Goal: Task Accomplishment & Management: Use online tool/utility

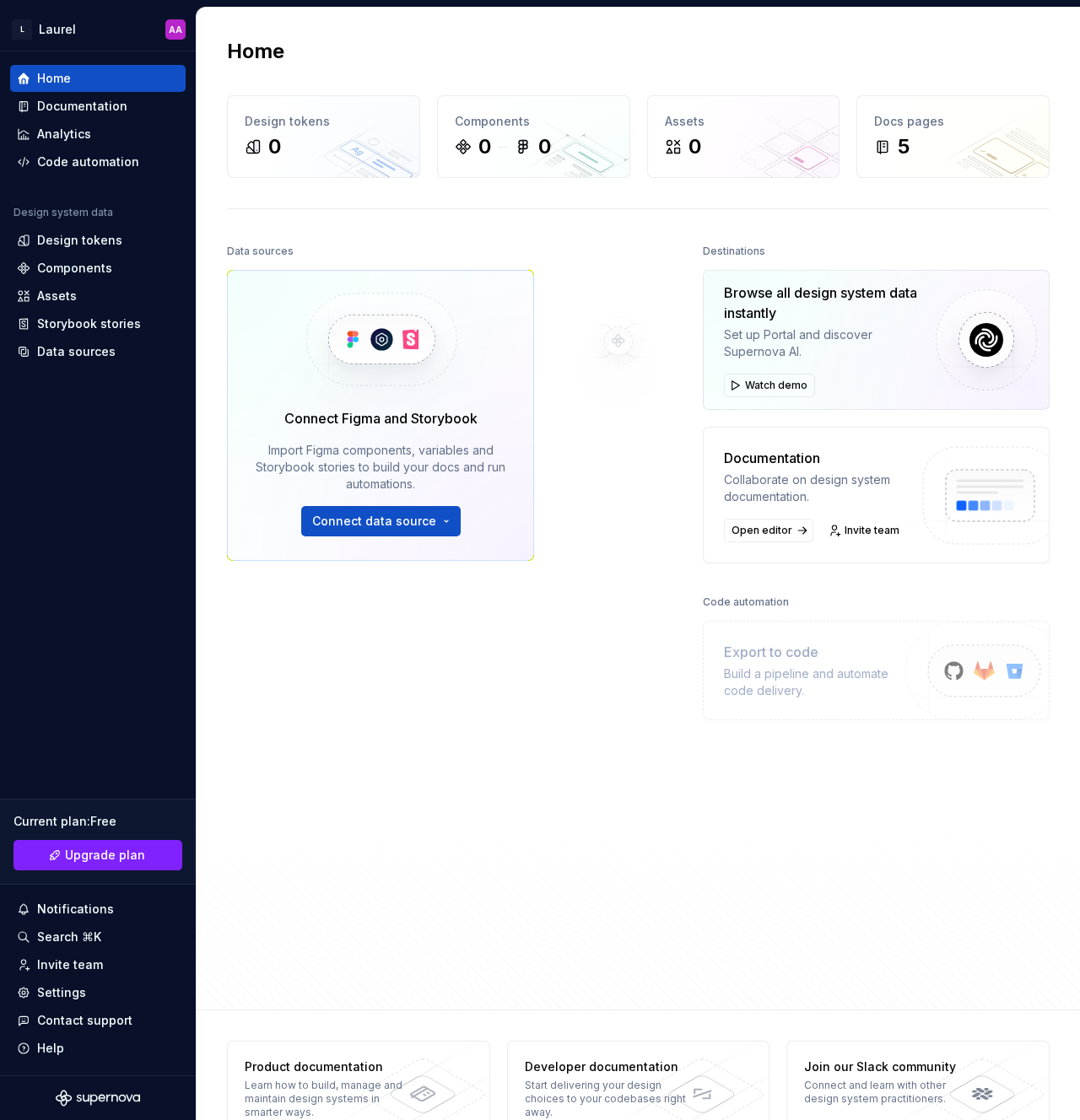
click at [614, 485] on div at bounding box center [618, 576] width 168 height 673
click at [79, 971] on div "Invite team" at bounding box center [70, 964] width 66 height 16
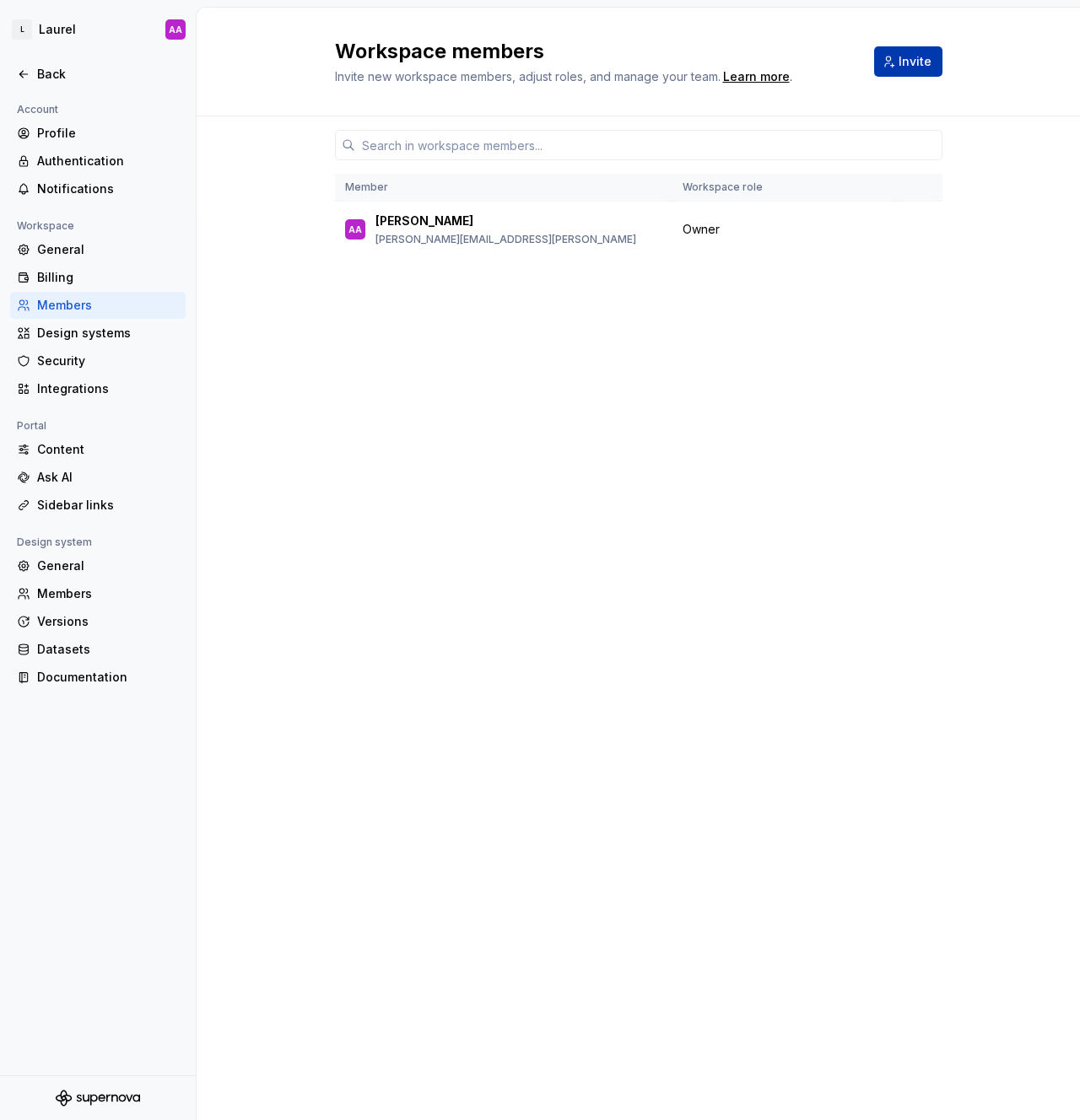
click at [922, 61] on span "Invite" at bounding box center [915, 61] width 33 height 16
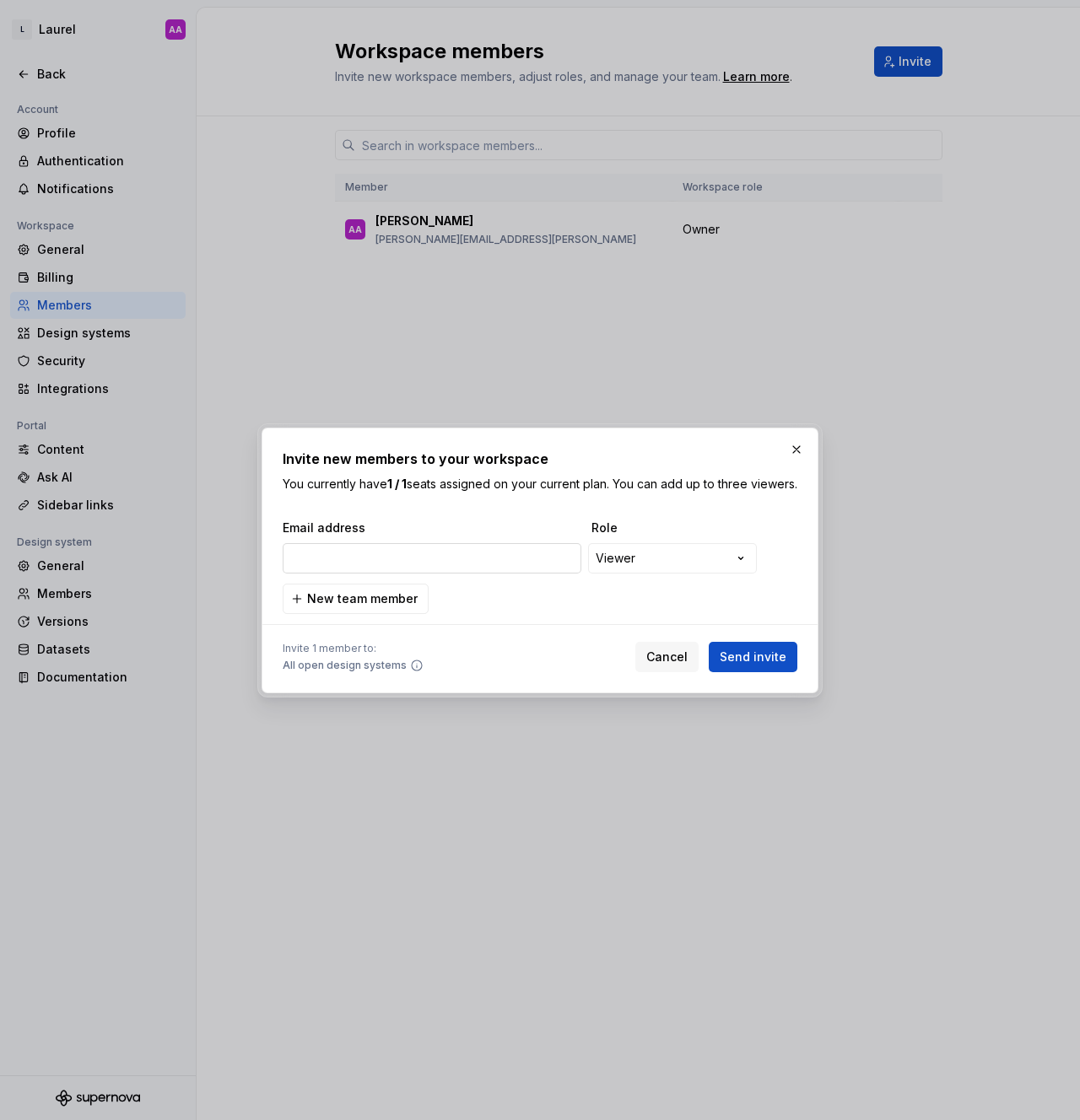
drag, startPoint x: 406, startPoint y: 574, endPoint x: 551, endPoint y: 570, distance: 145.1
click at [407, 574] on input "email" at bounding box center [432, 558] width 299 height 30
click at [641, 567] on div "**********" at bounding box center [540, 560] width 1080 height 1120
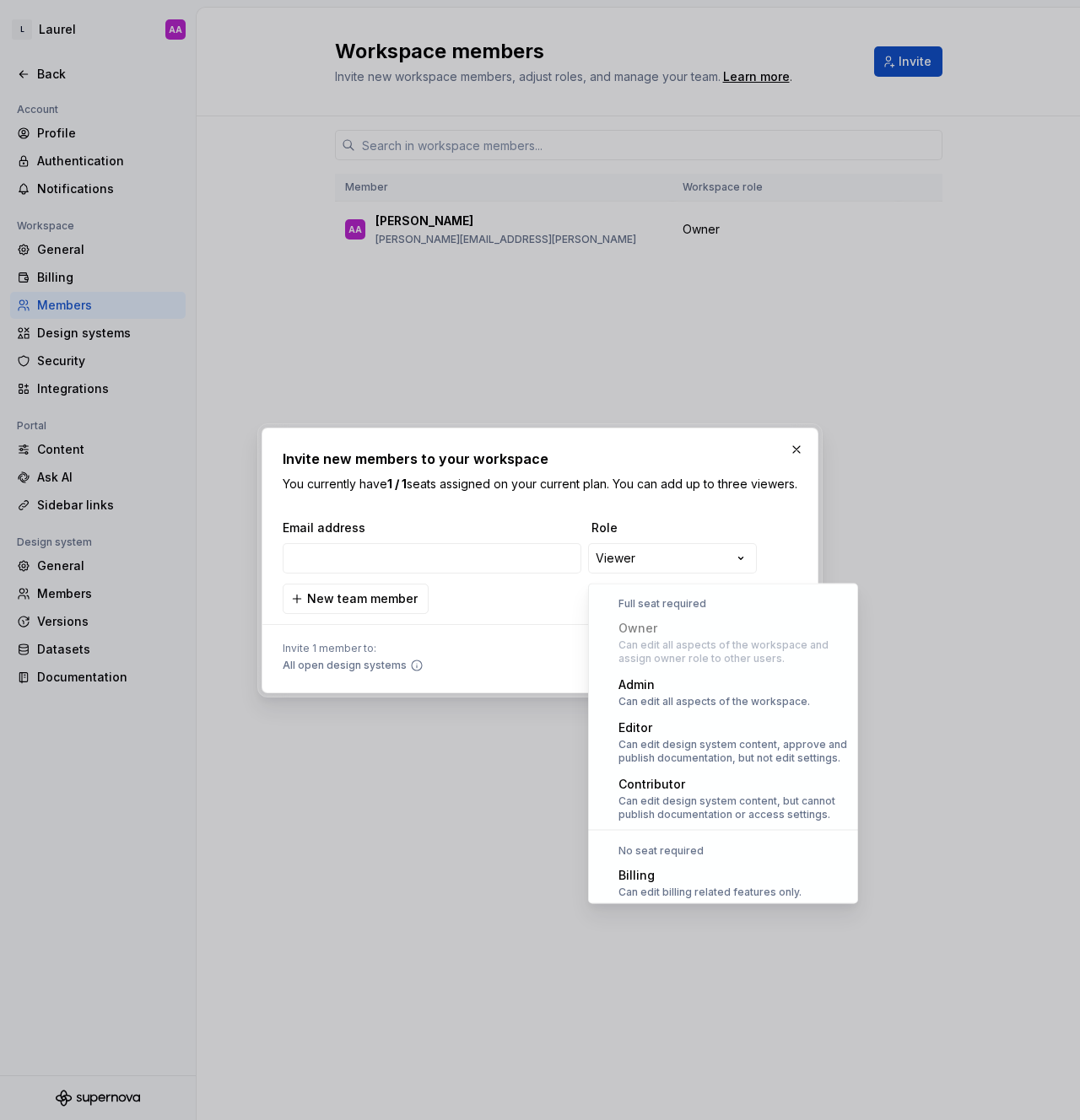
scroll to position [46, 0]
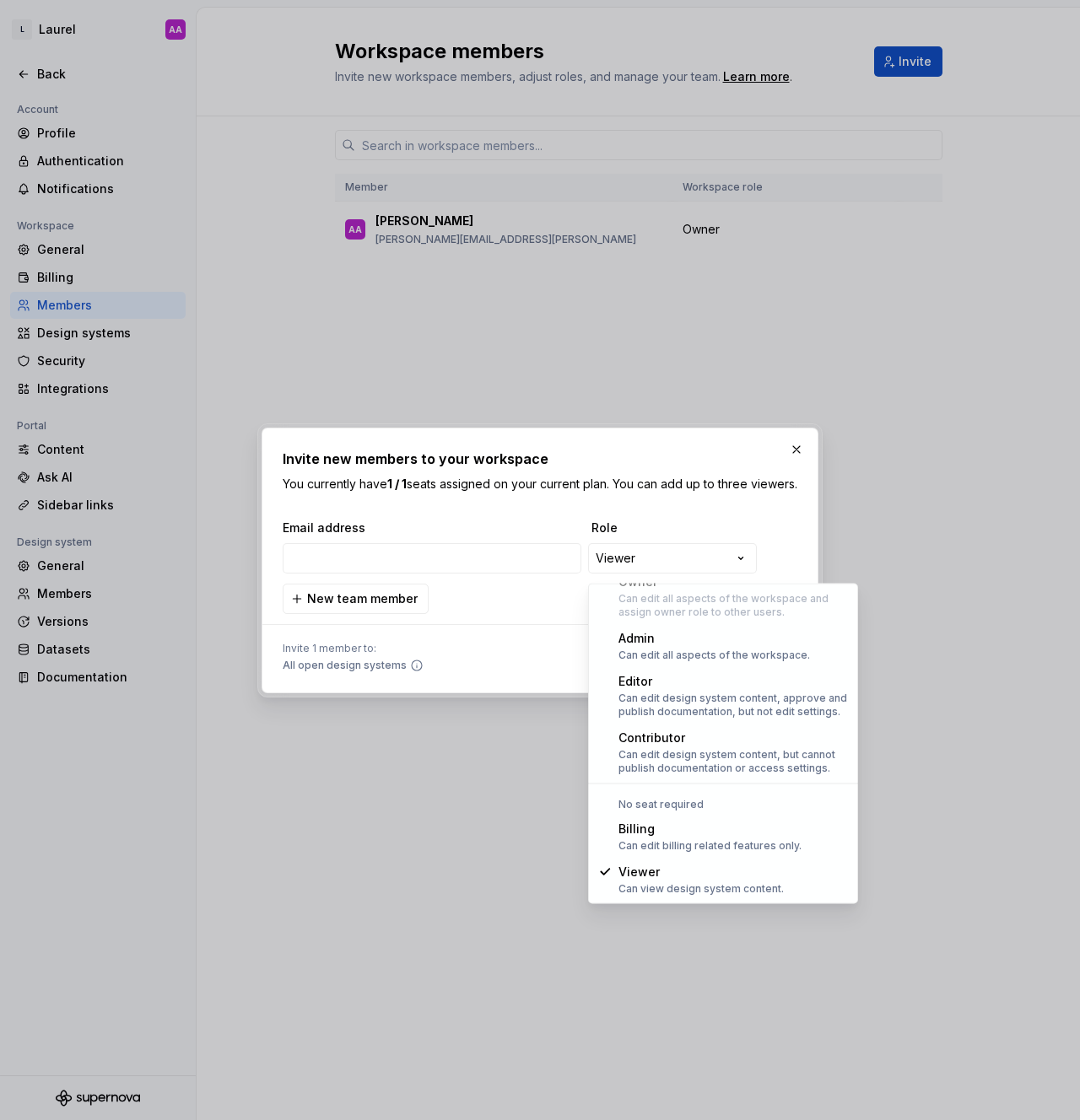
select select "*******"
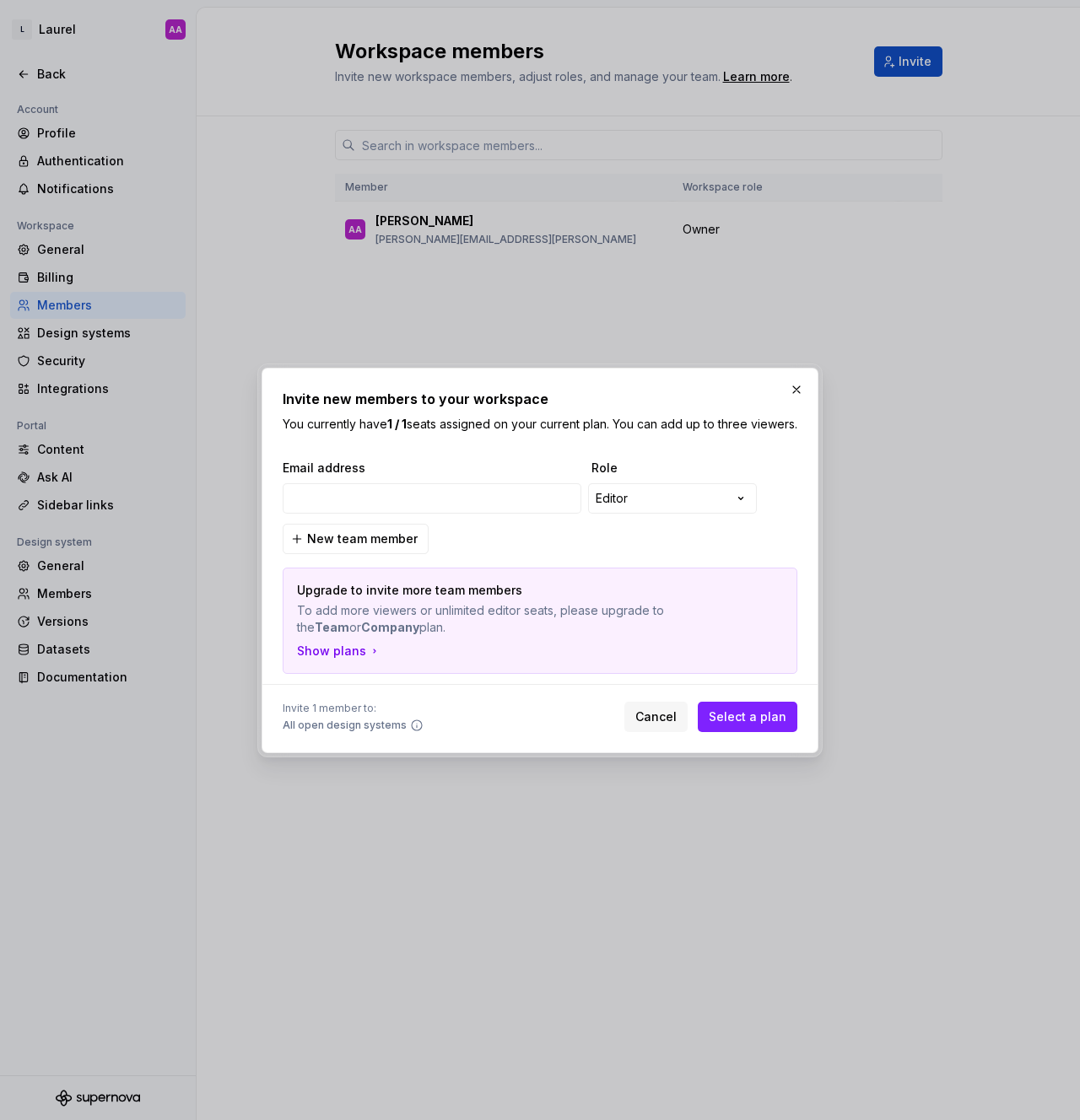
click at [741, 725] on span "Select a plan" at bounding box center [747, 716] width 77 height 16
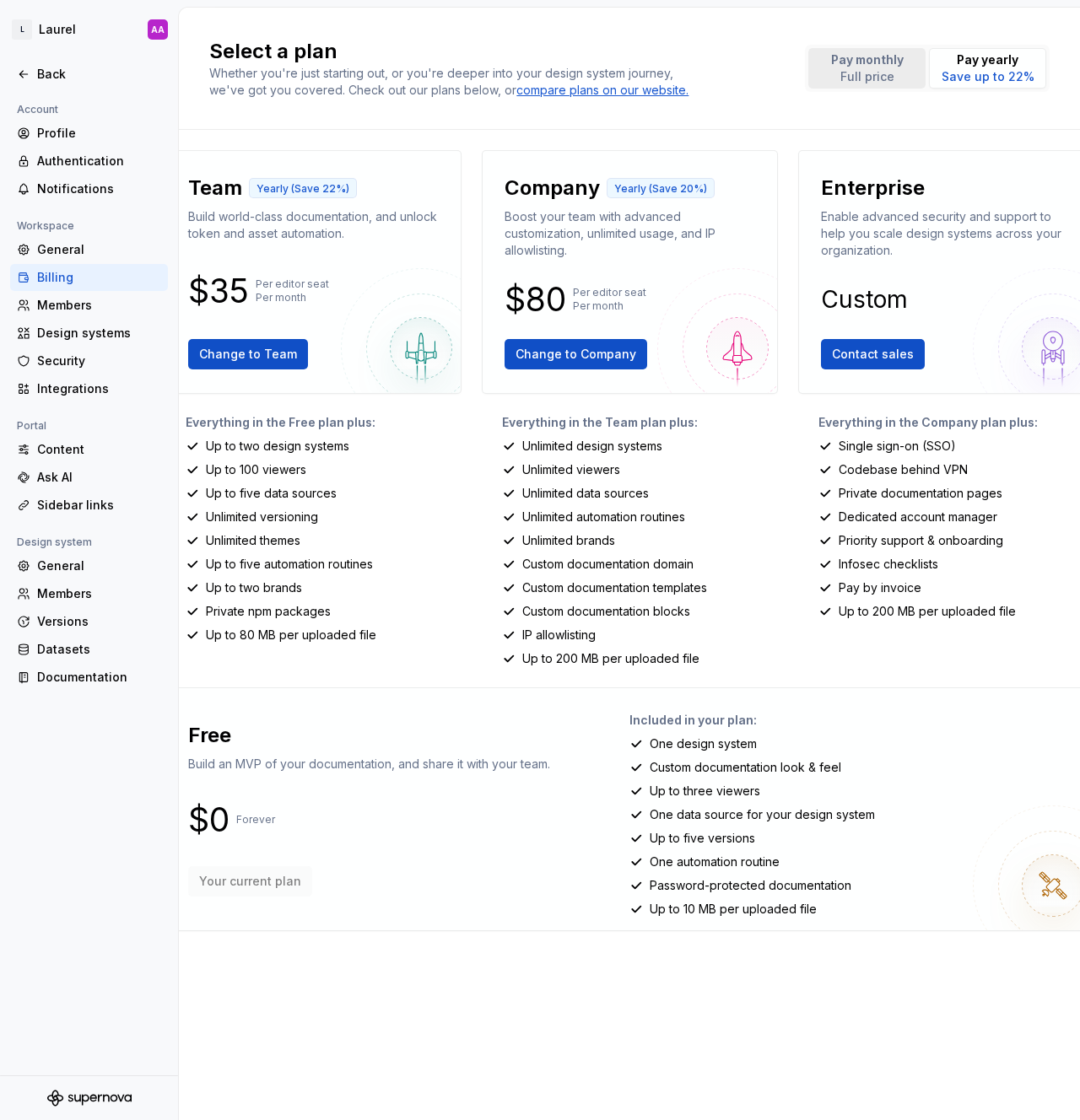
click at [896, 74] on p "Full price" at bounding box center [866, 76] width 73 height 16
click at [253, 357] on span "Change to Team" at bounding box center [248, 353] width 98 height 16
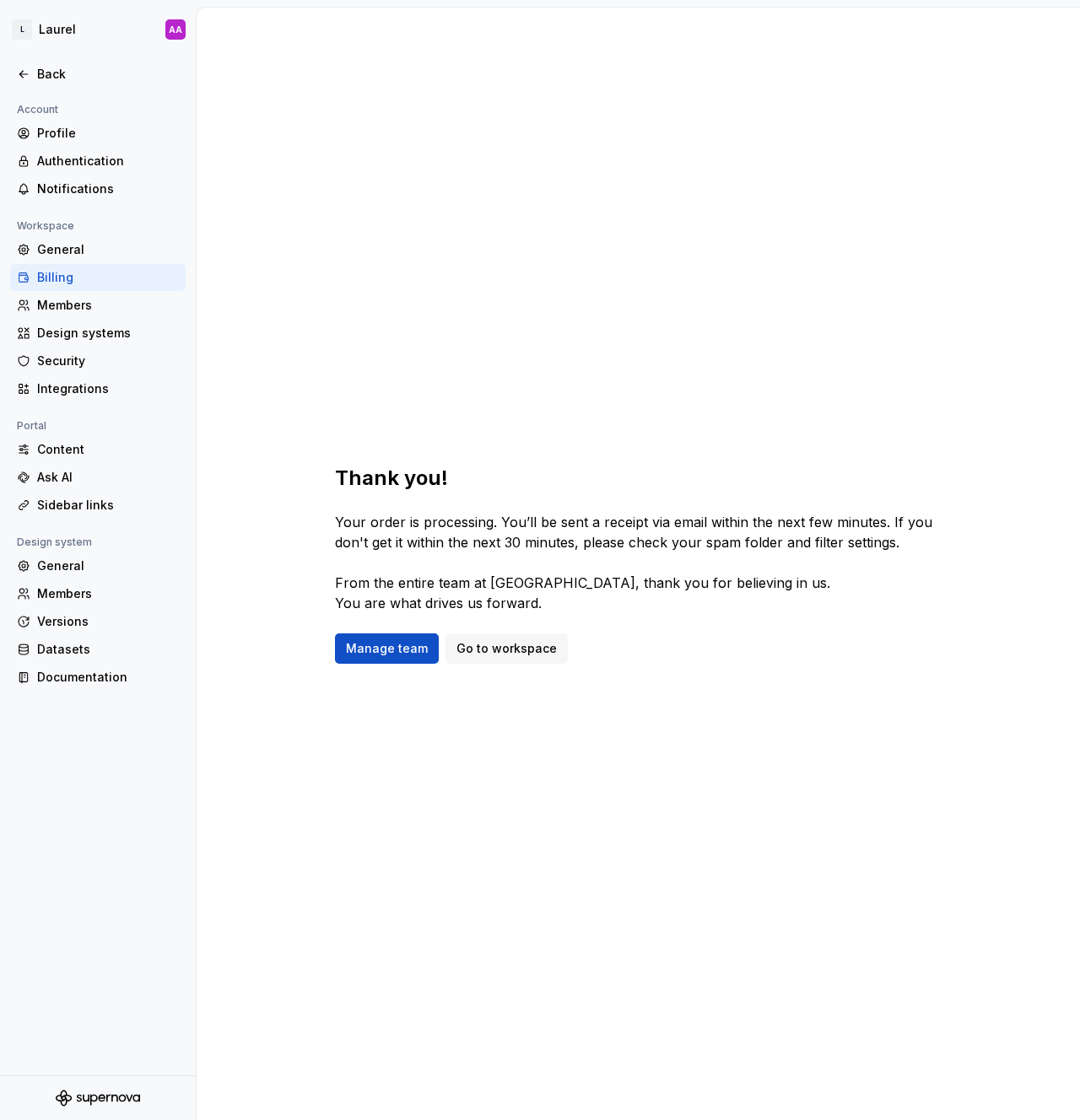
click at [568, 279] on div "Thank you! Your order is processing. You’ll be sent a receipt via email within …" at bounding box center [638, 564] width 883 height 1113
click at [537, 287] on div "Thank you! Your order is processing. You’ll be sent a receipt via email within …" at bounding box center [638, 564] width 883 height 1113
click at [393, 651] on span "Manage team" at bounding box center [386, 648] width 82 height 16
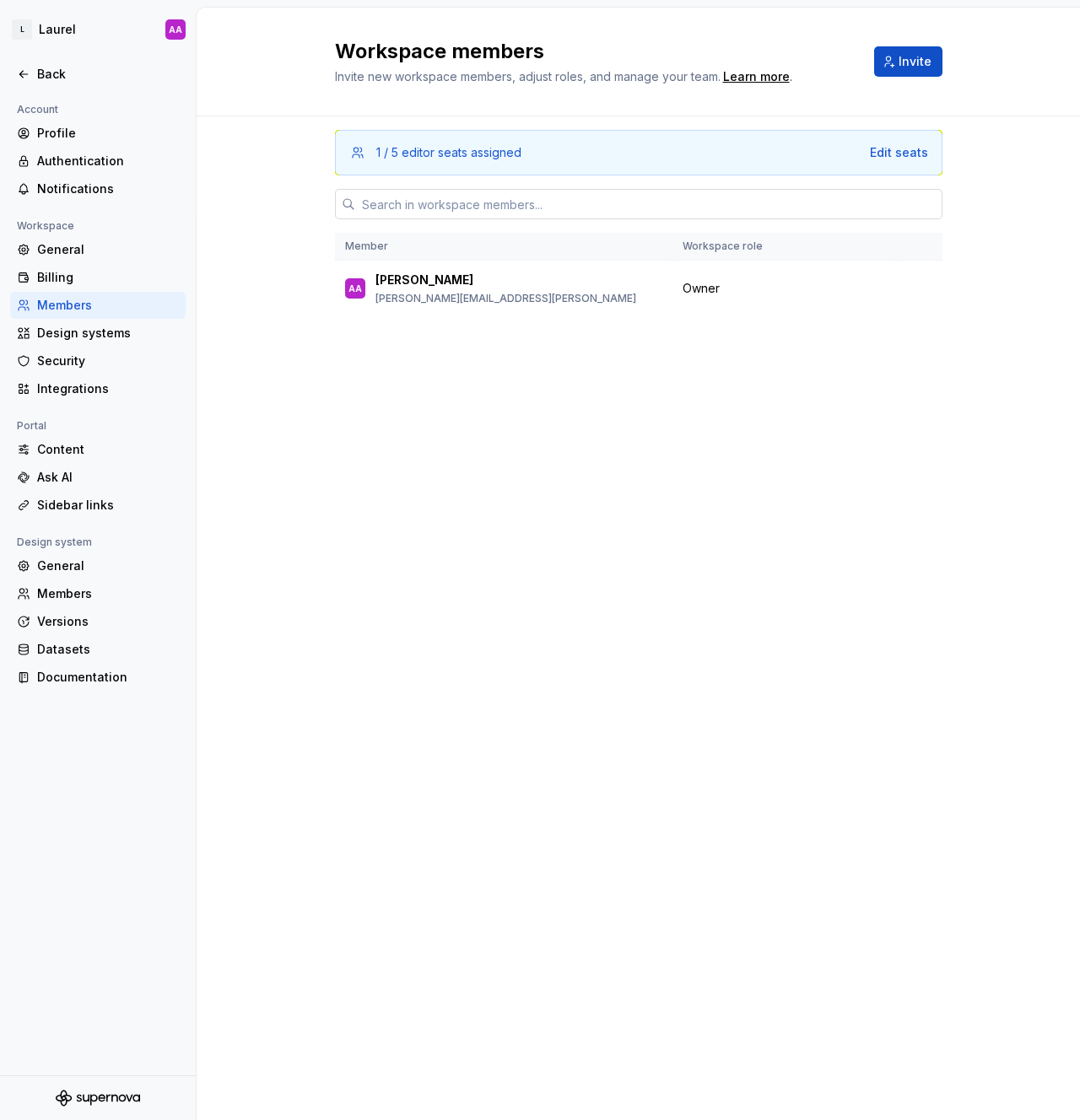
click at [470, 200] on input "text" at bounding box center [648, 203] width 587 height 30
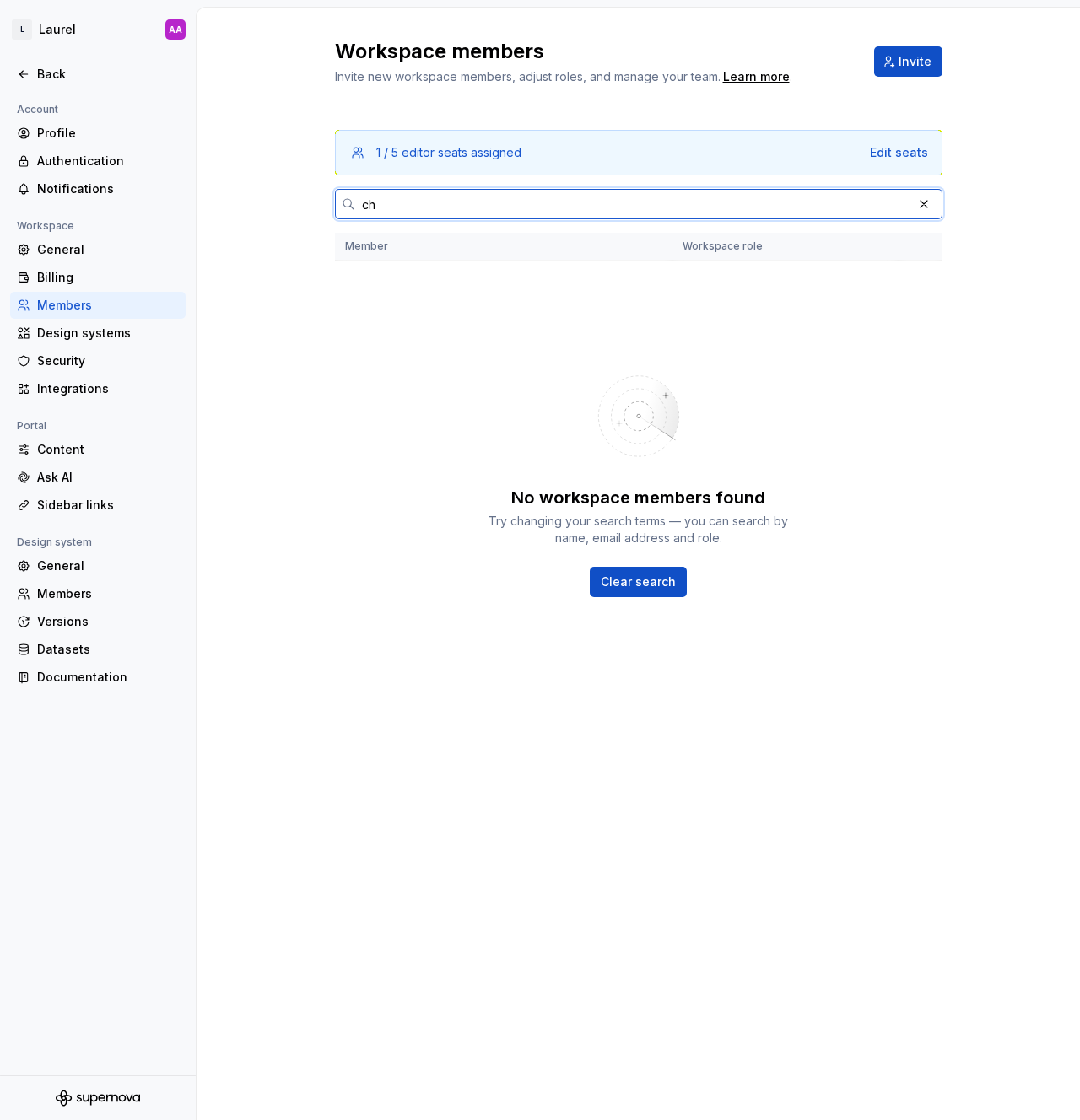
type input "c"
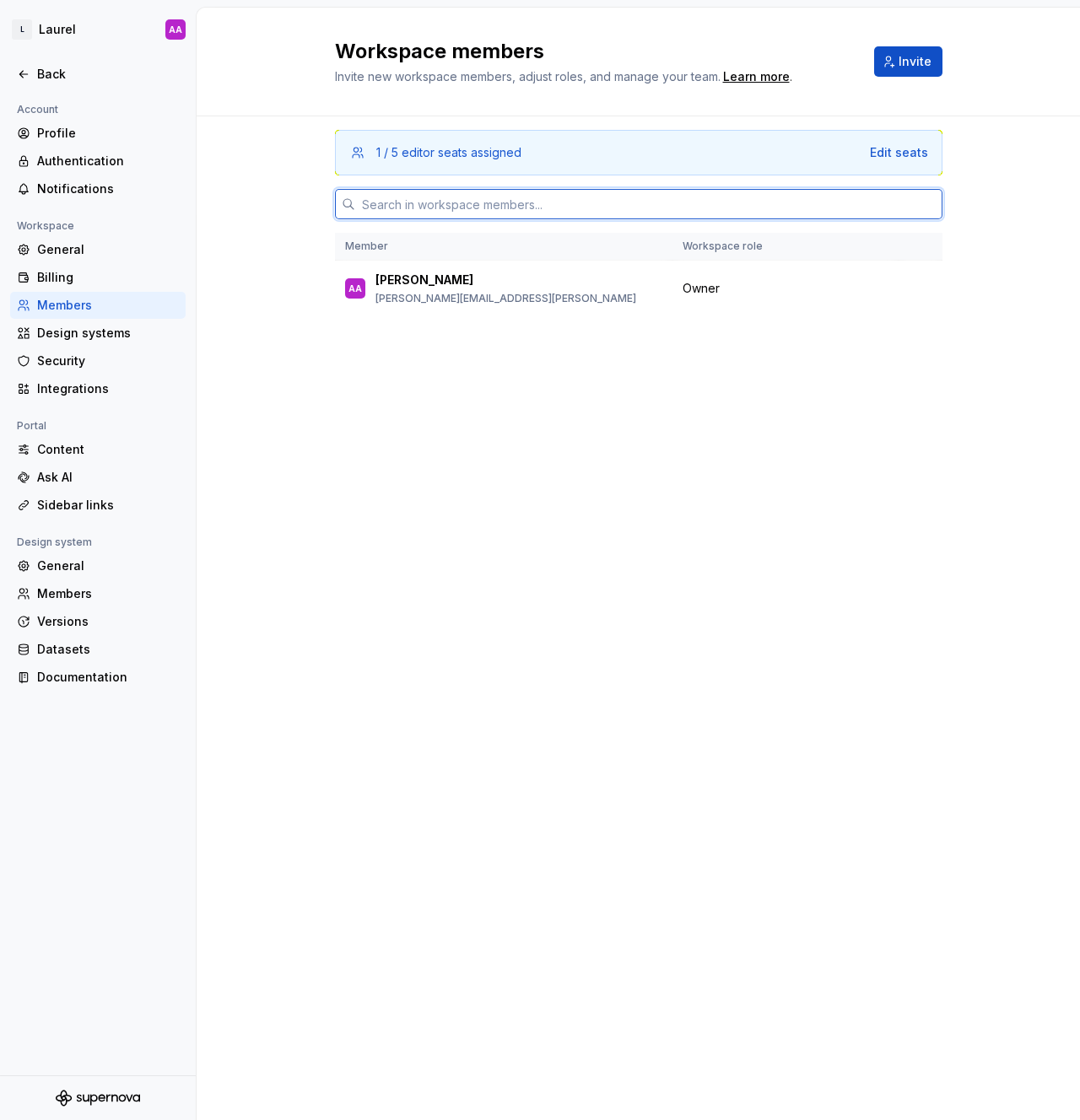
click at [466, 206] on input "text" at bounding box center [648, 203] width 587 height 30
click at [904, 65] on span "Invite" at bounding box center [915, 61] width 33 height 16
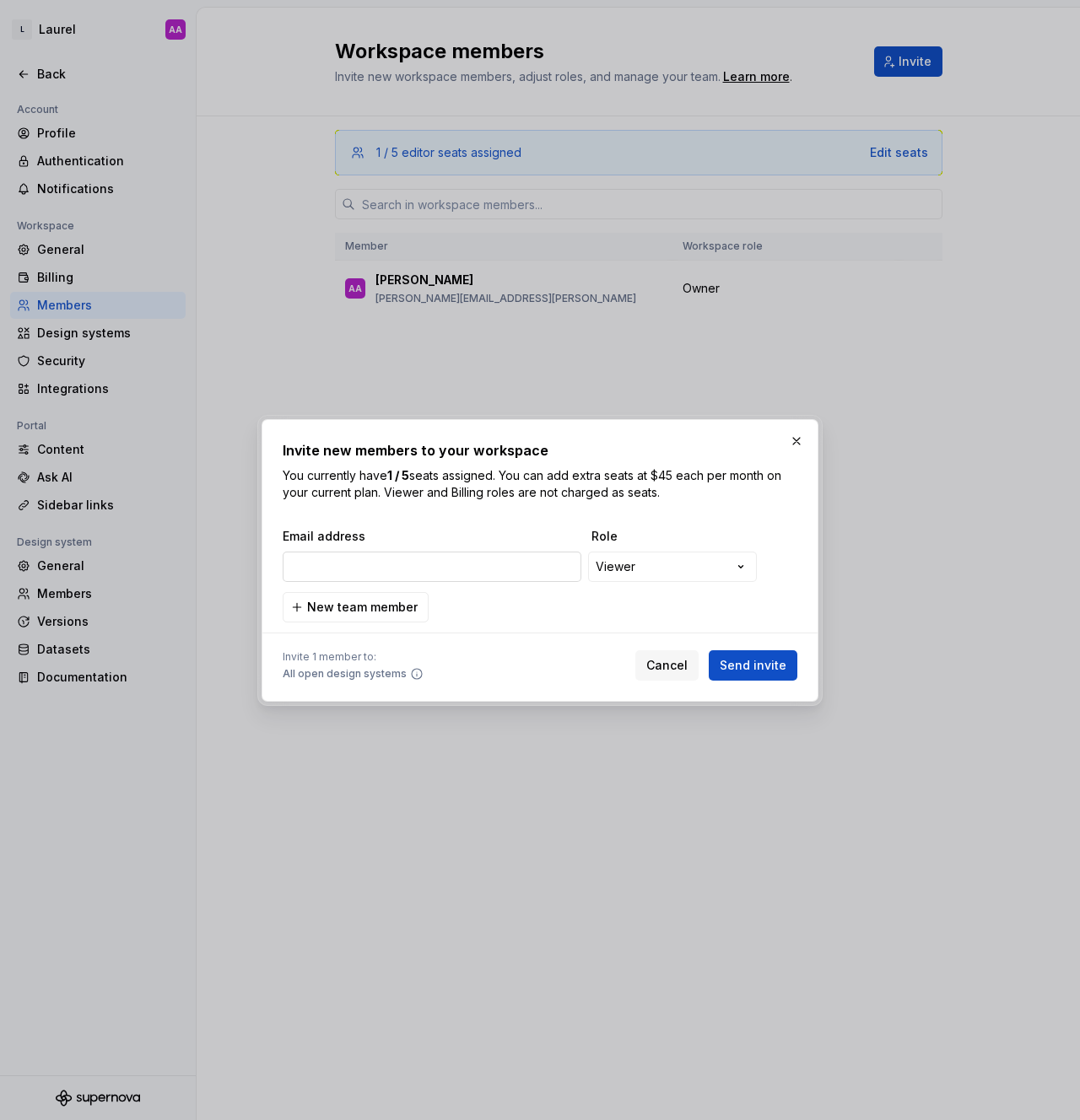
type input "chris.bull@laurel.ai"
click at [338, 601] on span "New team member" at bounding box center [362, 607] width 110 height 16
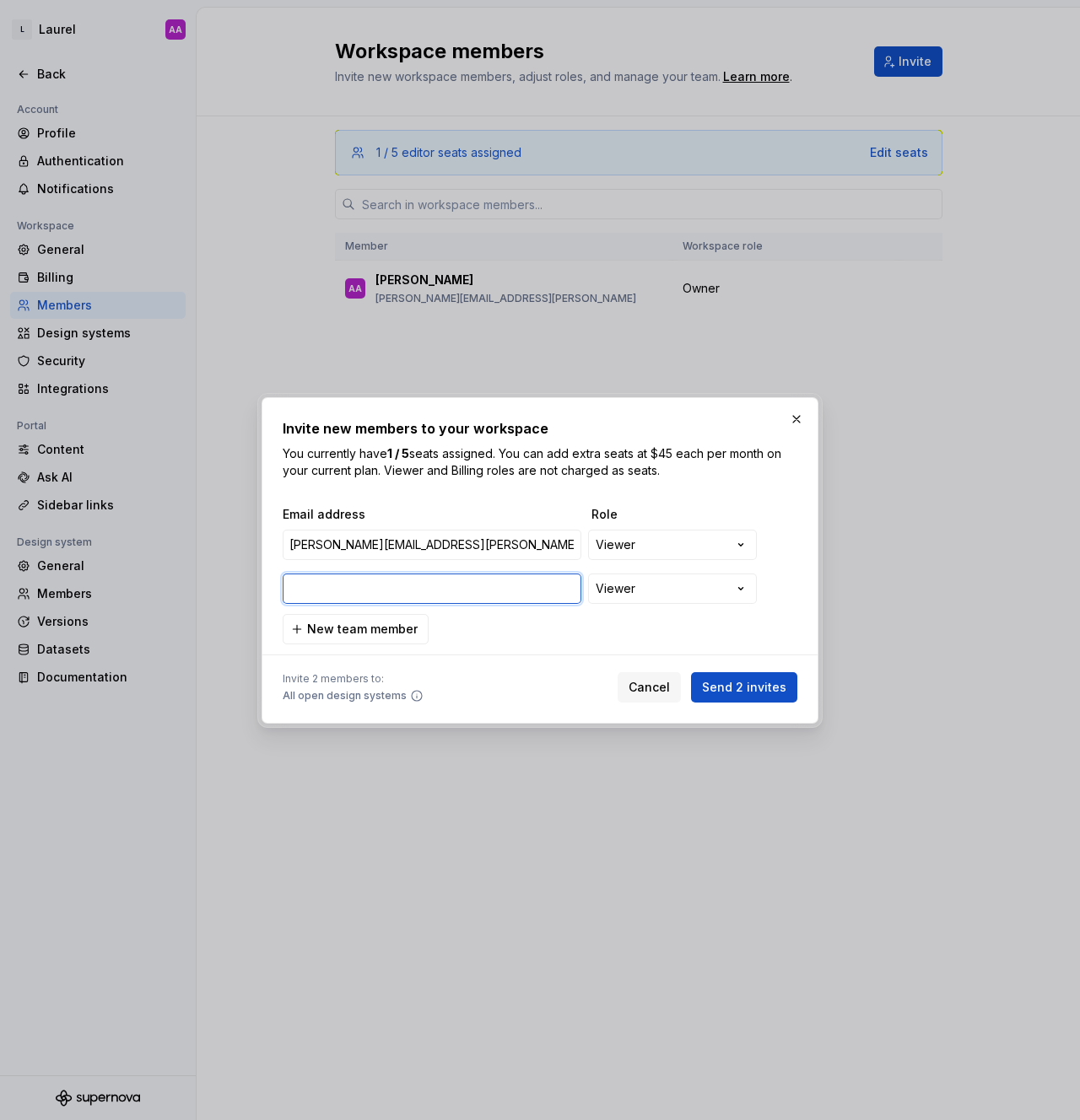
paste input "jinsoo@laurel.ai"
type input "jinsoo@laurel.ai"
click at [689, 603] on div "**********" at bounding box center [538, 590] width 511 height 34
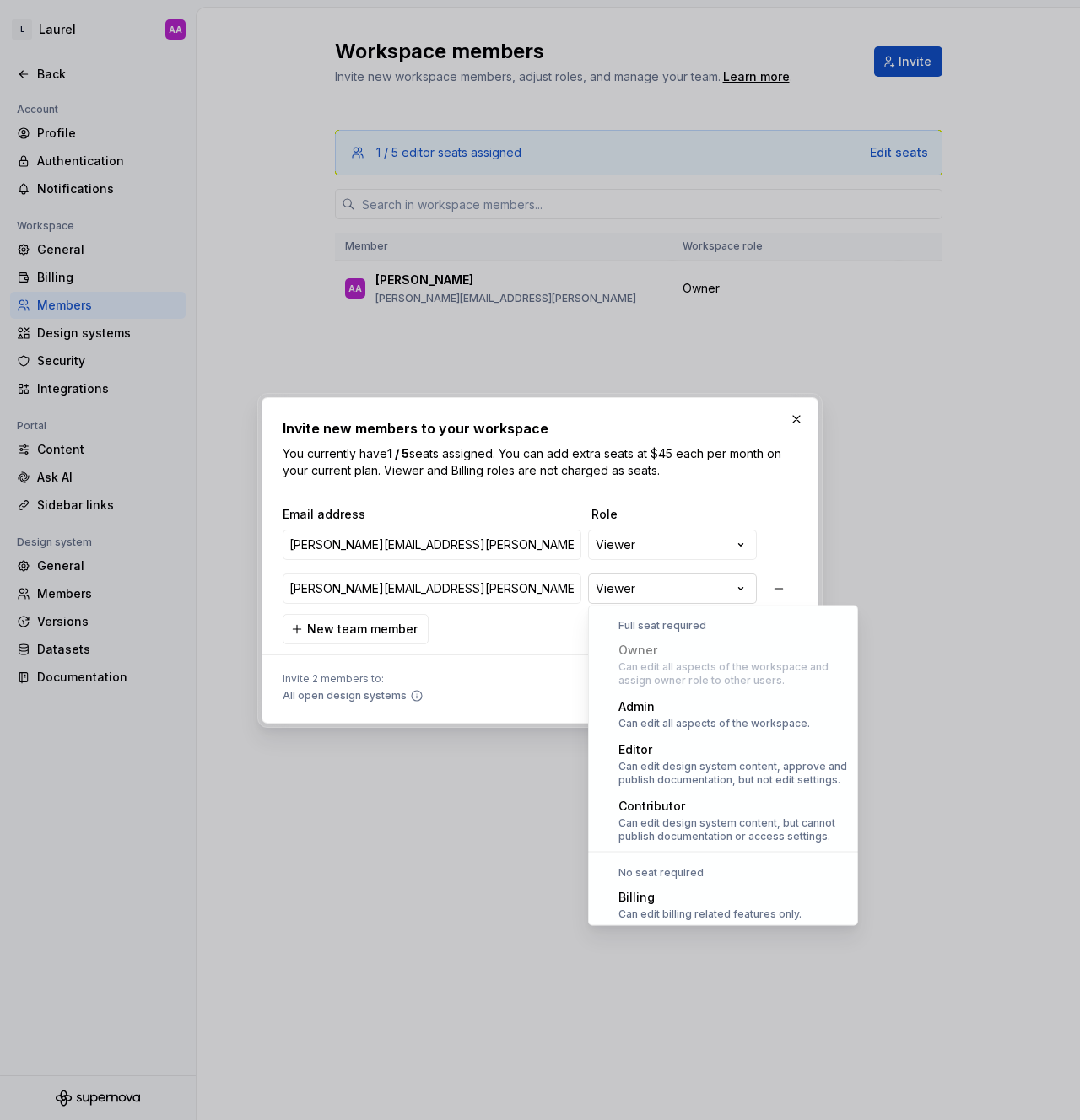
click at [688, 593] on div "**********" at bounding box center [540, 560] width 1080 height 1120
click at [653, 584] on div "**********" at bounding box center [540, 560] width 1080 height 1120
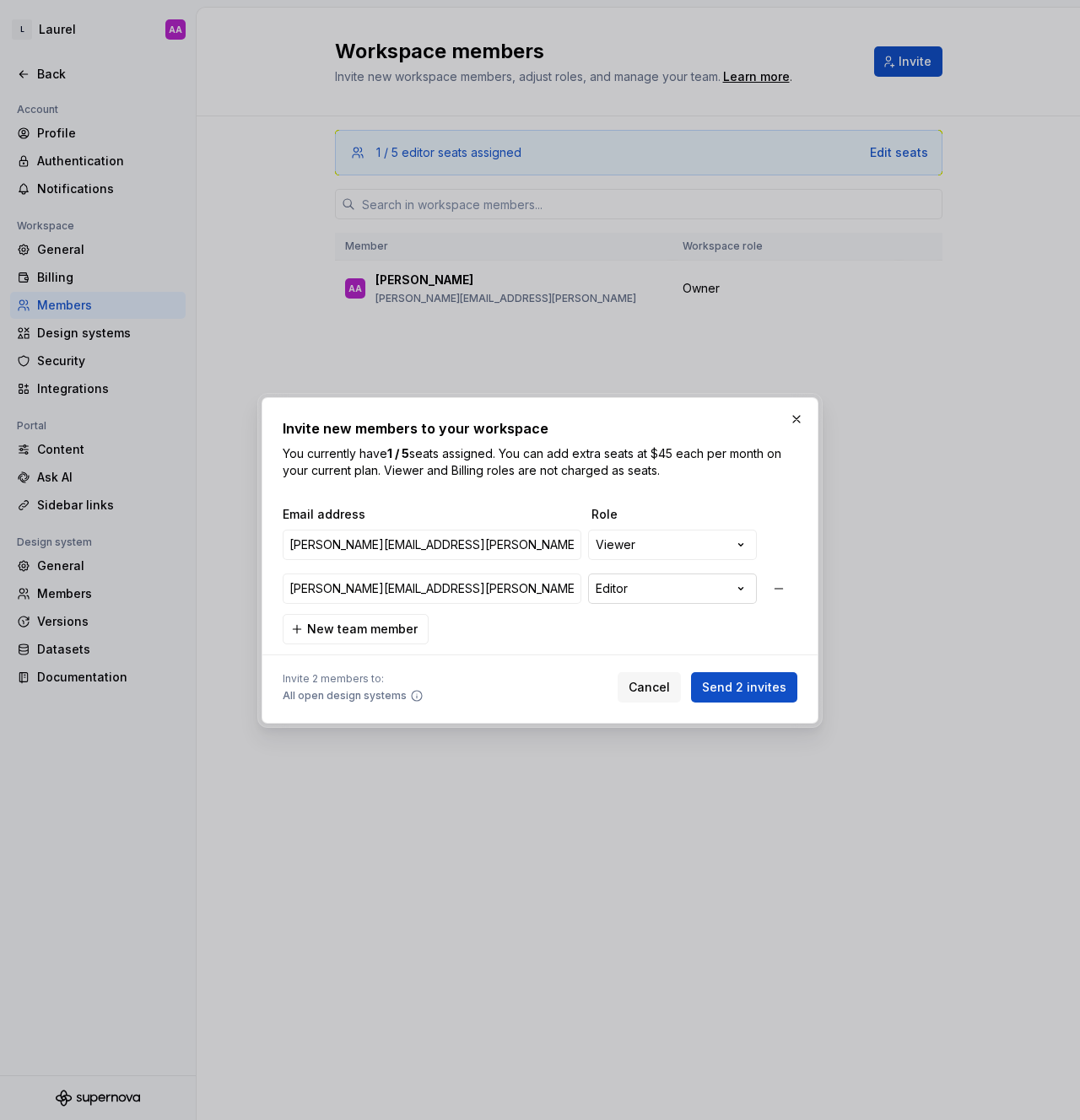
click at [646, 590] on div "**********" at bounding box center [540, 560] width 1080 height 1120
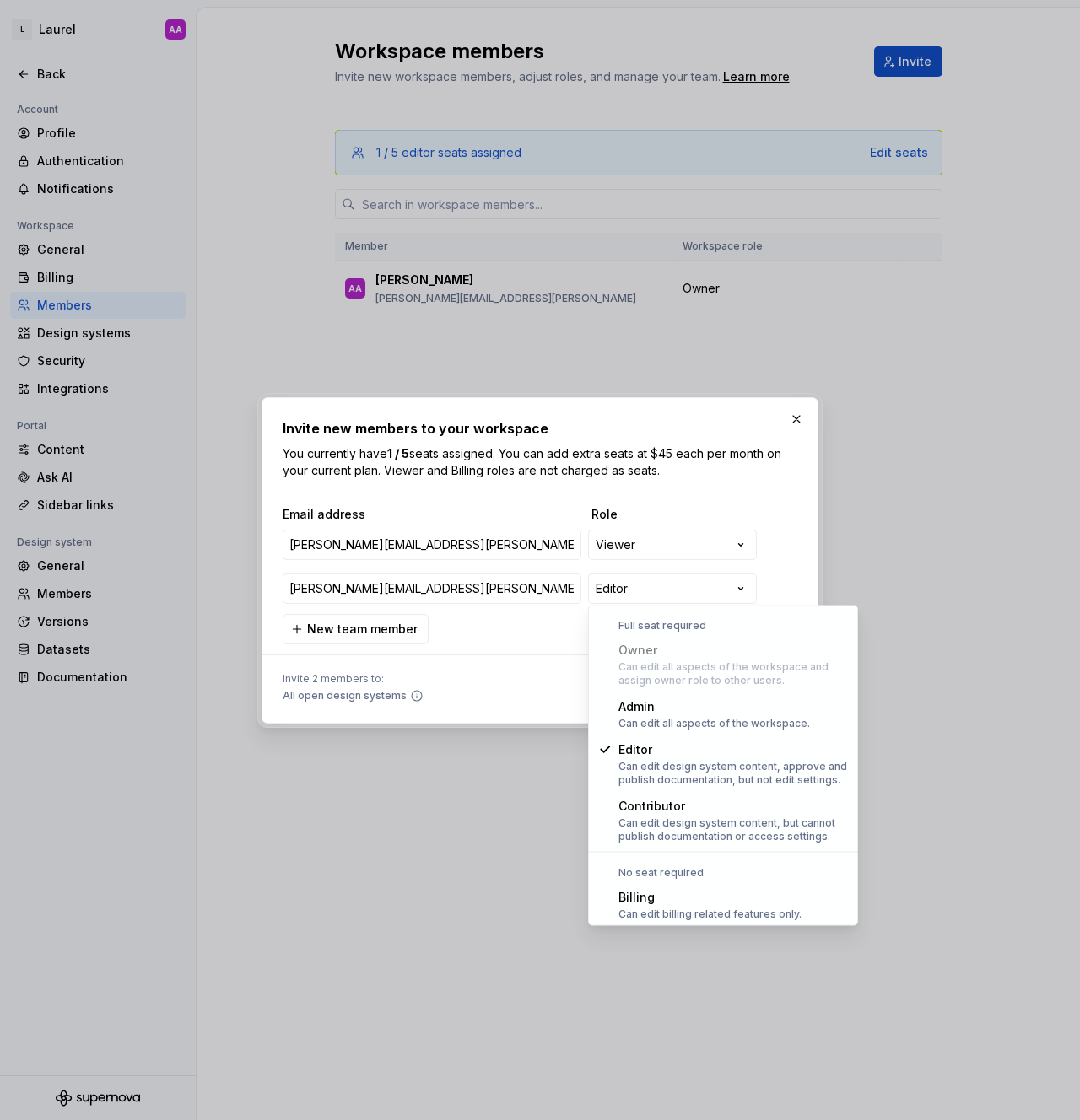
select select "*****"
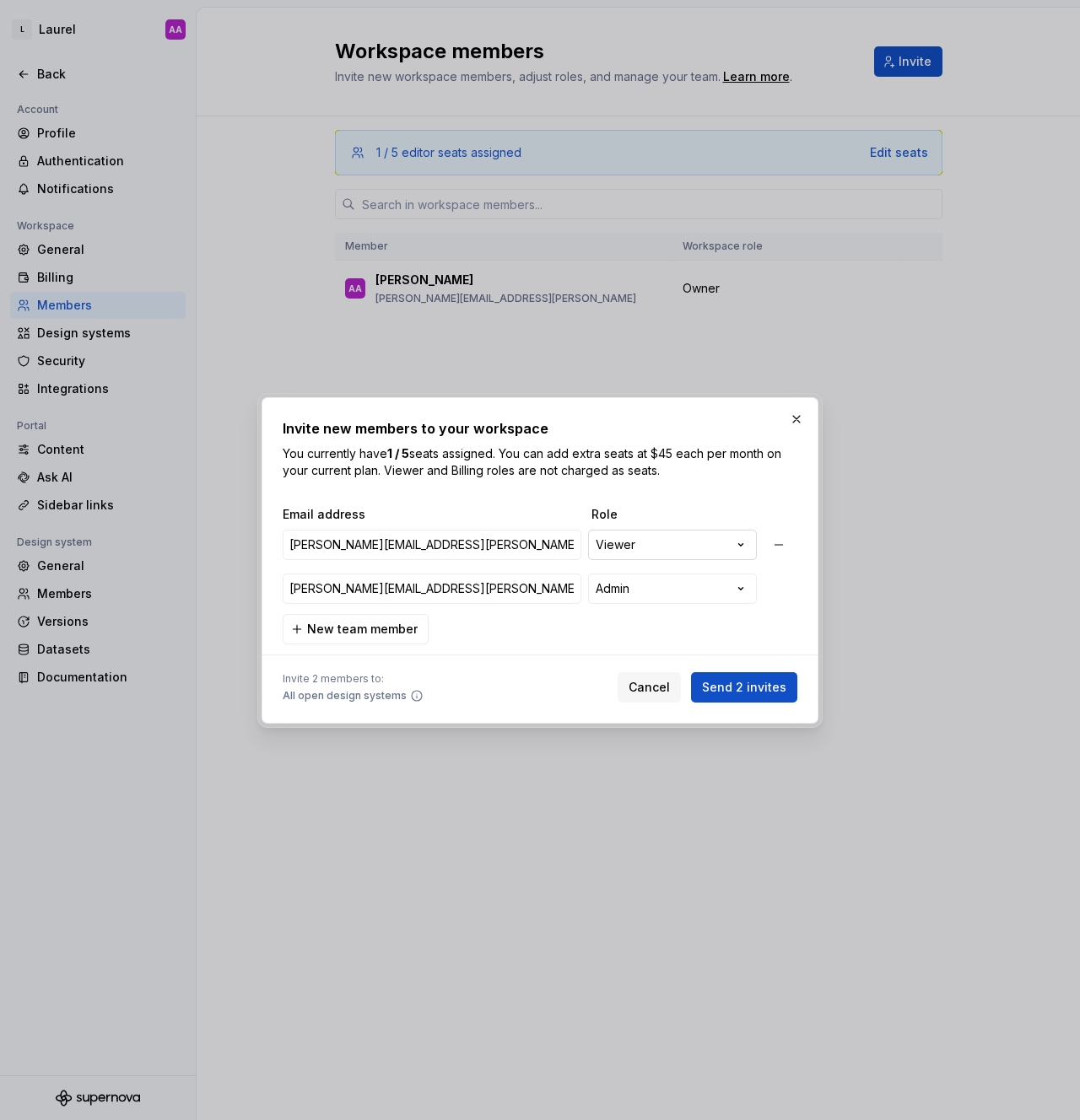
click at [657, 557] on div "**********" at bounding box center [540, 560] width 1080 height 1120
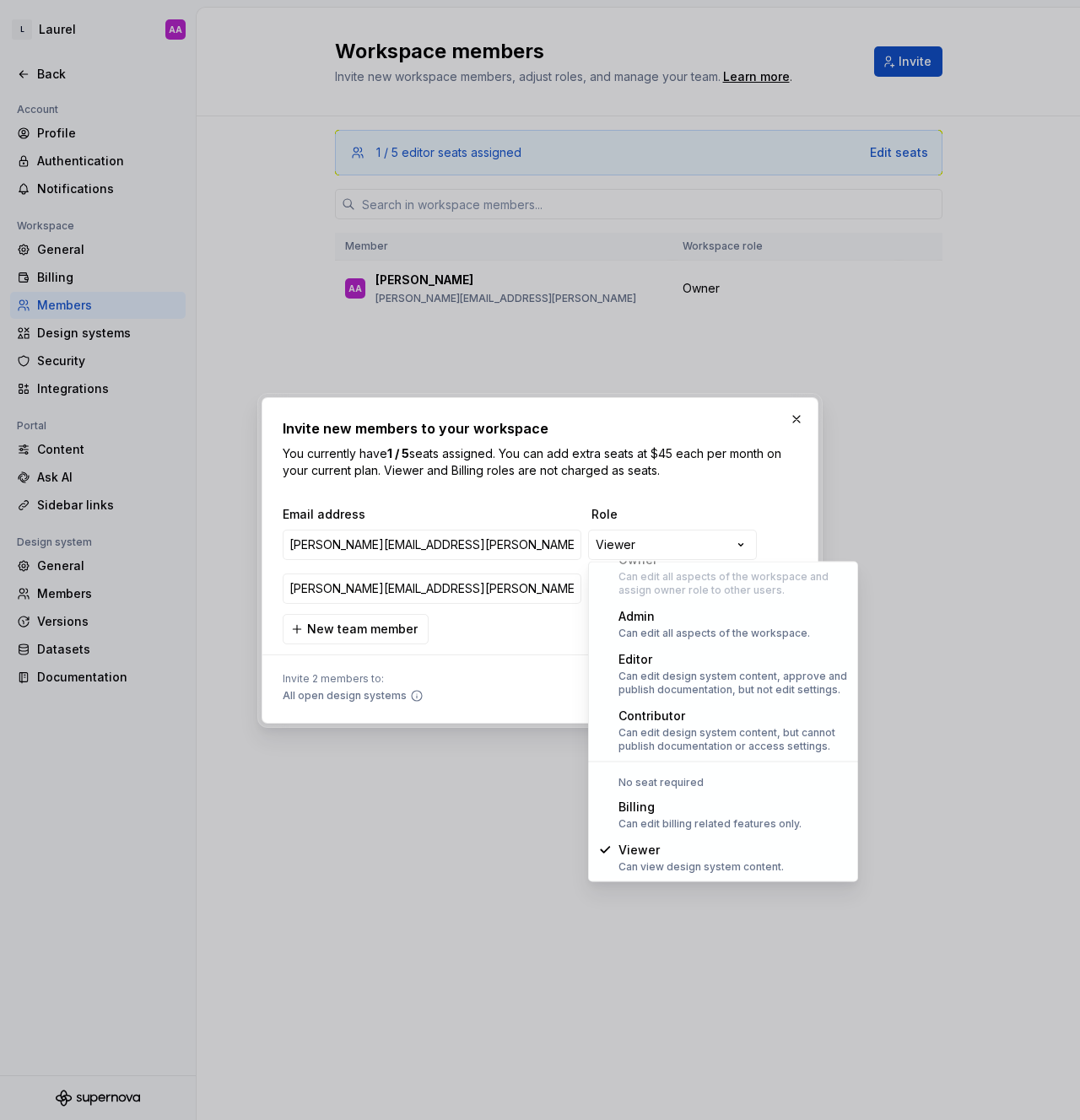
select select "*****"
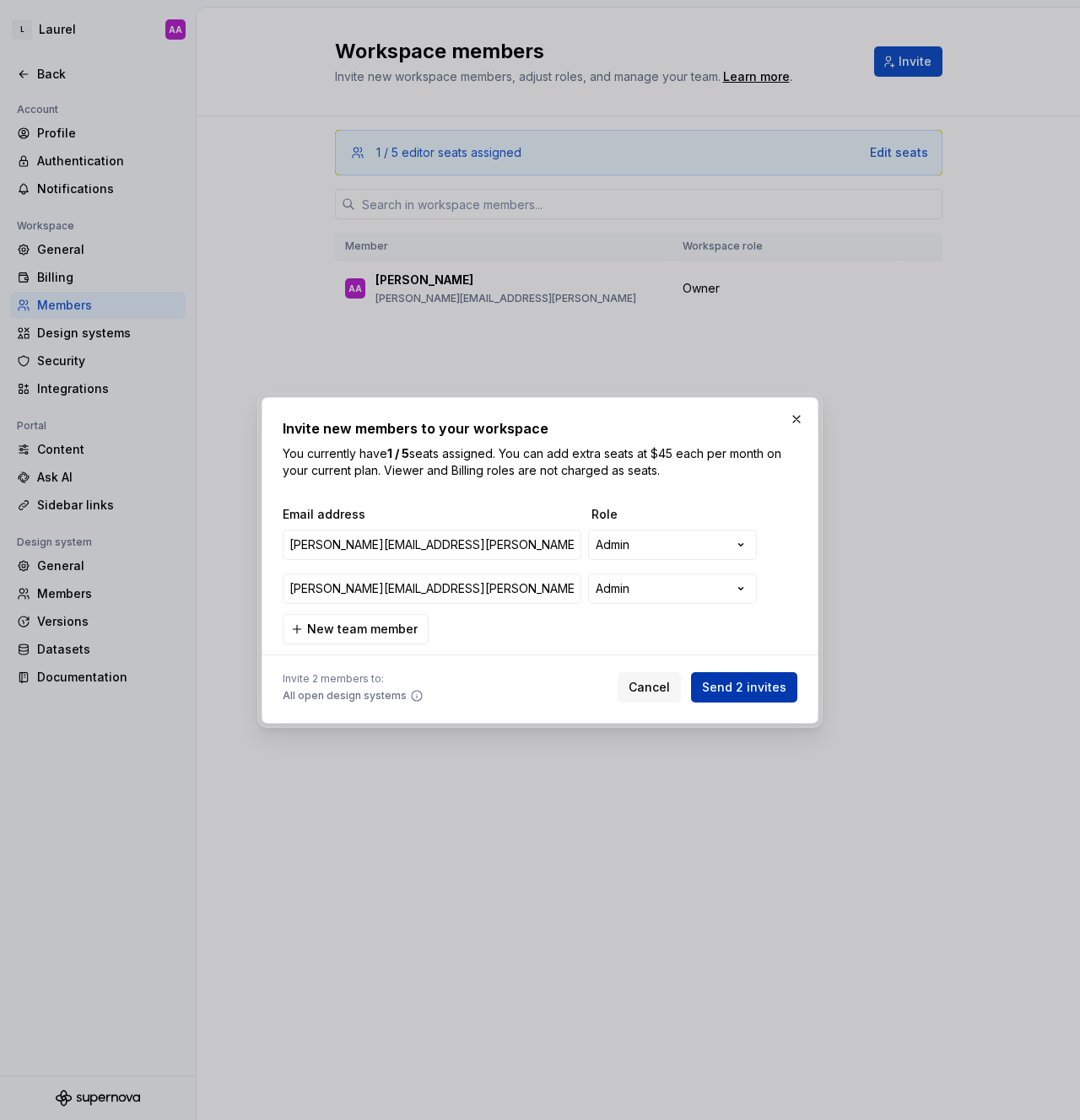
click at [742, 697] on button "Send 2 invites" at bounding box center [744, 687] width 106 height 30
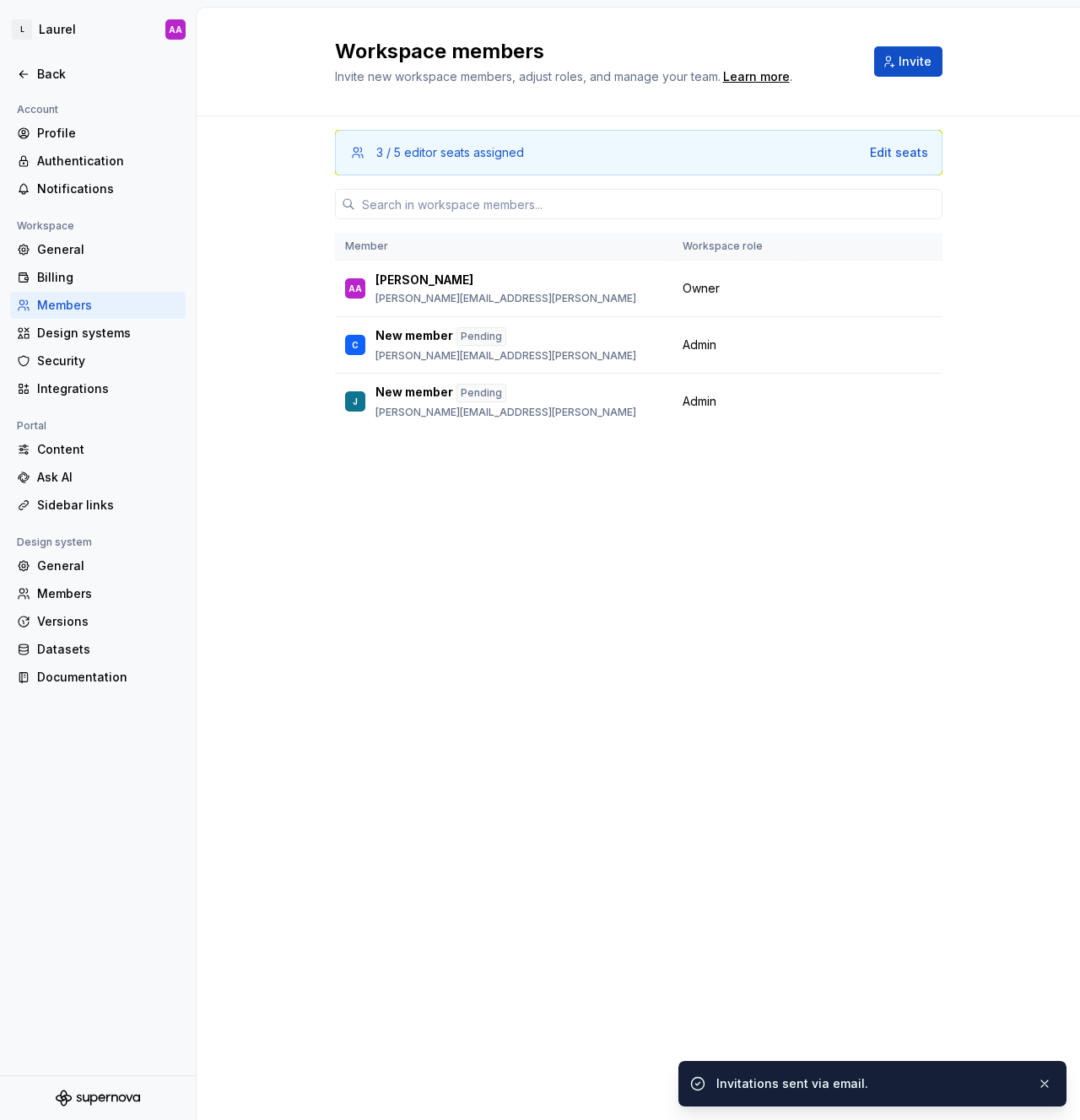
click at [540, 594] on div "3 / 5 editor seats assigned Edit seats Member Workspace role AA Anthony Altieri…" at bounding box center [638, 586] width 607 height 940
click at [601, 574] on div "3 / 5 editor seats assigned Edit seats Member Workspace role AA Anthony Altieri…" at bounding box center [638, 586] width 607 height 940
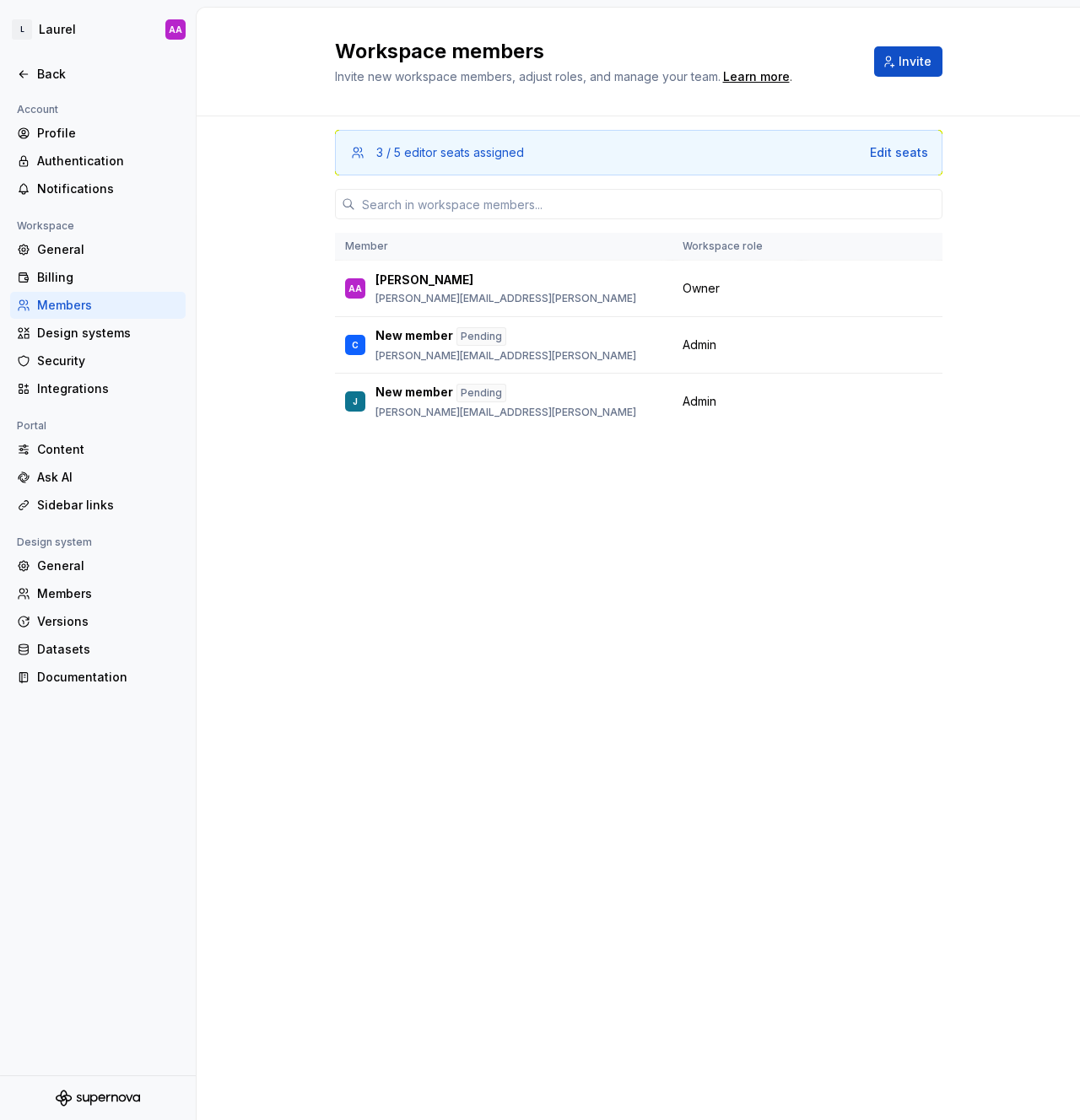
click at [426, 549] on div "3 / 5 editor seats assigned Edit seats Member Workspace role AA Anthony Altieri…" at bounding box center [638, 586] width 607 height 940
click at [89, 332] on div "Design systems" at bounding box center [107, 333] width 141 height 16
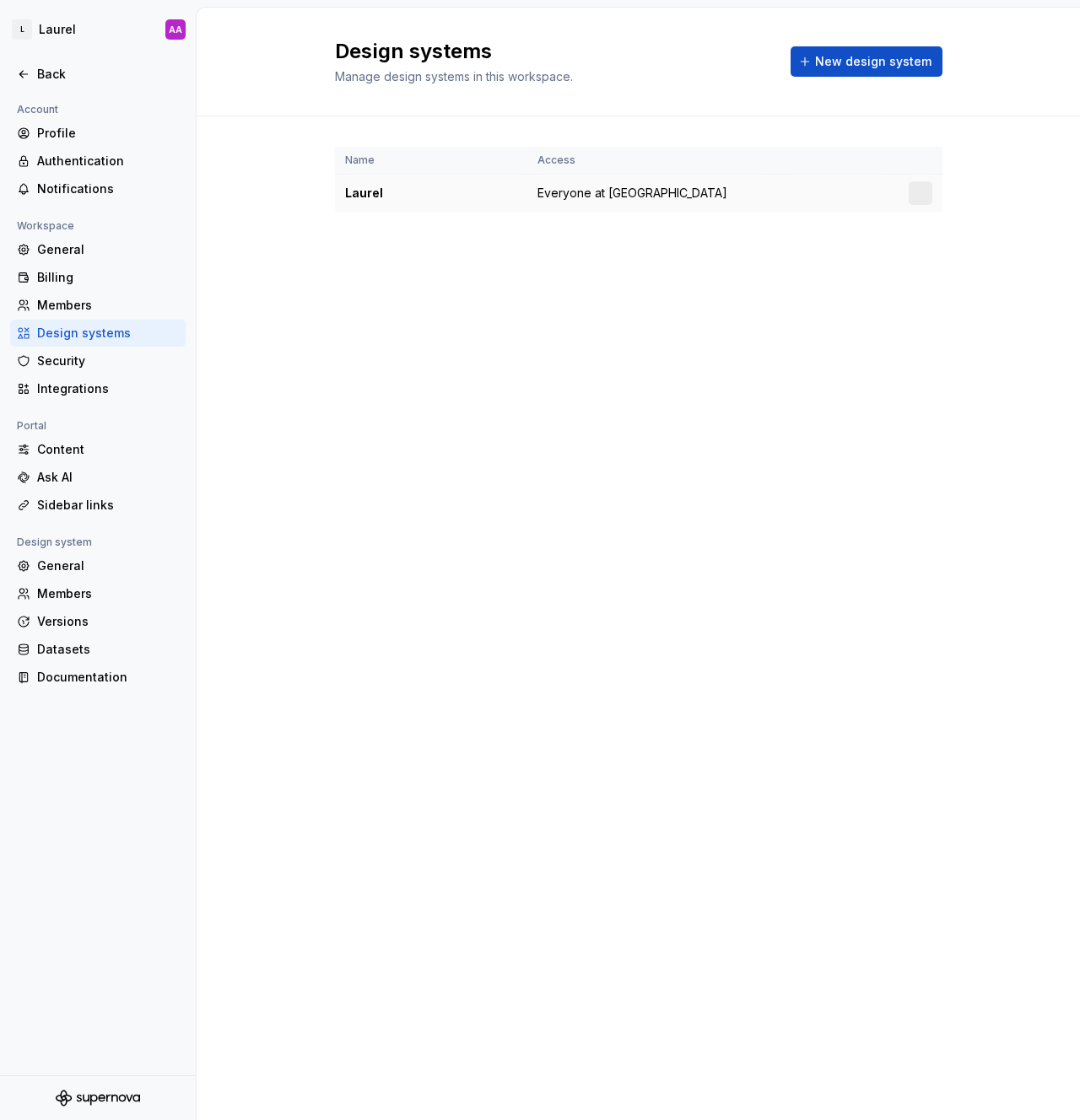
click at [382, 200] on div "Laurel" at bounding box center [431, 193] width 172 height 16
drag, startPoint x: 581, startPoint y: 214, endPoint x: 581, endPoint y: 205, distance: 9.0
click at [580, 214] on div "Name Access Laurel Everyone at Laurel" at bounding box center [638, 196] width 607 height 160
click at [581, 193] on span "Everyone at Laurel" at bounding box center [632, 193] width 190 height 16
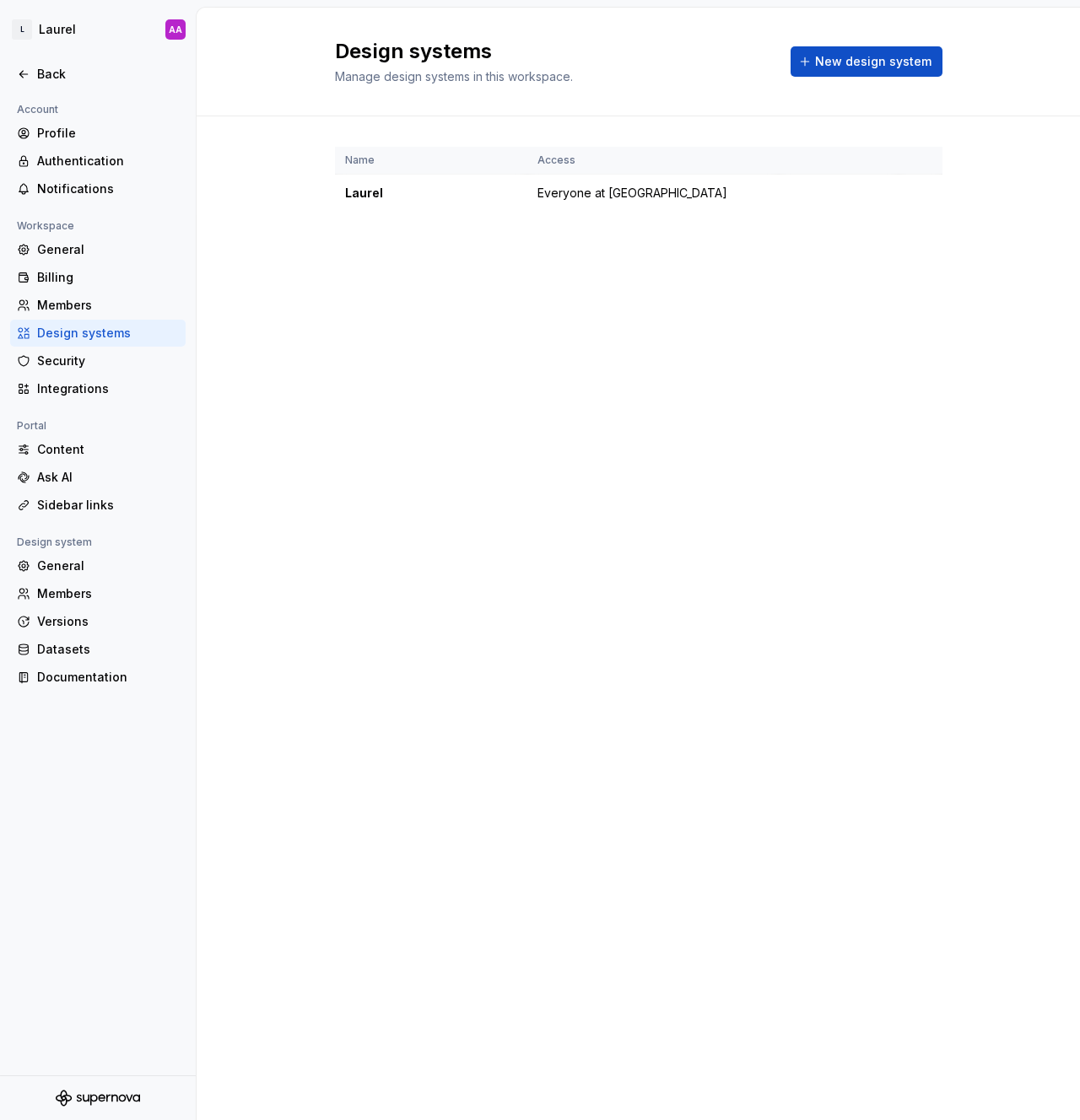
click at [334, 292] on div "Design systems Manage design systems in this workspace. New design system Name …" at bounding box center [638, 564] width 883 height 1113
click at [47, 77] on div "Back" at bounding box center [107, 74] width 141 height 16
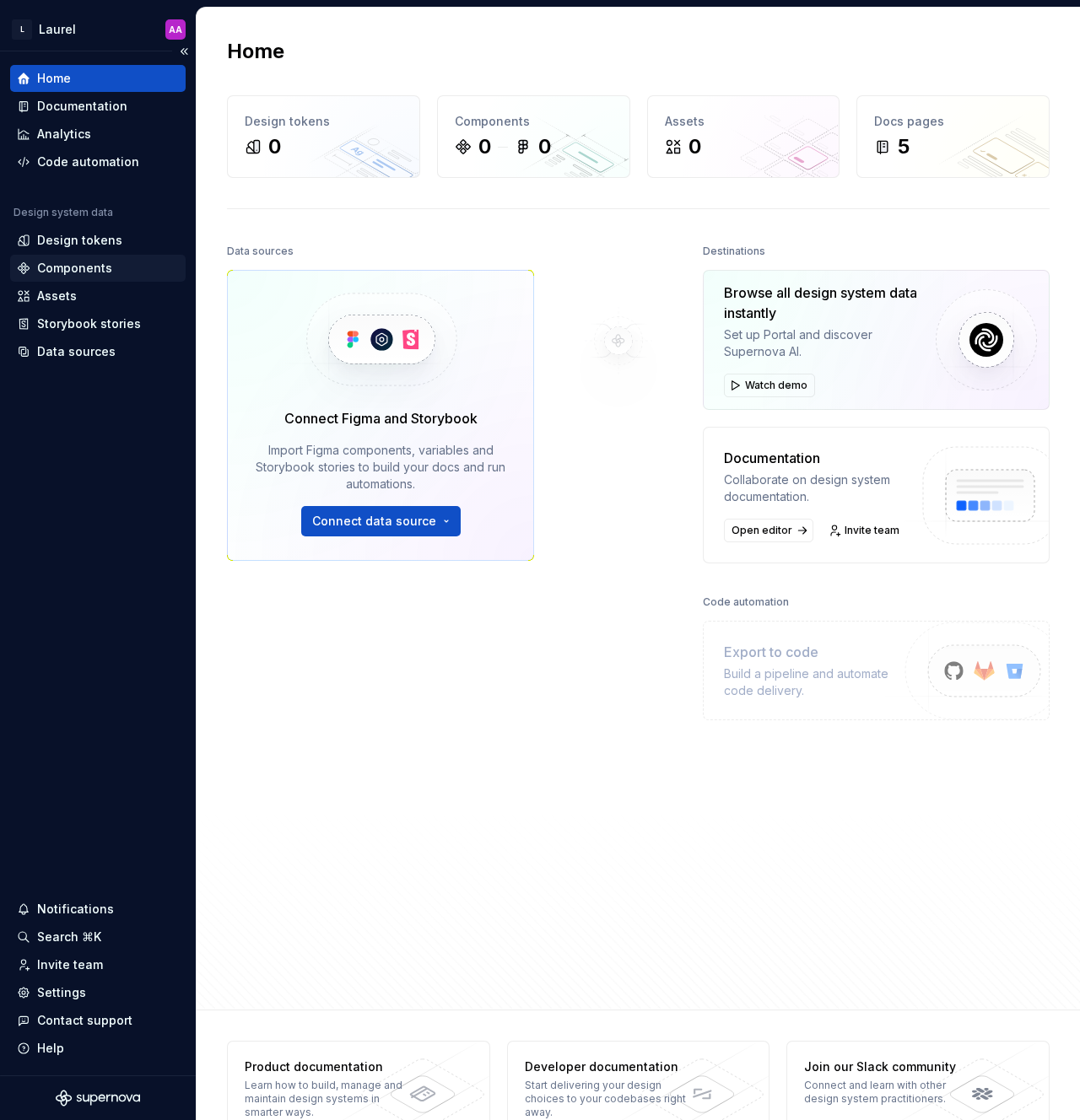
click at [100, 265] on div "Components" at bounding box center [75, 267] width 75 height 16
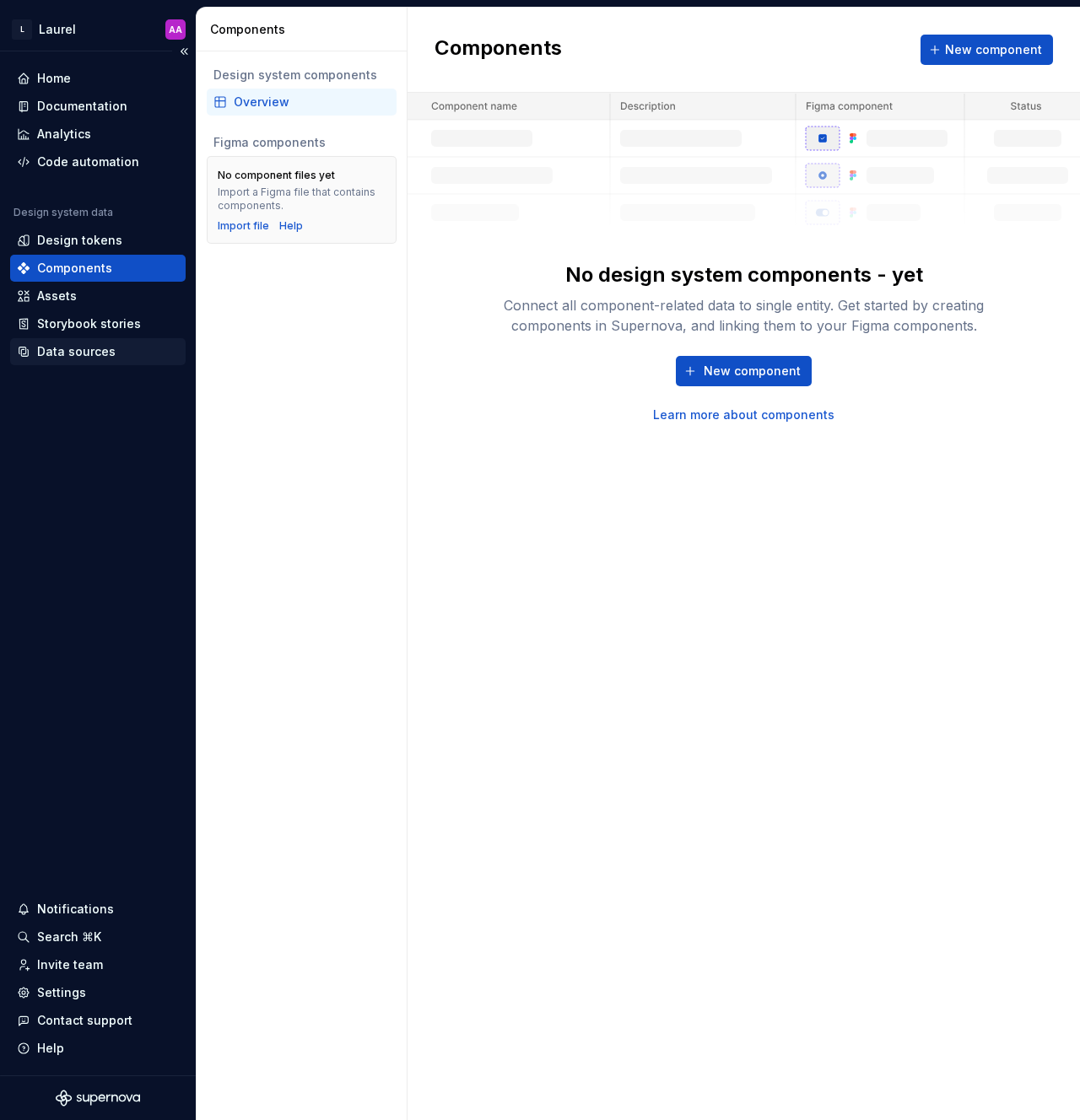
click at [61, 362] on div "Data sources" at bounding box center [97, 351] width 175 height 27
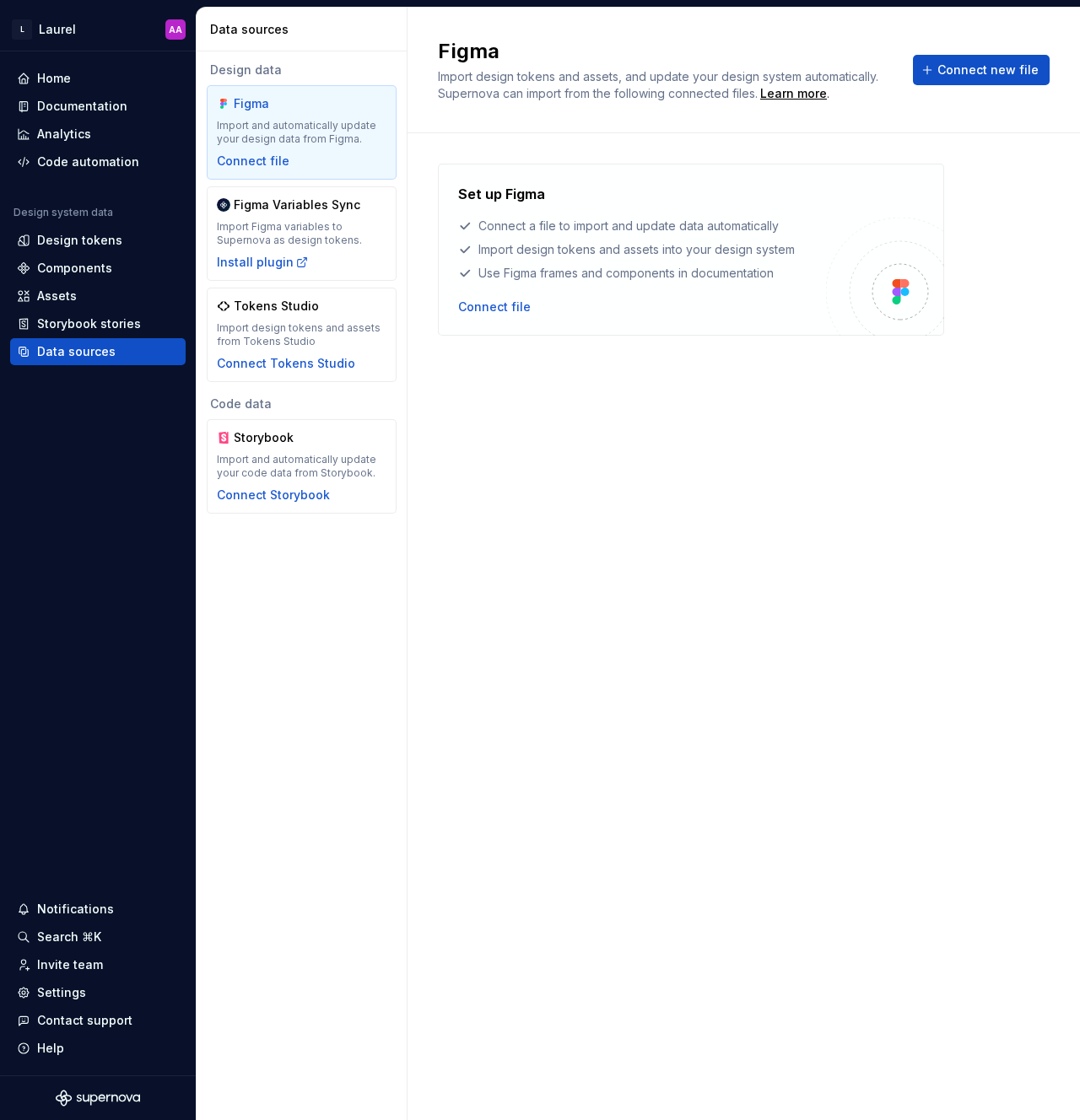
click at [483, 316] on div "Set up Figma Connect a file to import and update data automatically Import desi…" at bounding box center [690, 250] width 506 height 172
click at [488, 305] on div "Connect file" at bounding box center [494, 307] width 73 height 16
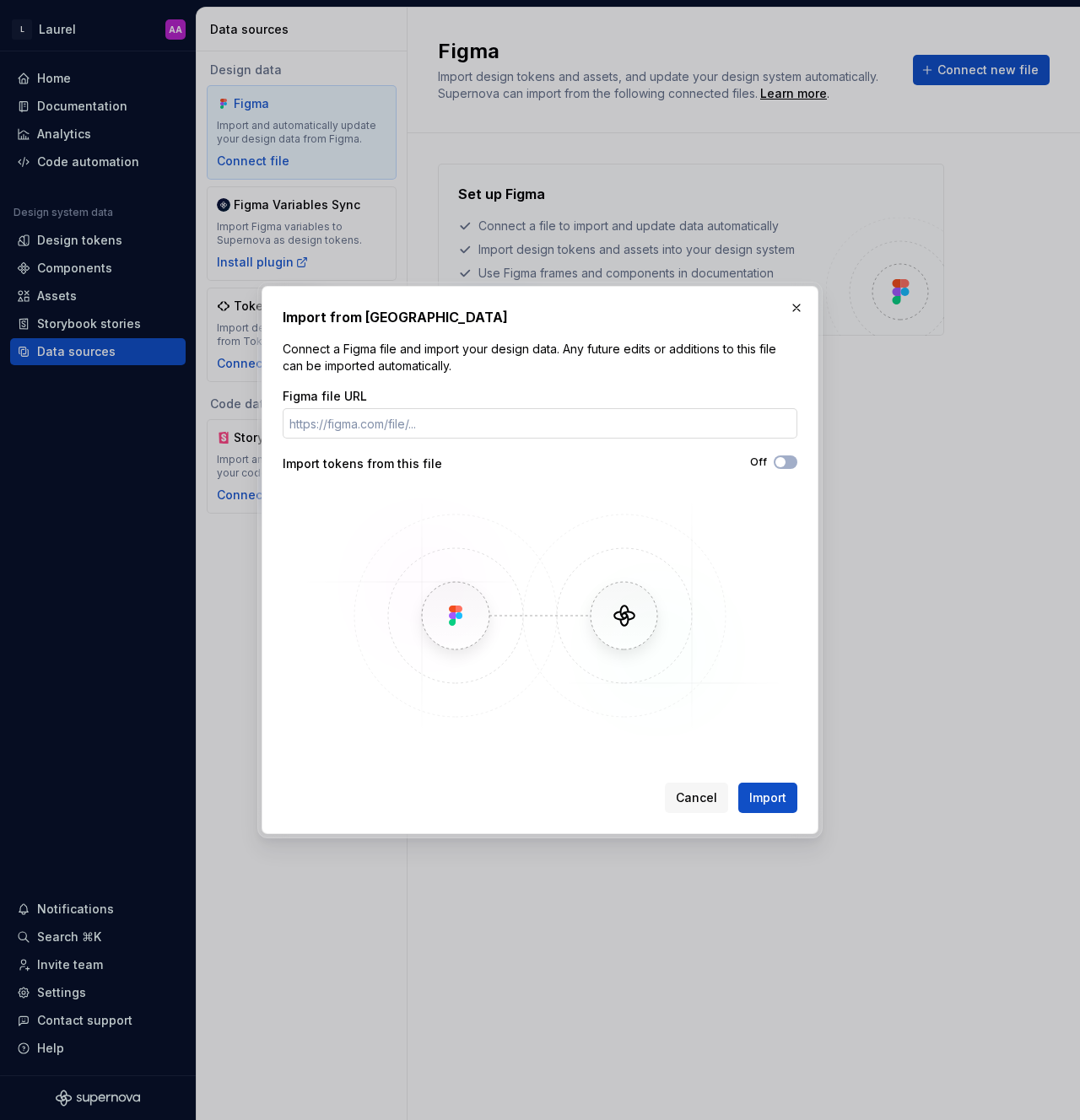
click at [418, 427] on input "Figma file URL" at bounding box center [540, 423] width 515 height 30
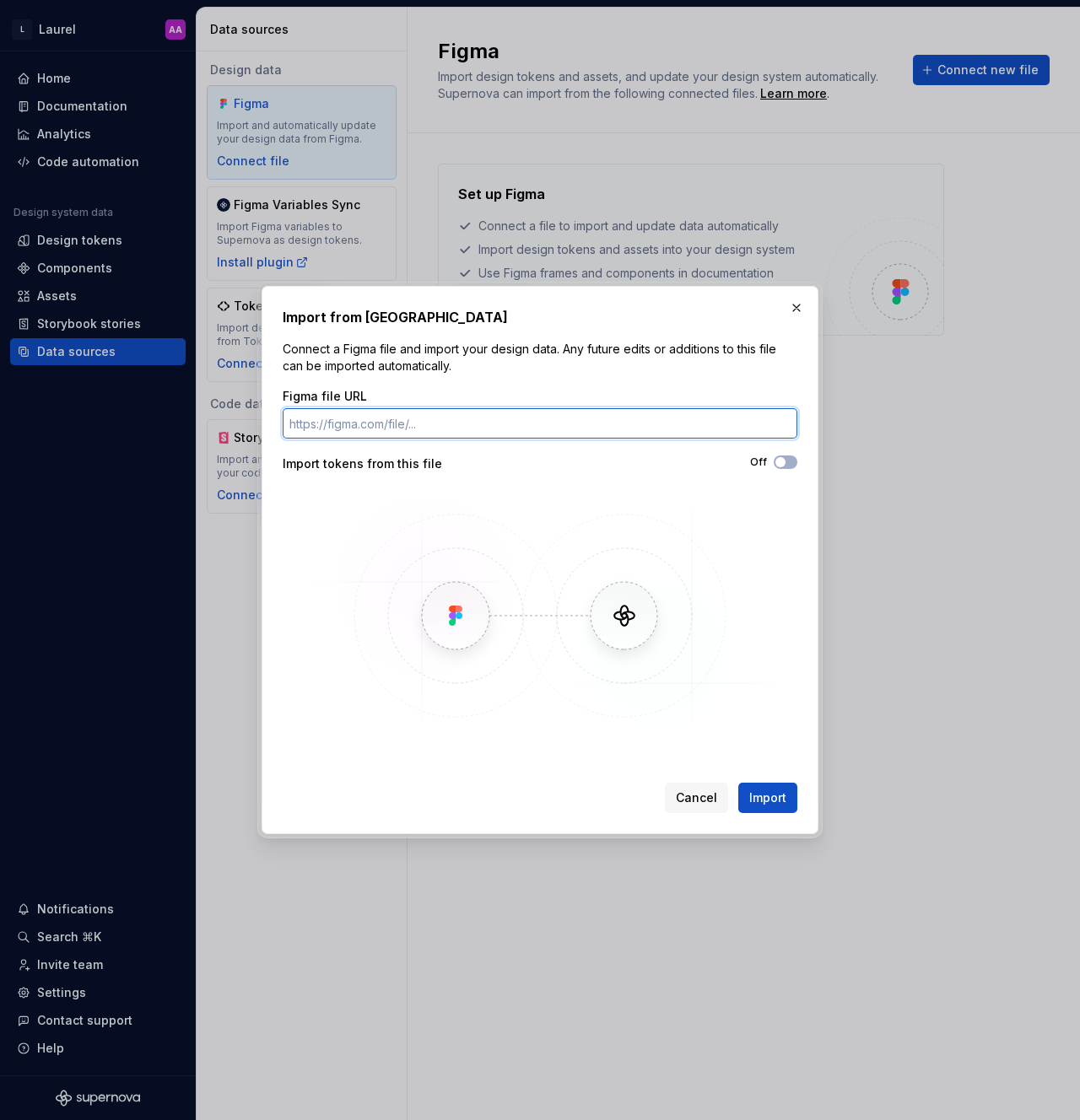
paste input "https://www.figma.com/design/sp5M79ra9ytB0fXT1xpc4F/Laurel-Design-System?node-i…"
type input "https://www.figma.com/design/sp5M79ra9ytB0fXT1xpc4F/Laurel-Design-System?node-i…"
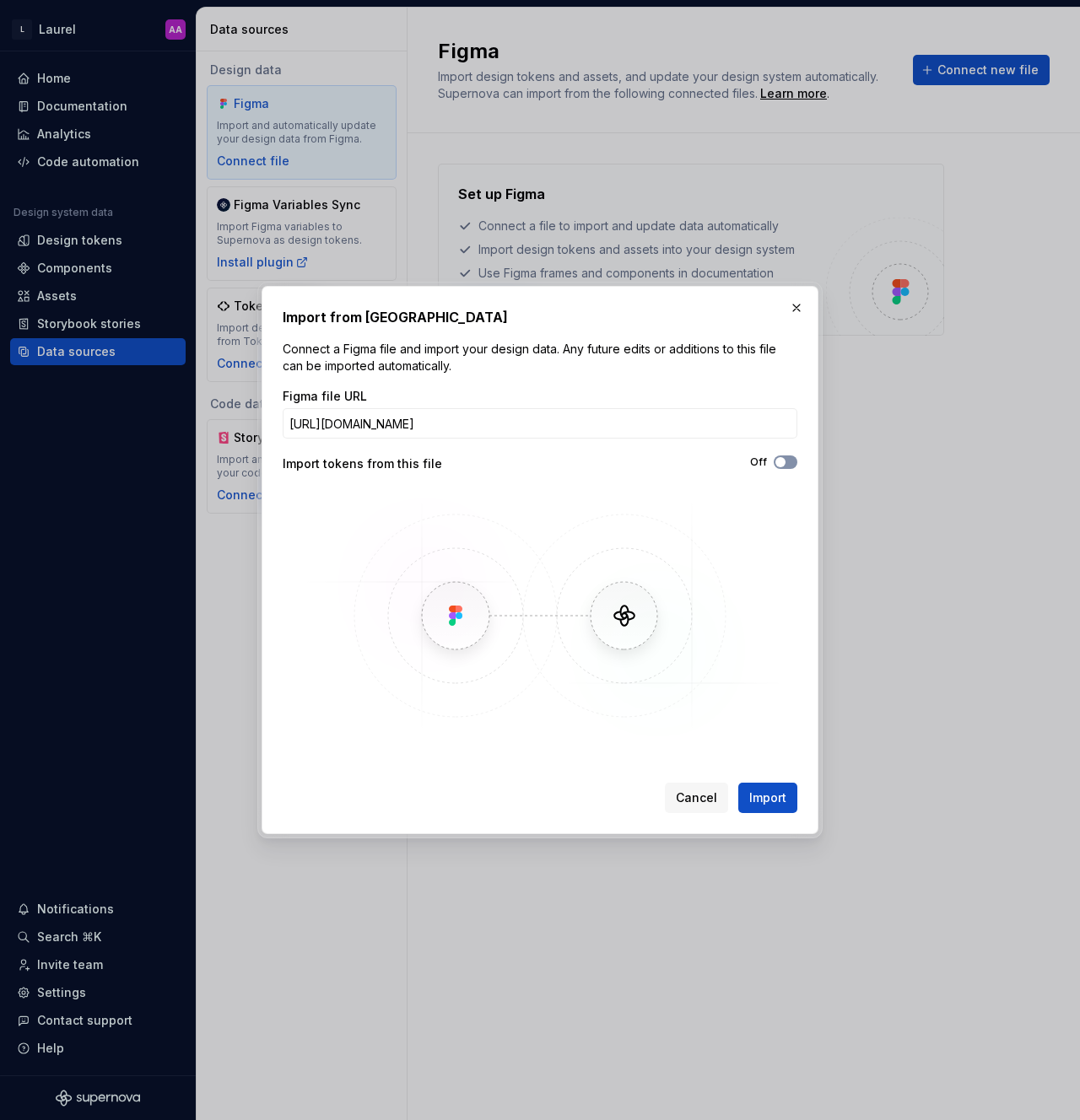
click at [777, 465] on span "button" at bounding box center [780, 462] width 10 height 10
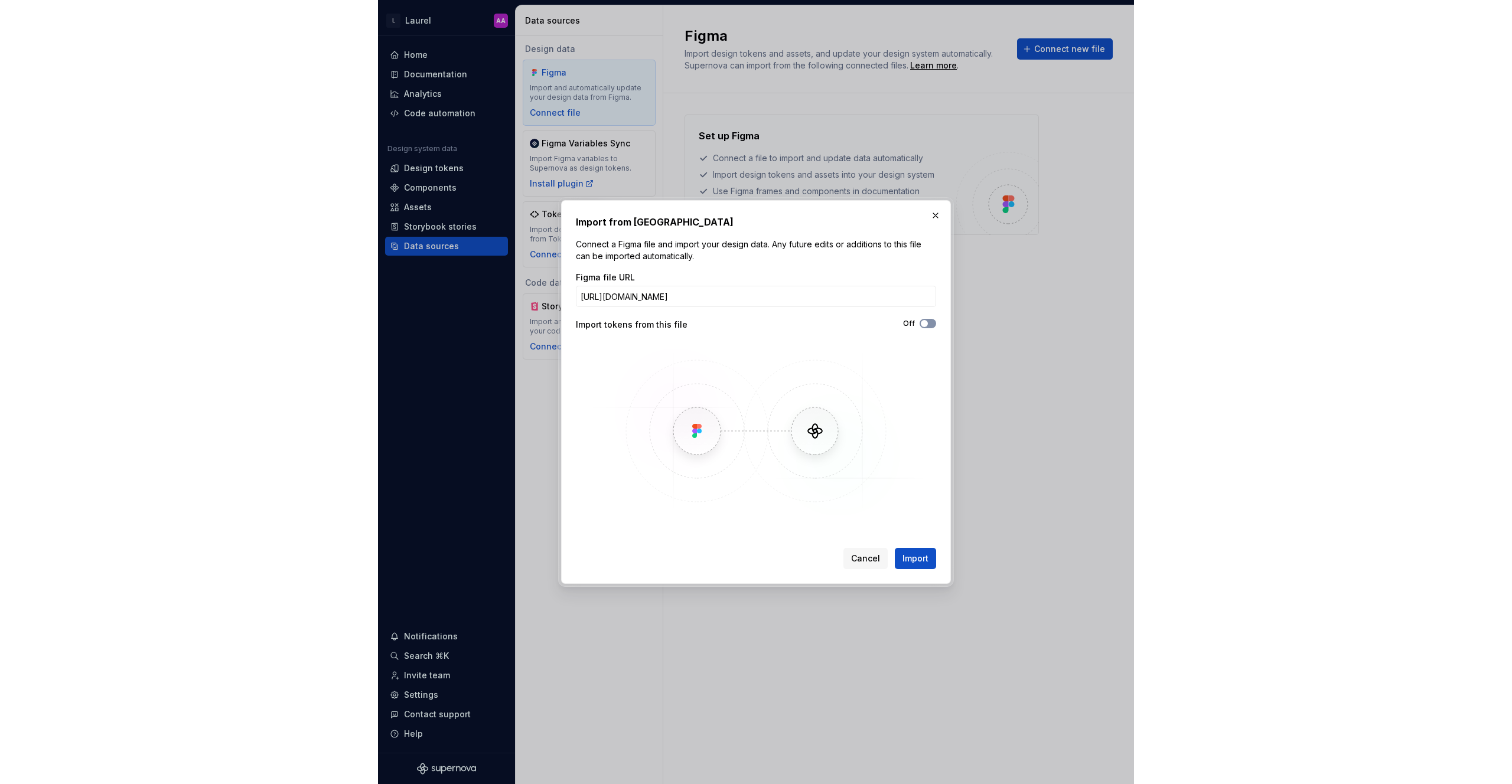
scroll to position [0, 0]
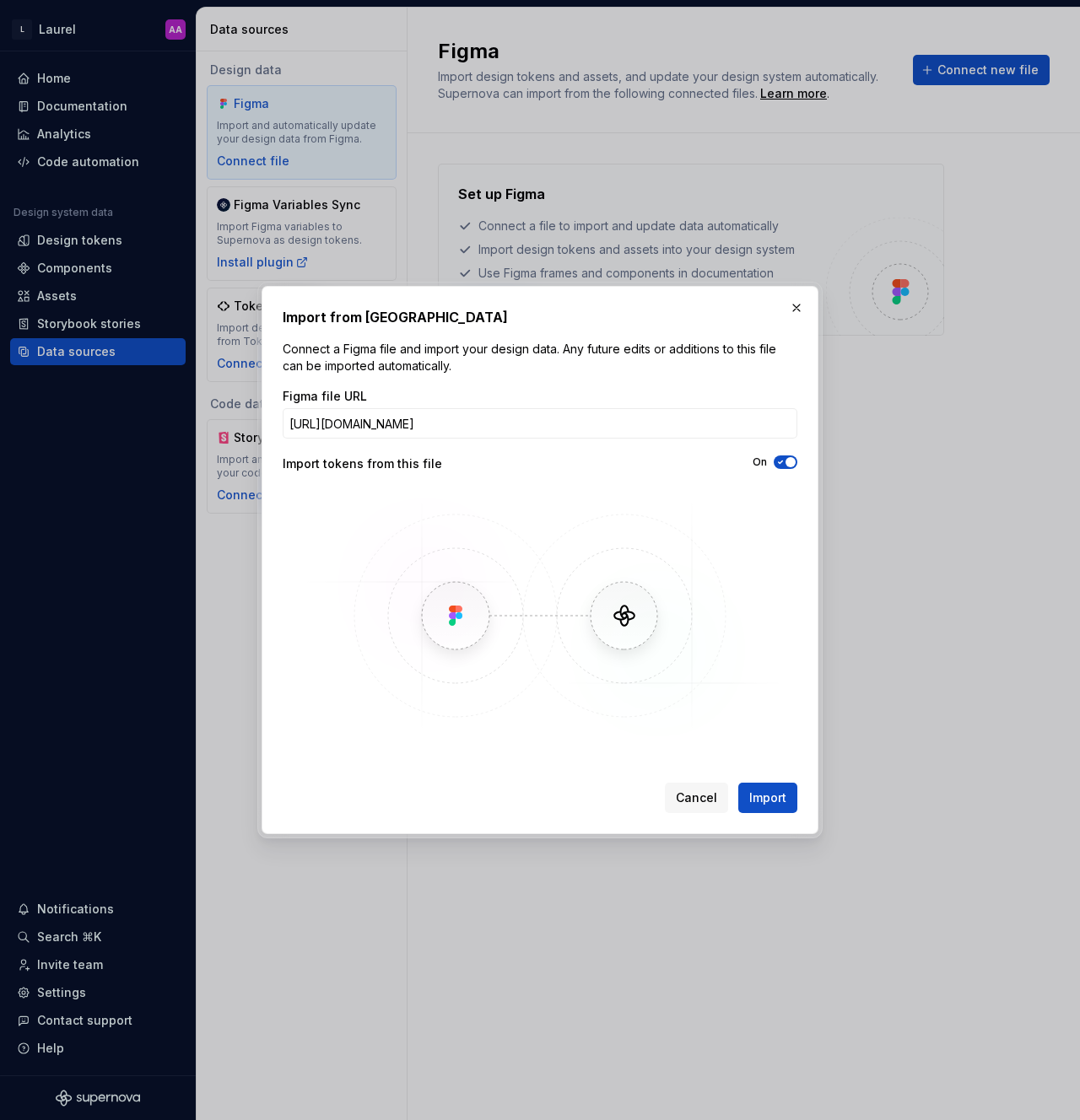
click at [784, 463] on icon "button" at bounding box center [780, 462] width 14 height 10
click at [761, 791] on span "Import" at bounding box center [767, 798] width 37 height 16
click at [761, 790] on span "Import" at bounding box center [767, 798] width 37 height 16
click at [788, 463] on button "Off" at bounding box center [785, 463] width 23 height 14
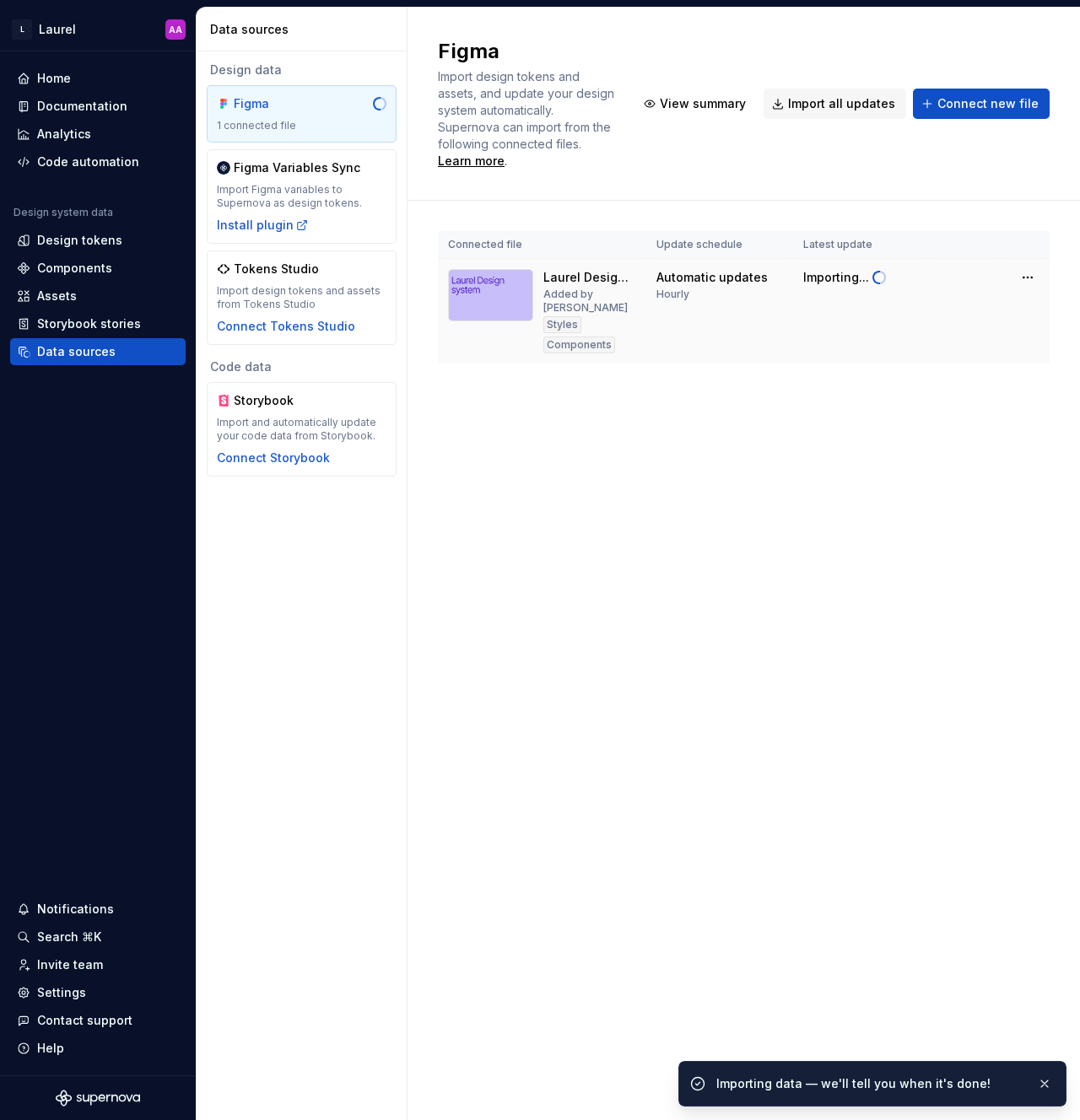
click at [730, 315] on td "Automatic updates Hourly" at bounding box center [720, 312] width 147 height 106
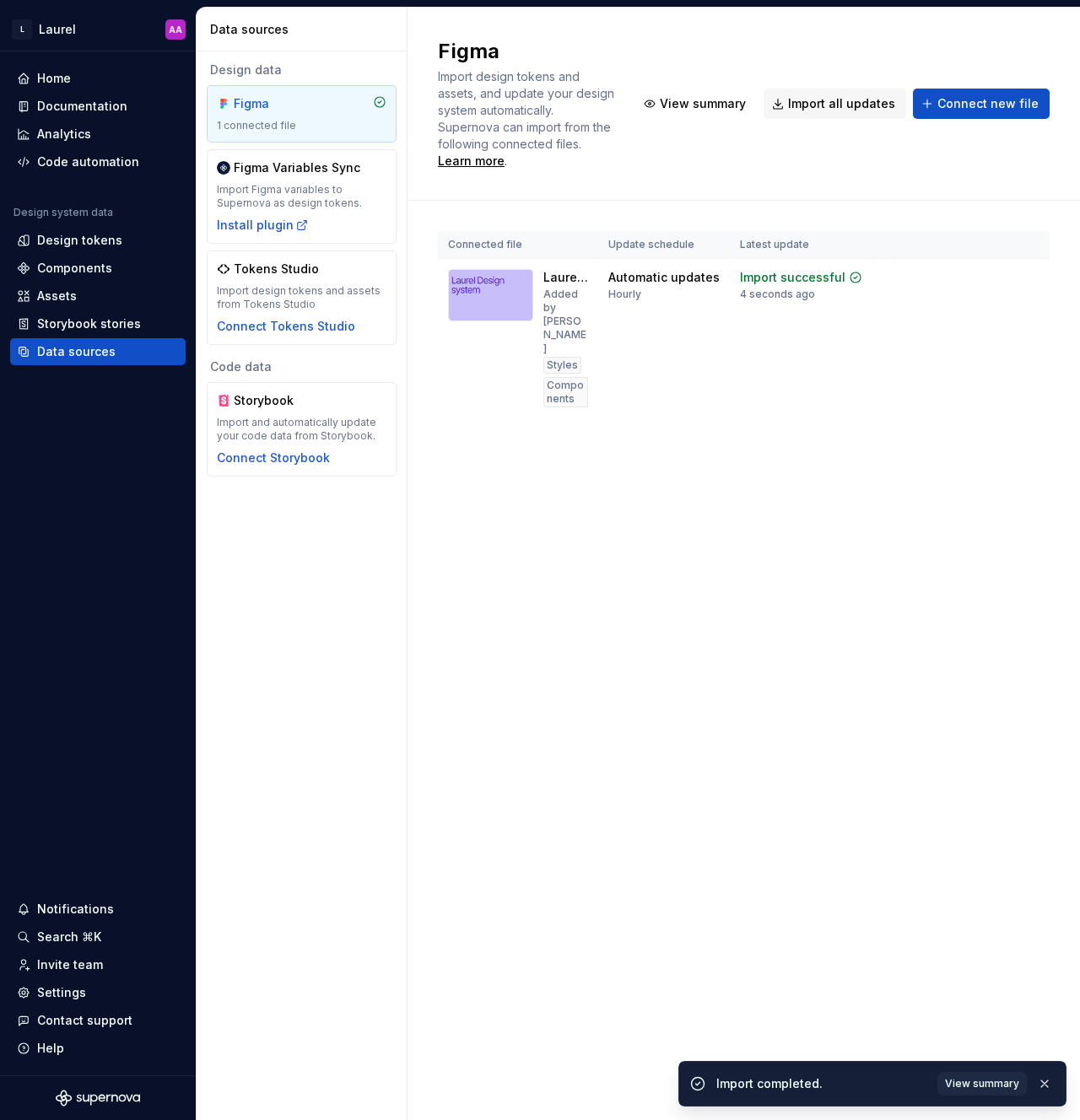
click at [748, 558] on div "Figma Import design tokens and assets, and update your design system automatica…" at bounding box center [743, 564] width 673 height 1113
click at [663, 269] on div "Automatic updates" at bounding box center [663, 277] width 111 height 16
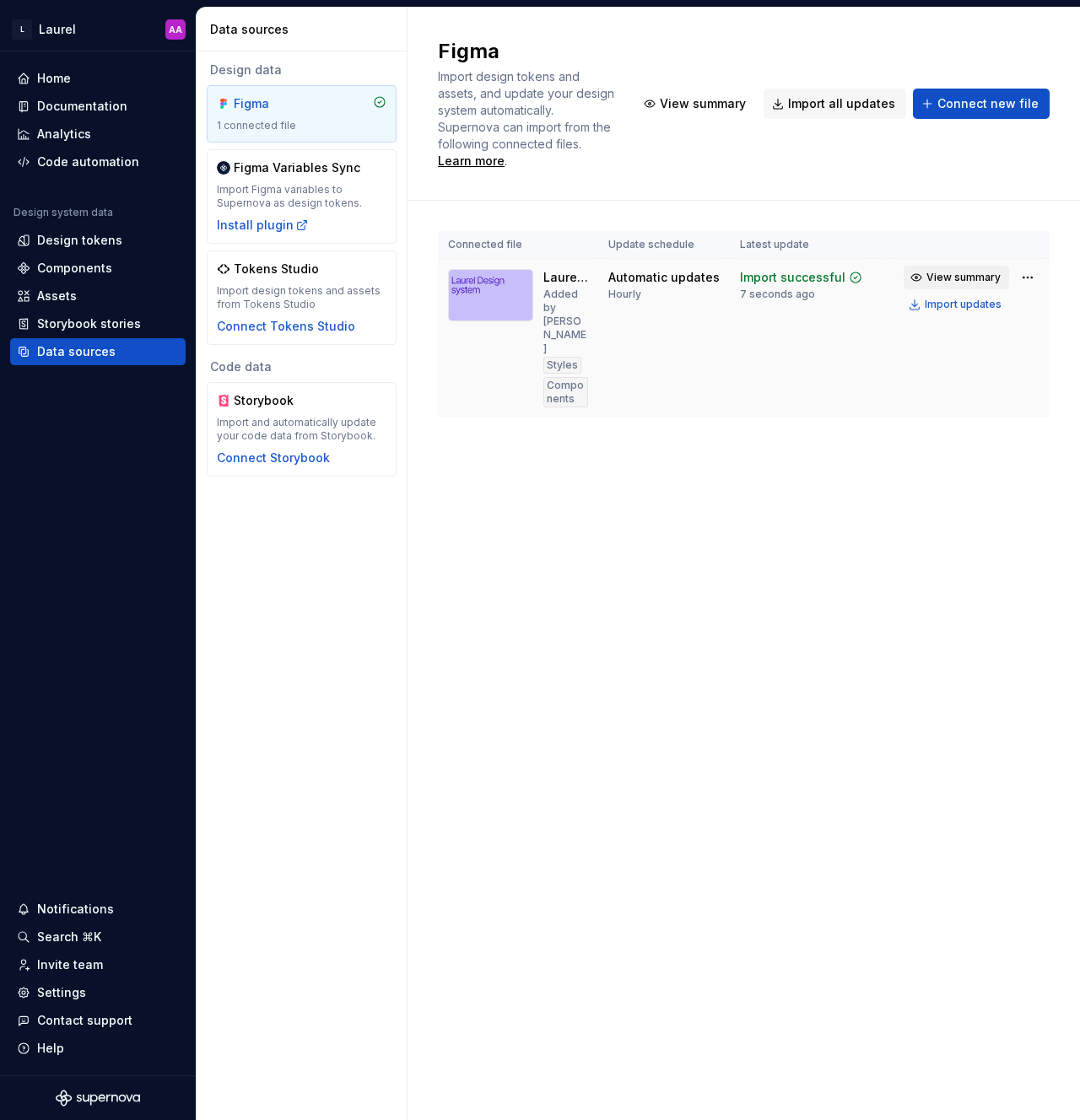
click at [955, 266] on button "View summary" at bounding box center [955, 278] width 105 height 23
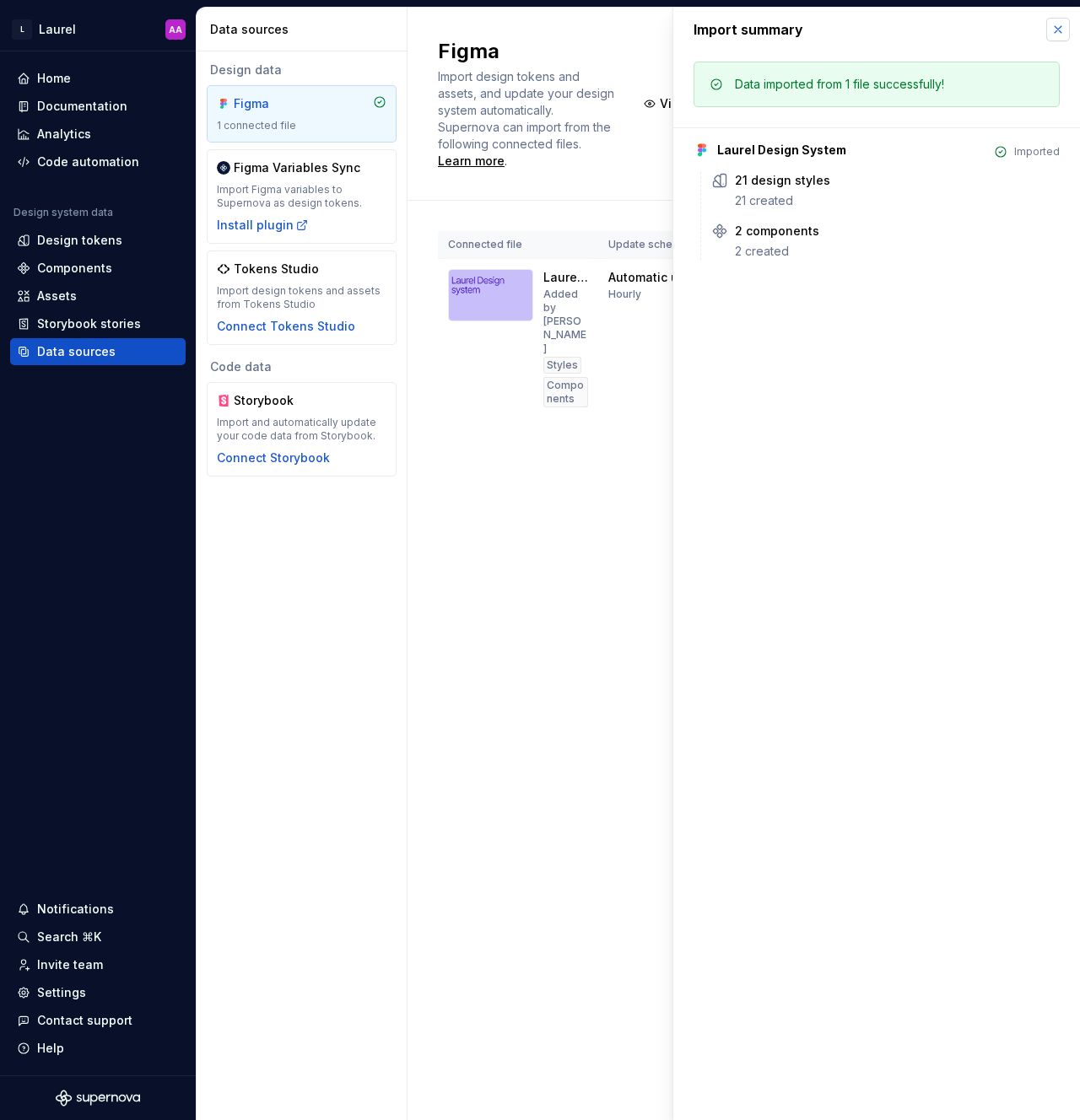
click at [1061, 30] on button "button" at bounding box center [1058, 29] width 23 height 23
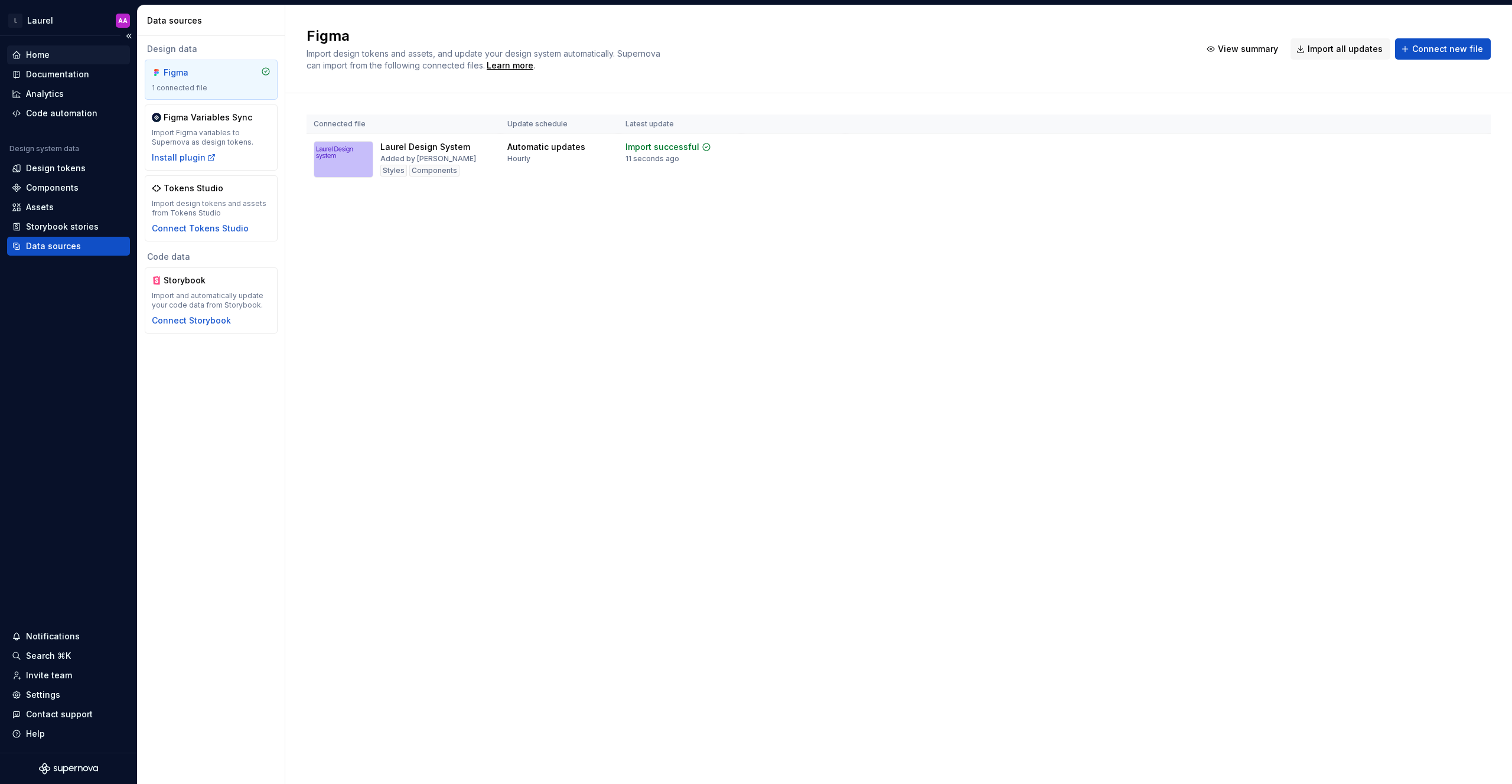
click at [49, 58] on div "Home" at bounding box center [68, 54] width 113 height 12
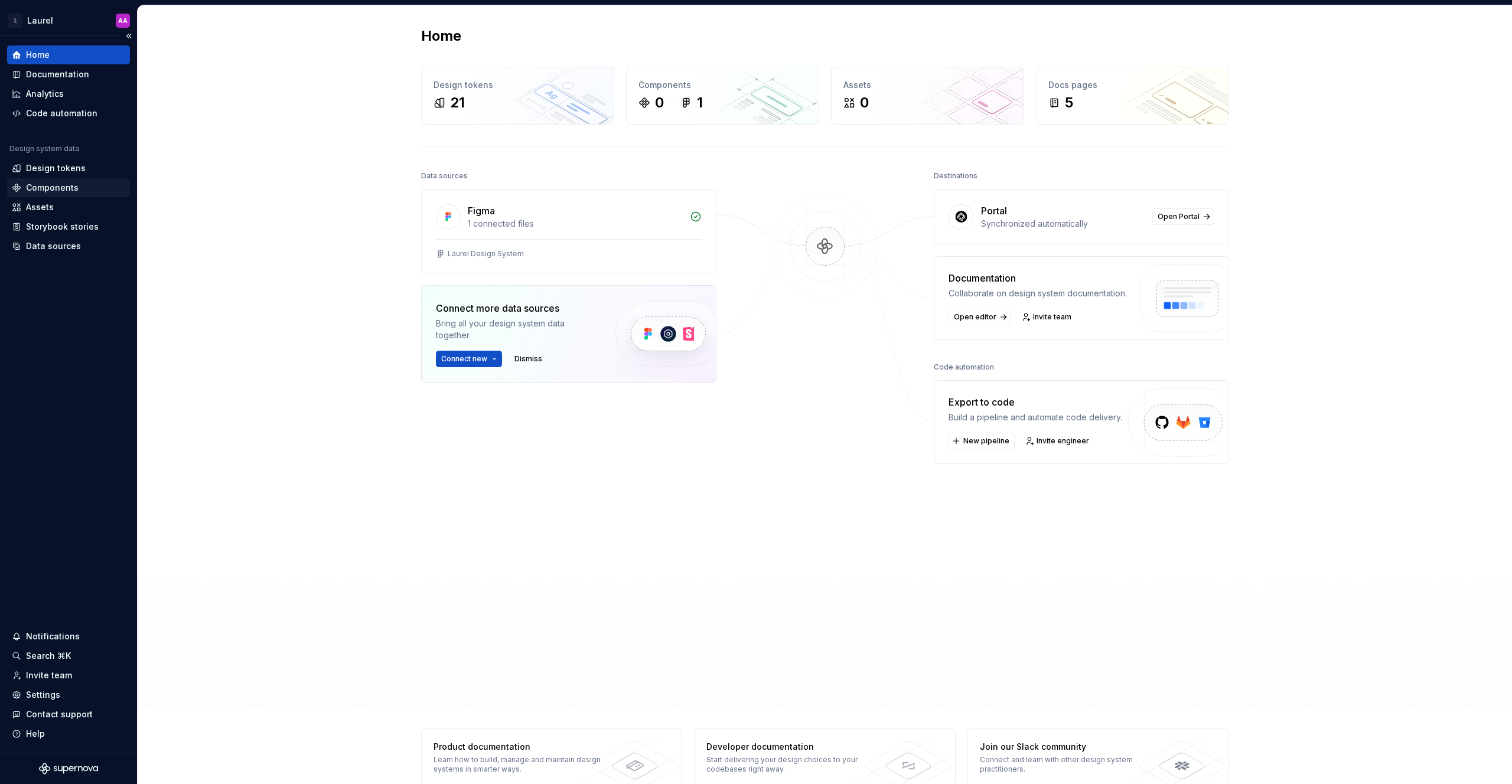
click at [53, 190] on div "Components" at bounding box center [52, 187] width 53 height 12
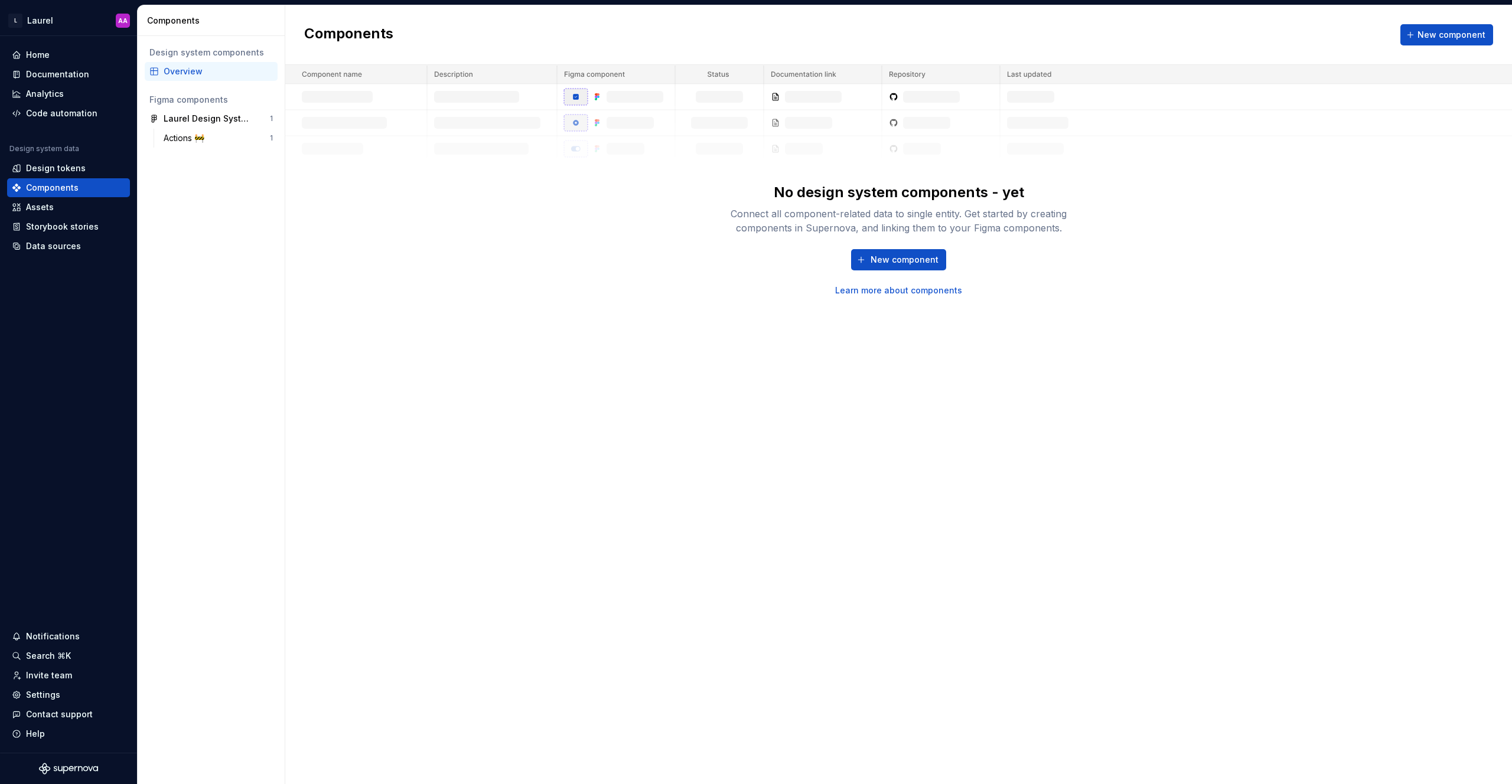
click at [704, 246] on div "No design system components - yet Connect all component-related data to single …" at bounding box center [899, 181] width 1227 height 232
click at [180, 120] on div "Laurel Design System" at bounding box center [207, 118] width 88 height 12
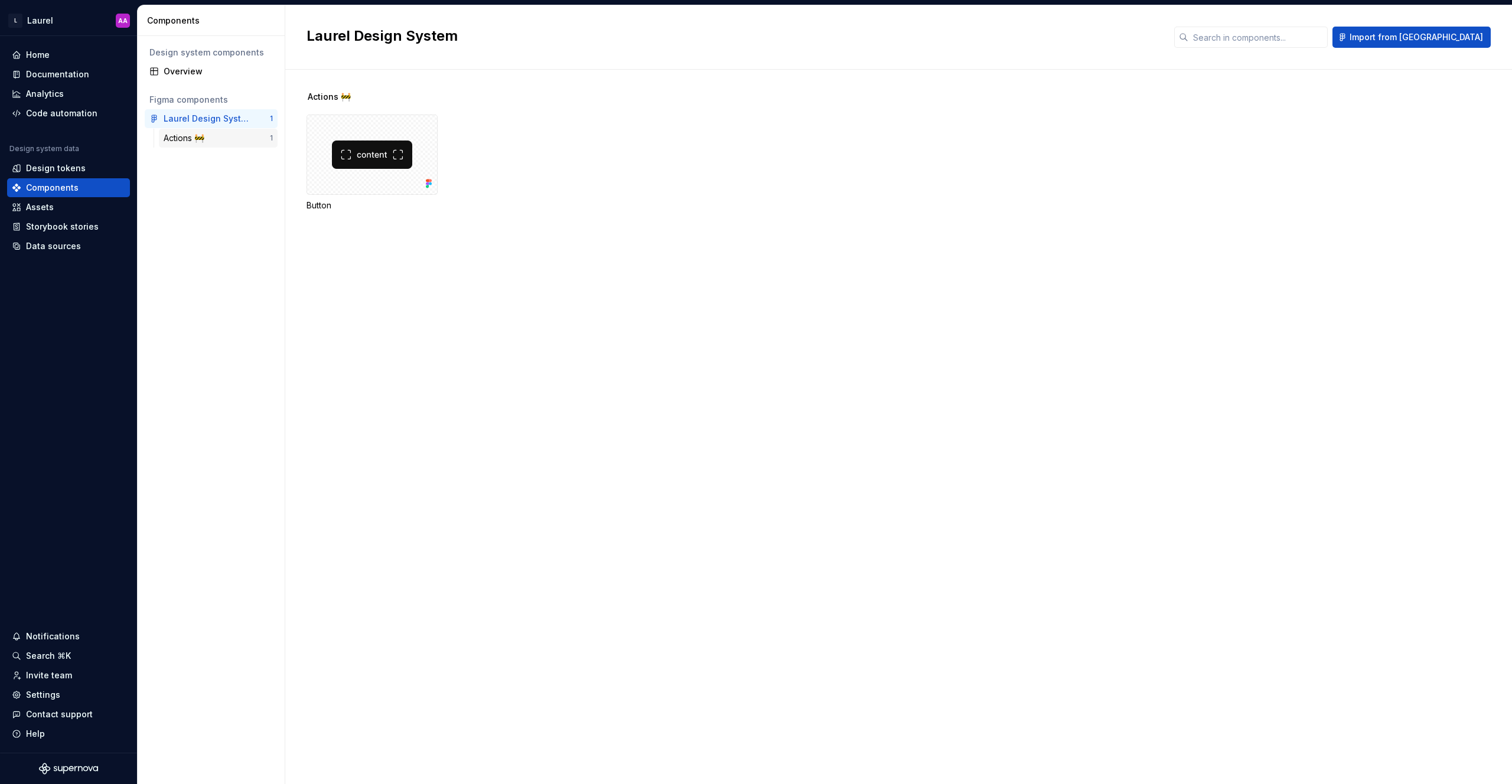
click at [184, 139] on div "Actions 🚧" at bounding box center [186, 138] width 45 height 12
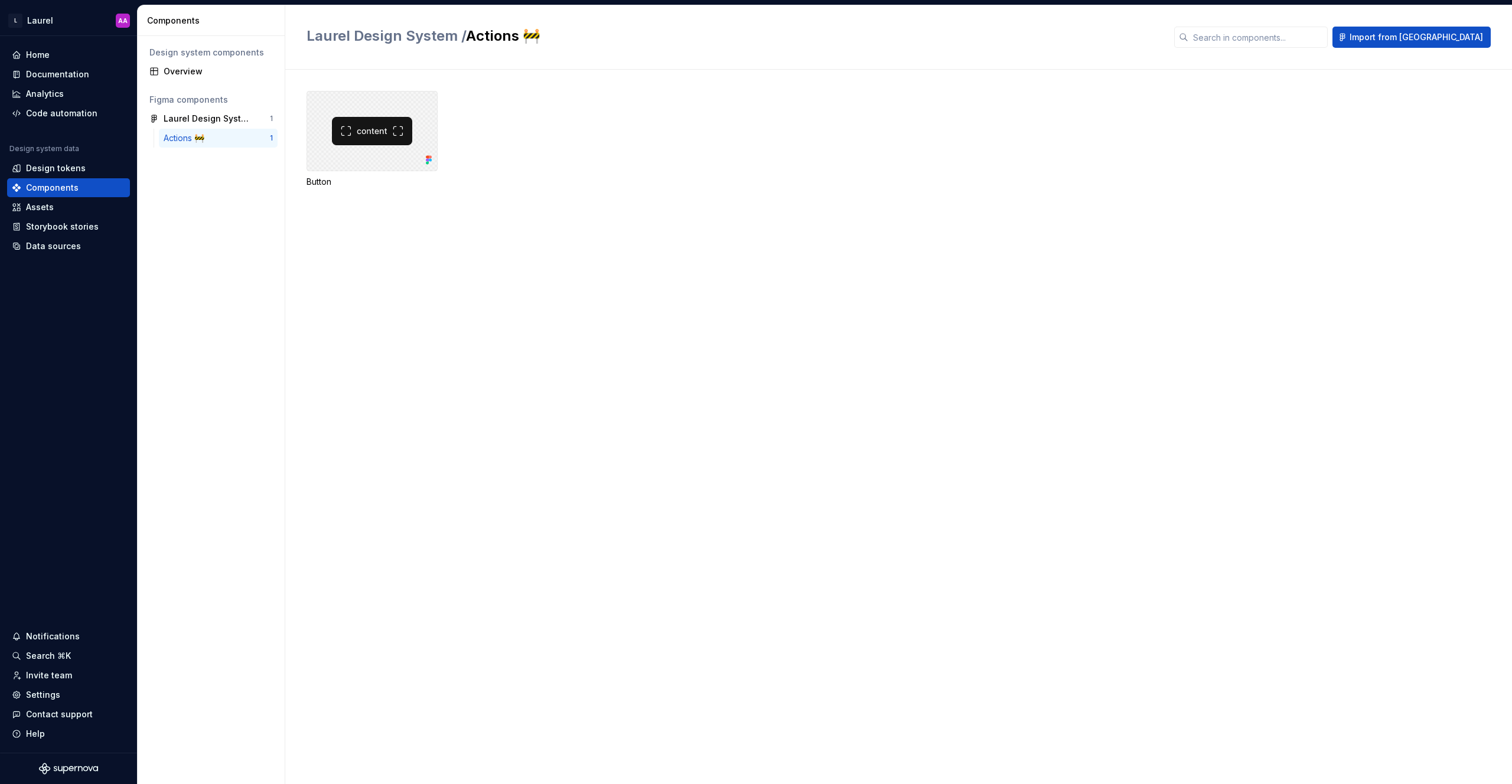
click at [393, 129] on div at bounding box center [371, 131] width 131 height 81
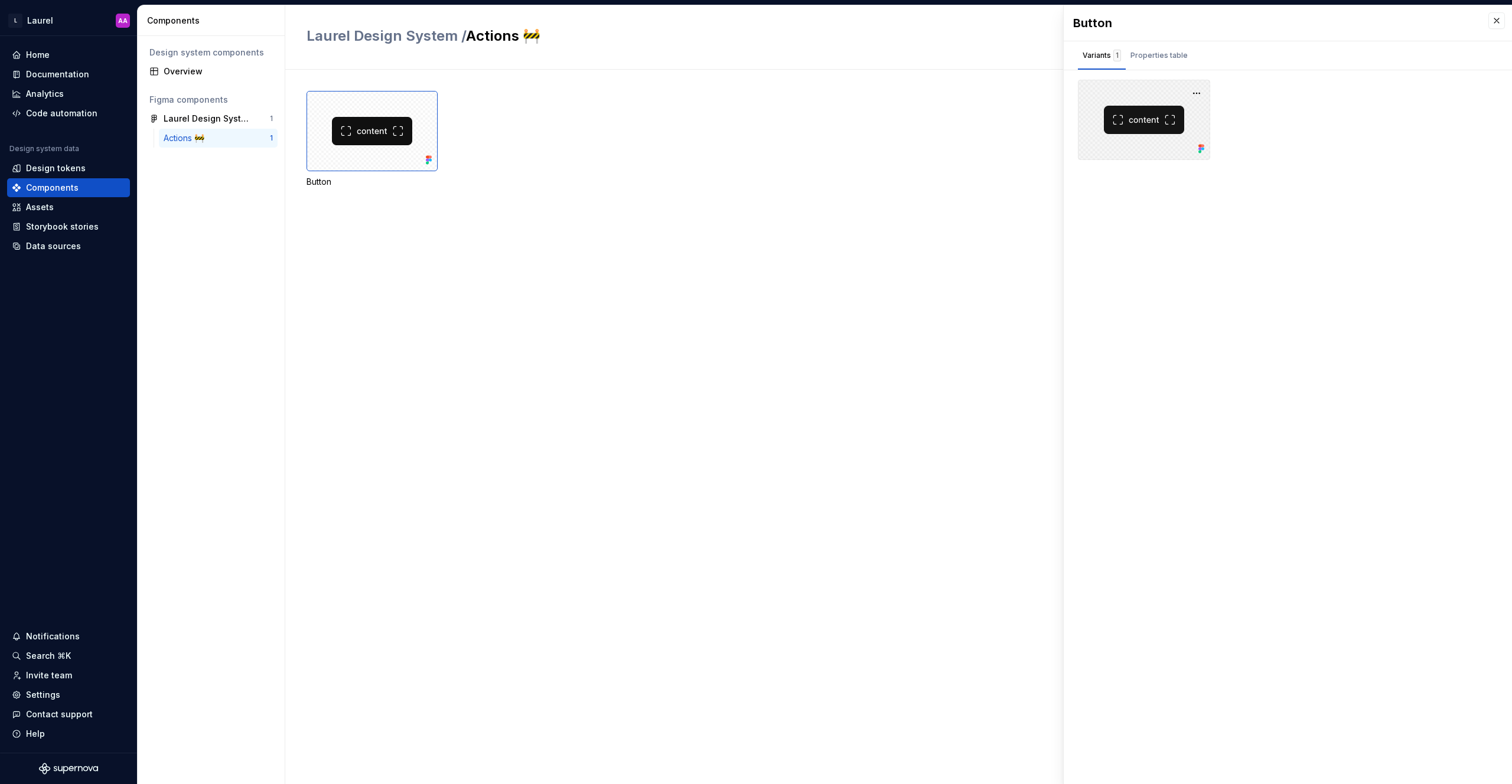
click at [756, 112] on div at bounding box center [1143, 120] width 132 height 81
click at [756, 51] on div "Properties table" at bounding box center [1159, 55] width 58 height 12
click at [756, 455] on div "Button" at bounding box center [909, 427] width 1206 height 715
click at [47, 109] on div "Code automation" at bounding box center [61, 113] width 71 height 12
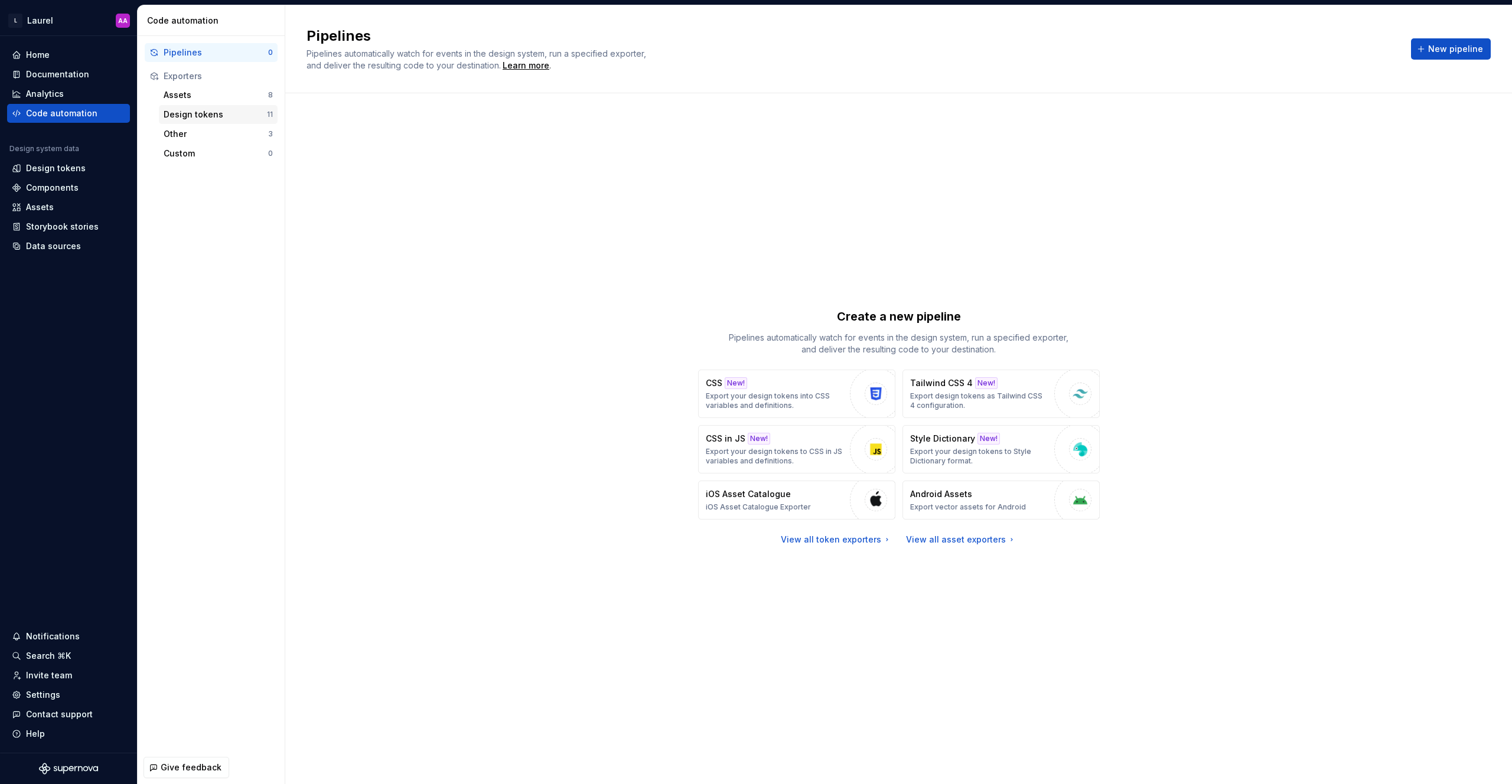
click at [245, 117] on div "Design tokens" at bounding box center [215, 114] width 104 height 12
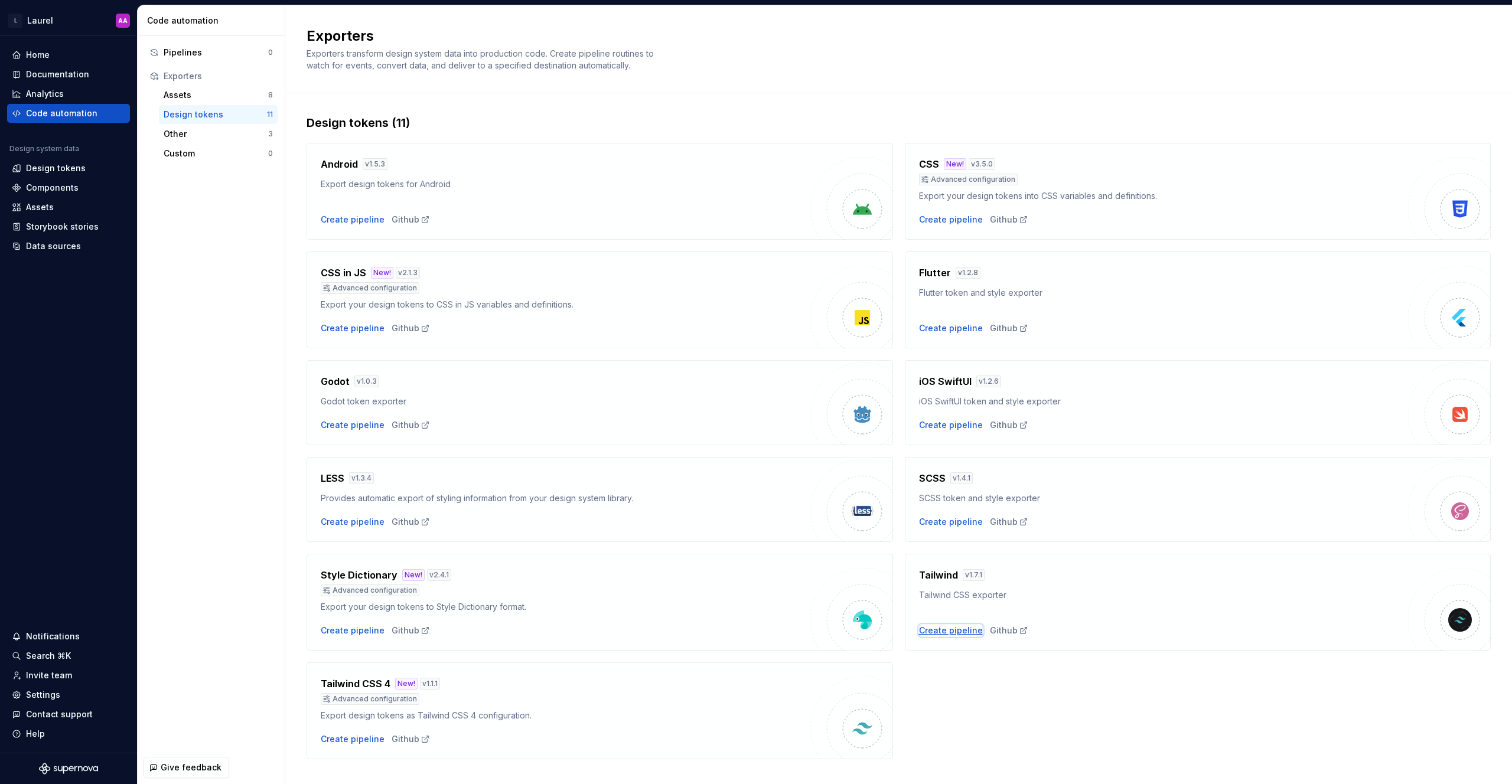
click at [756, 631] on div "Create pipeline" at bounding box center [951, 630] width 64 height 12
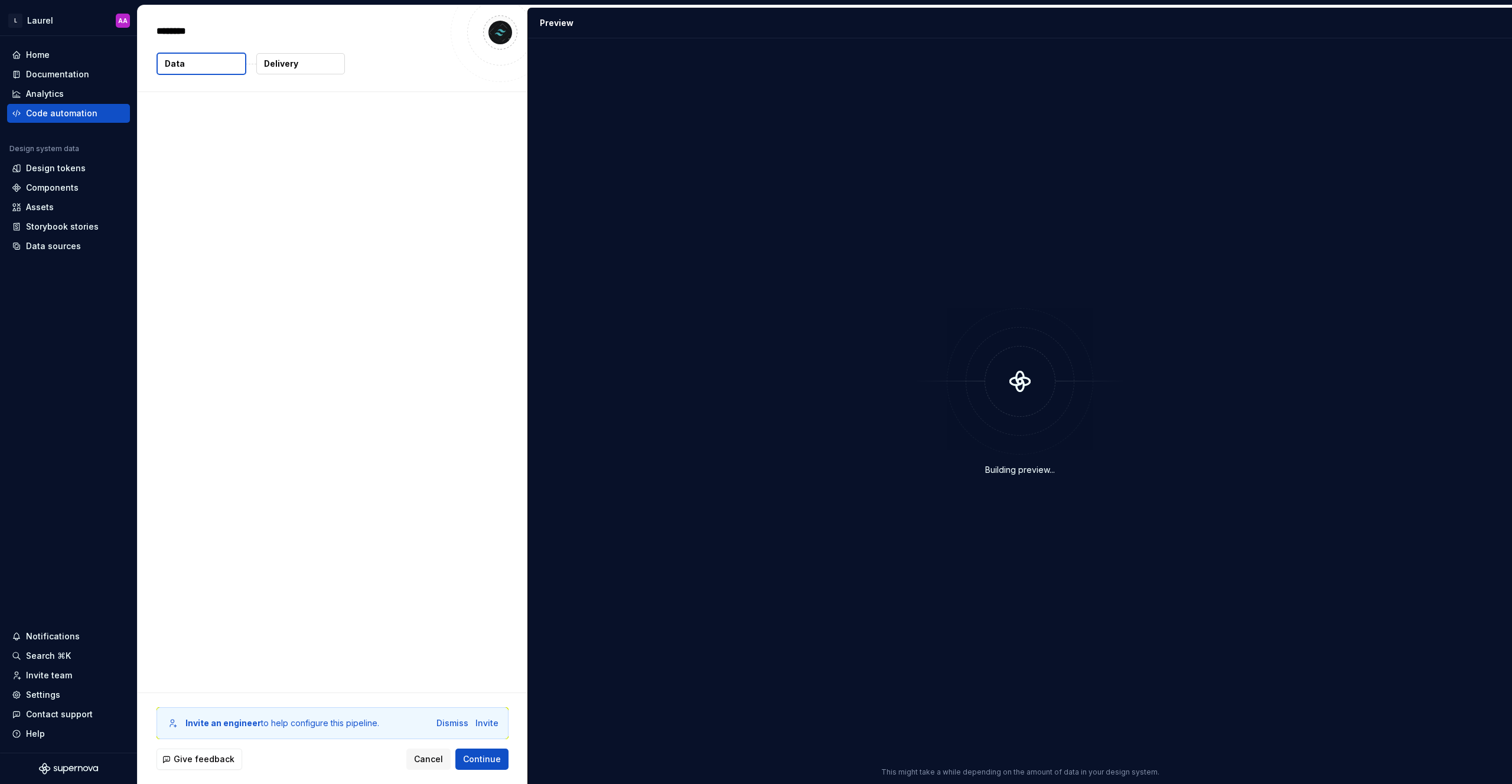
type textarea "*"
click at [198, 66] on button "Data" at bounding box center [201, 64] width 89 height 22
click at [186, 145] on p "21 tokens" at bounding box center [192, 150] width 39 height 12
click at [161, 149] on icon at bounding box center [162, 150] width 12 height 12
click at [281, 66] on p "Delivery" at bounding box center [281, 63] width 35 height 12
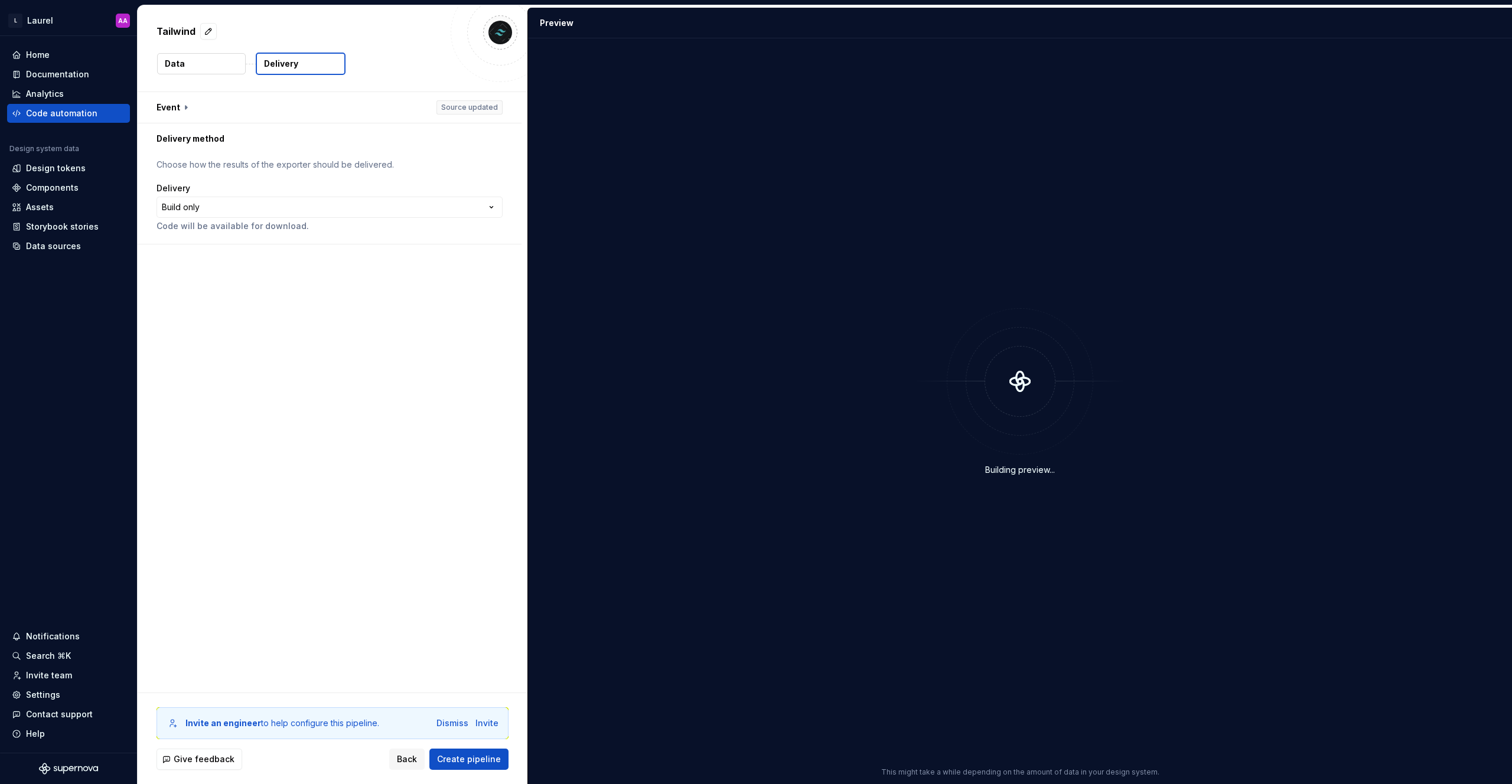
click at [232, 62] on button "Data" at bounding box center [201, 63] width 89 height 21
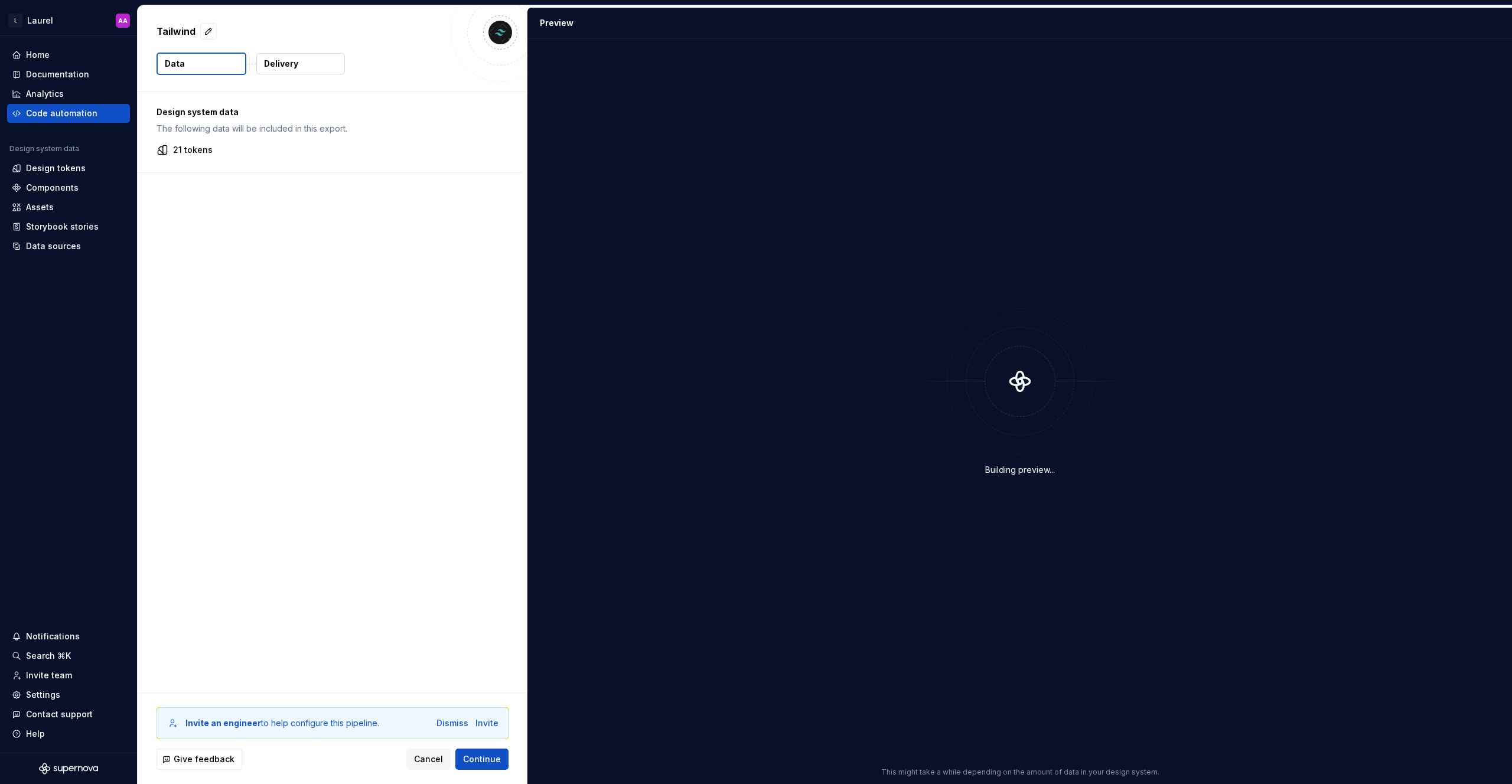
click at [325, 68] on button "Delivery" at bounding box center [300, 63] width 89 height 21
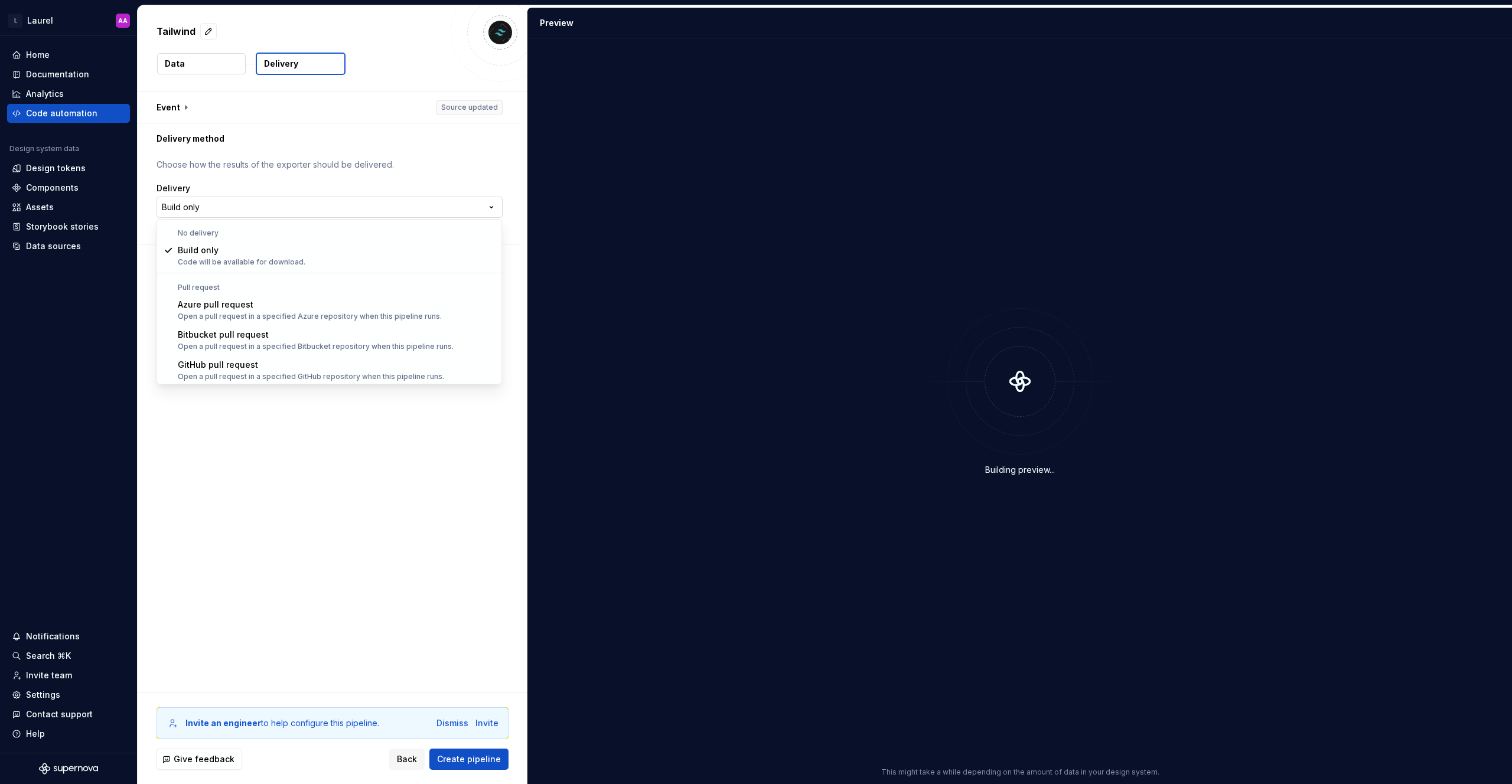
click at [225, 209] on html "**********" at bounding box center [756, 392] width 1512 height 784
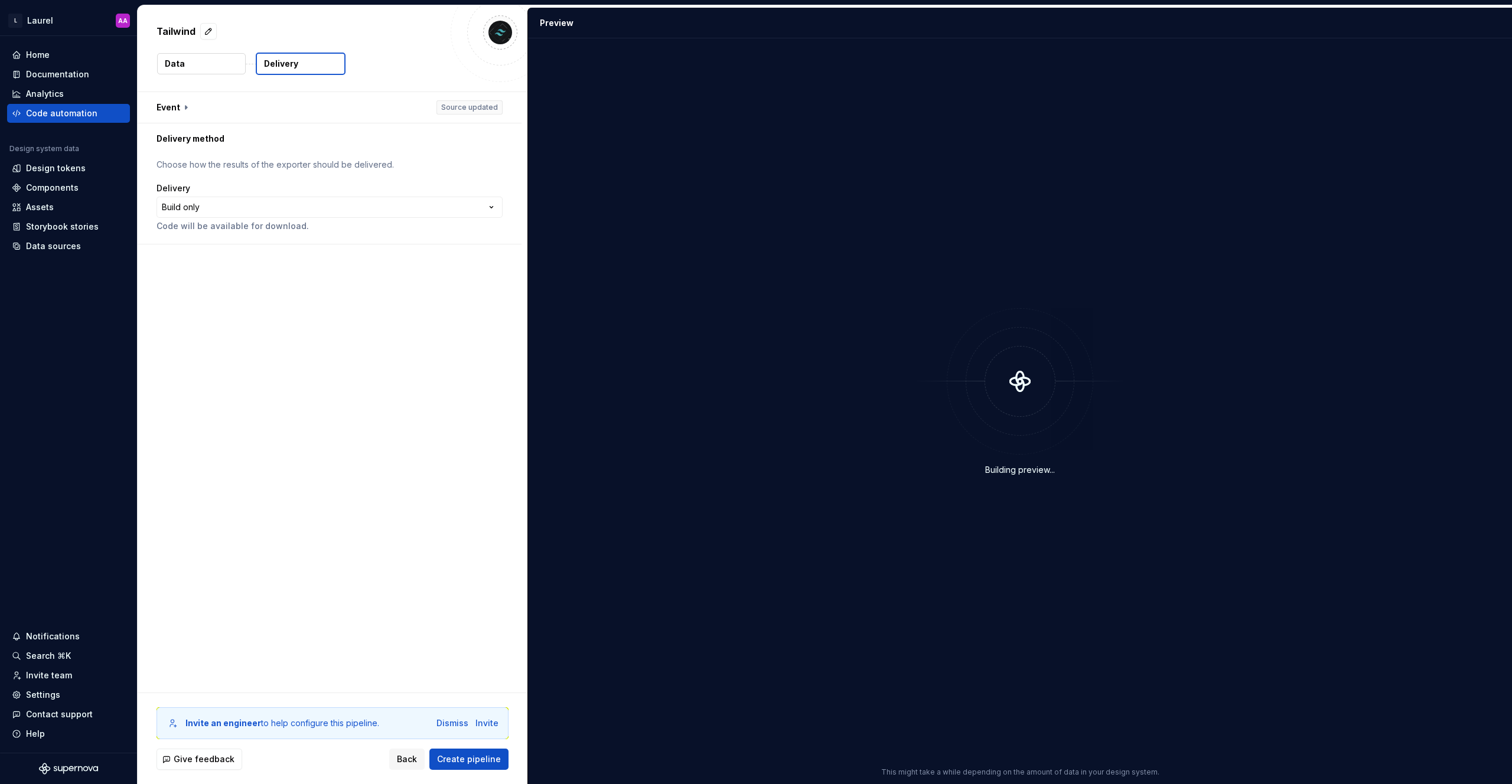
click at [228, 209] on html "**********" at bounding box center [756, 392] width 1512 height 784
click at [184, 108] on button "button" at bounding box center [329, 107] width 384 height 30
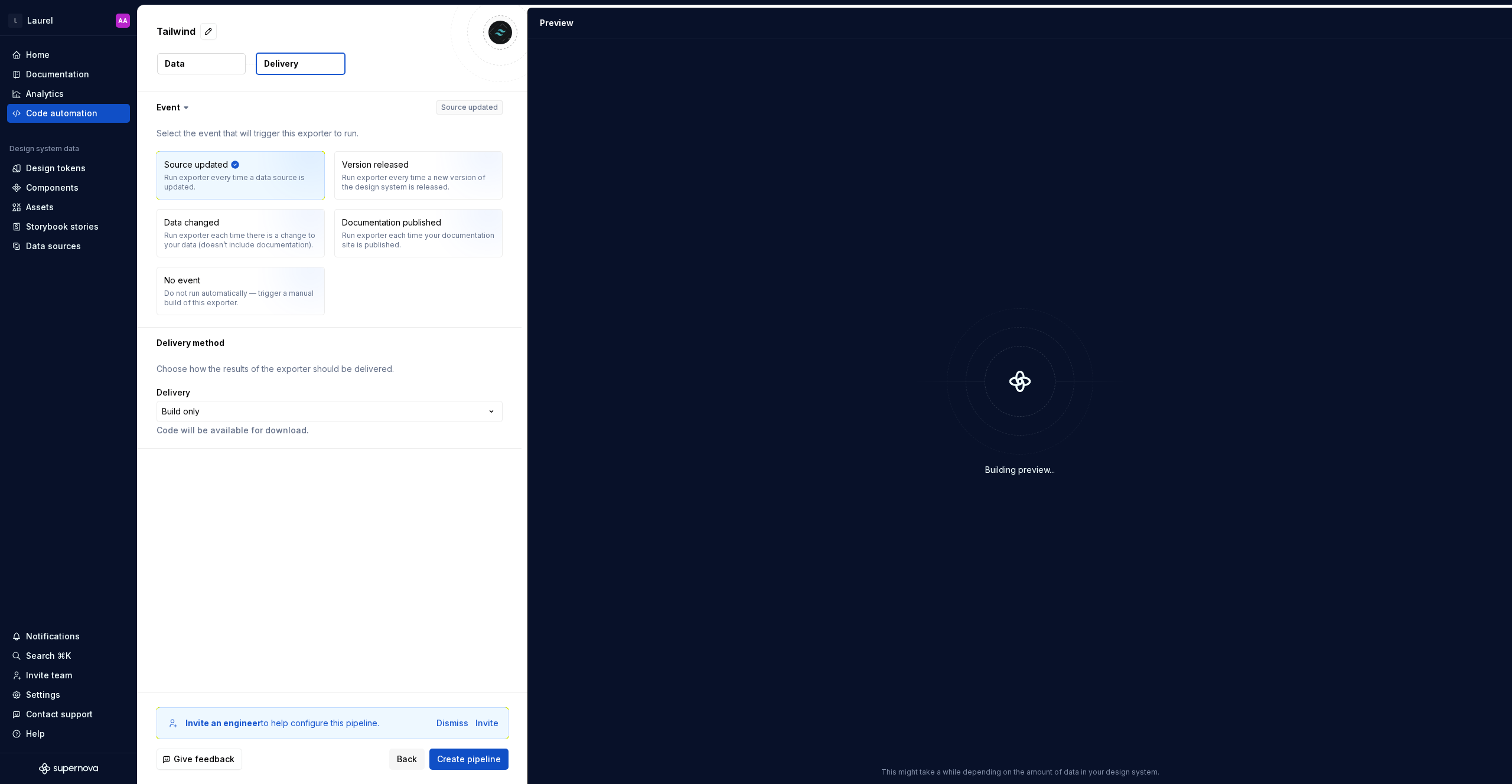
click at [185, 108] on icon at bounding box center [186, 108] width 3 height 2
click at [188, 108] on icon at bounding box center [186, 107] width 12 height 12
click at [175, 104] on button "button" at bounding box center [329, 107] width 384 height 30
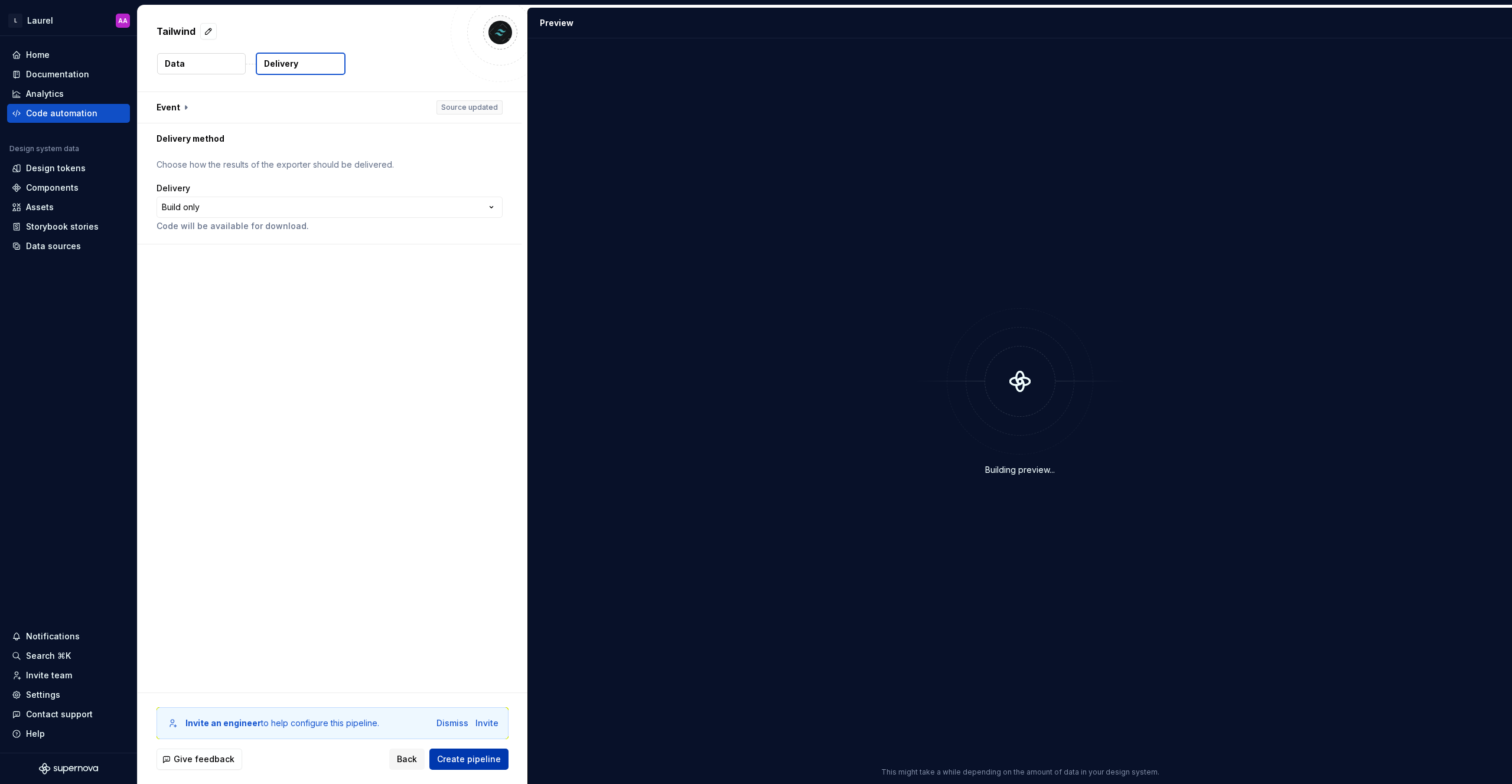
click at [472, 763] on span "Create pipeline" at bounding box center [469, 759] width 64 height 12
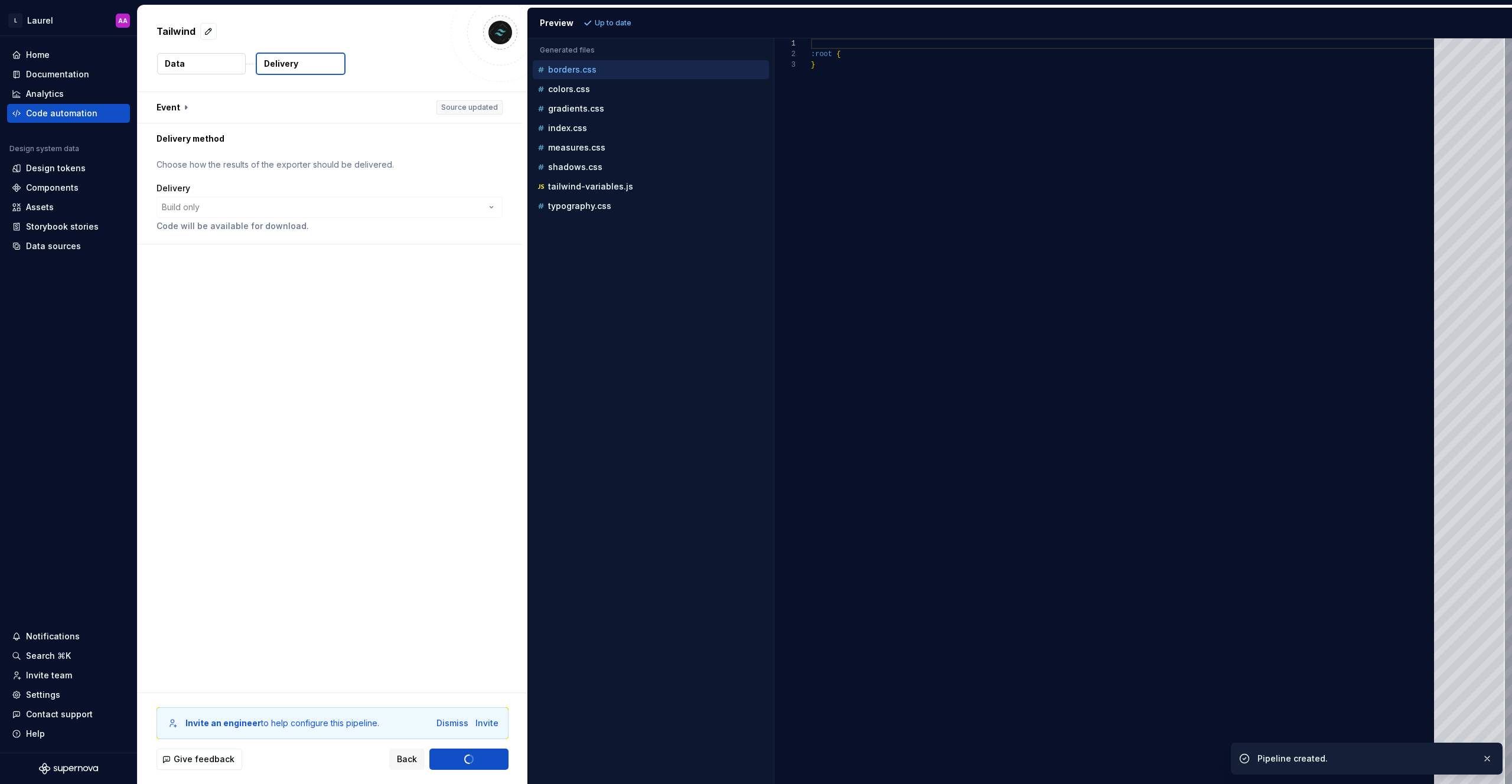
click at [563, 77] on div "borders.css" at bounding box center [651, 70] width 237 height 19
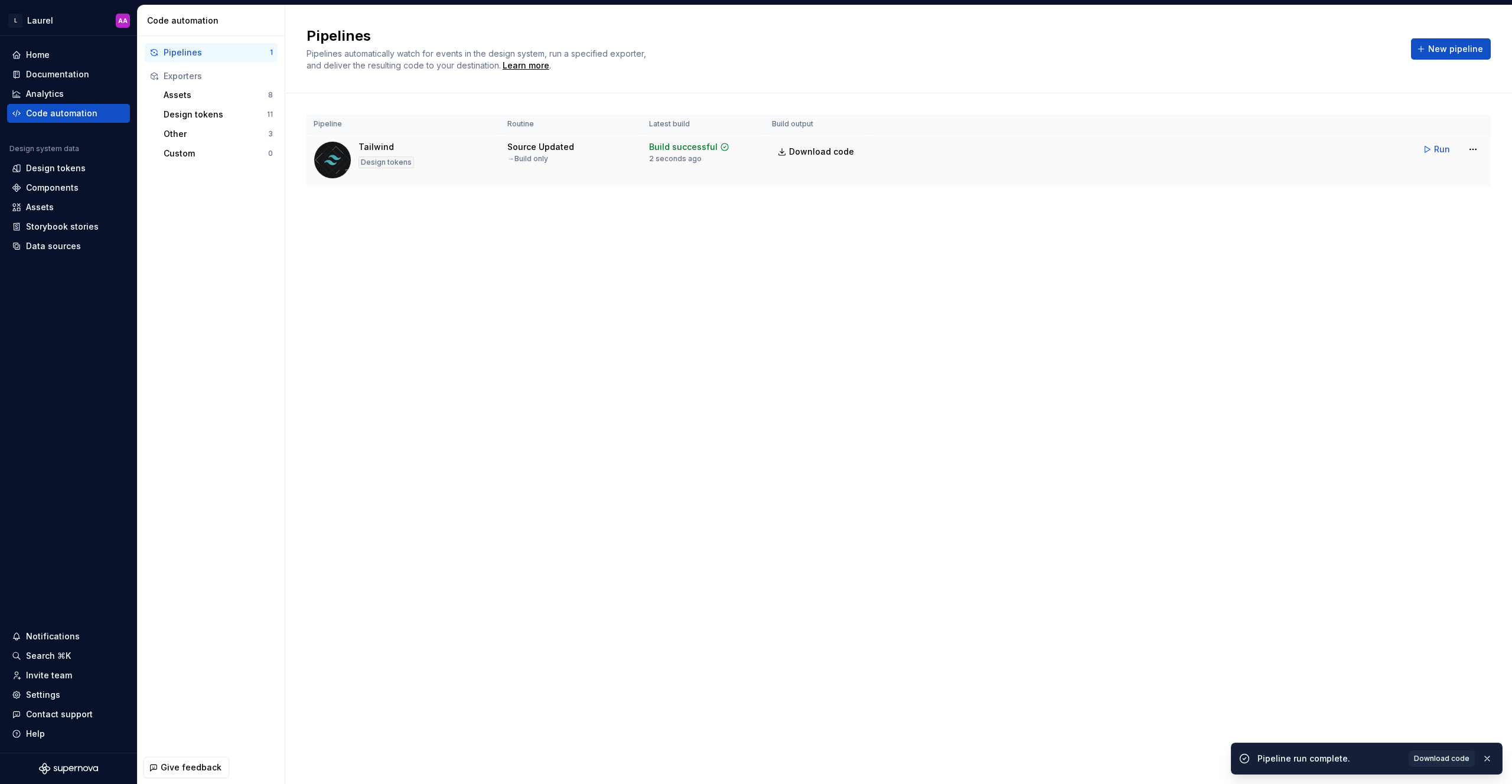
click at [608, 153] on div "Source Updated → Build only" at bounding box center [571, 152] width 127 height 22
click at [561, 144] on div "Source Updated" at bounding box center [541, 146] width 66 height 12
click at [756, 149] on html "L Laurel AA Home Documentation Analytics Code automation Design system data Des…" at bounding box center [756, 392] width 1512 height 784
click at [756, 184] on html "L Laurel AA Home Documentation Analytics Code automation Design system data Des…" at bounding box center [756, 392] width 1512 height 784
click at [756, 144] on link "Download code" at bounding box center [817, 151] width 89 height 21
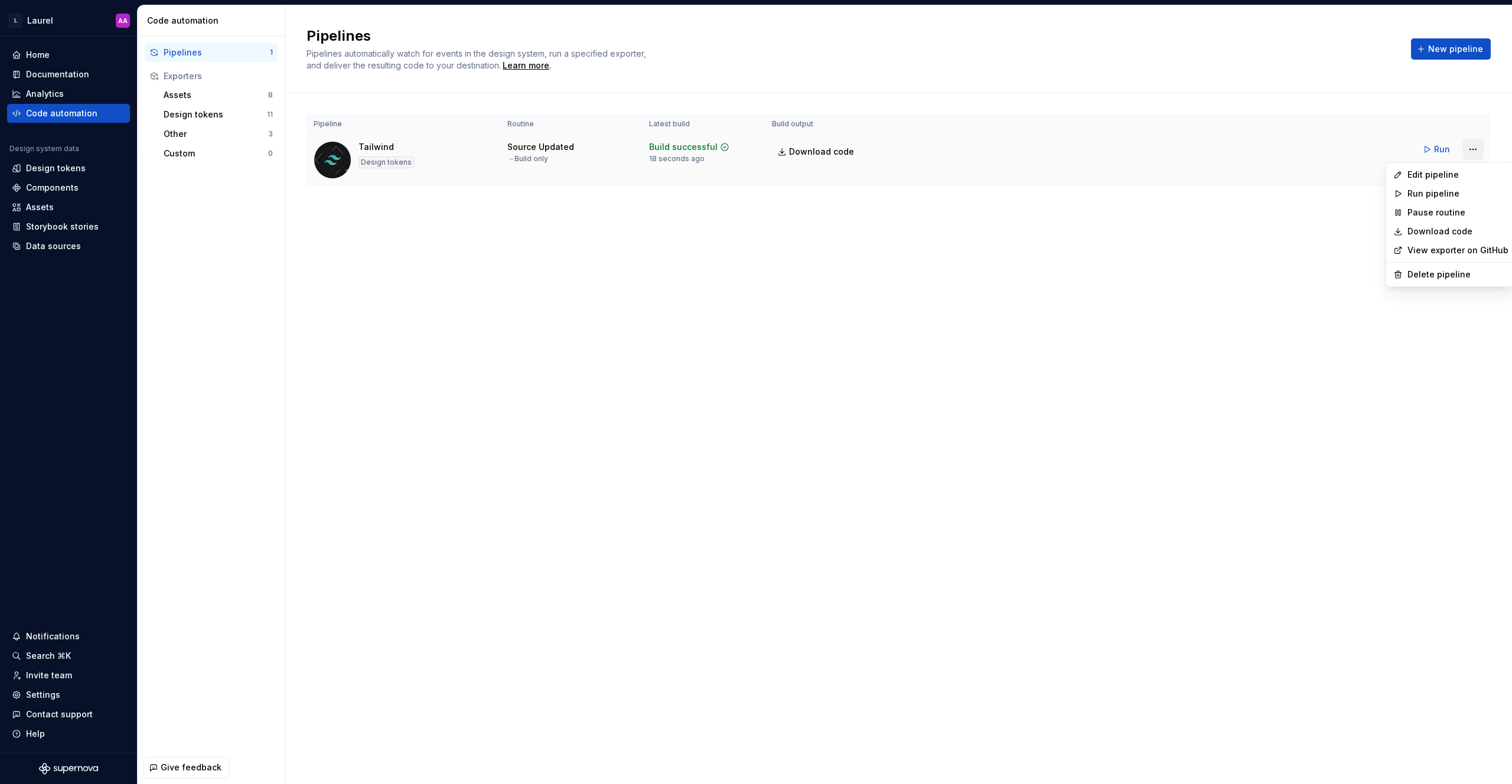
click at [756, 146] on html "L Laurel AA Home Documentation Analytics Code automation Design system data Des…" at bounding box center [756, 392] width 1512 height 784
click at [756, 255] on link "View exporter on GitHub" at bounding box center [1458, 250] width 101 height 12
click at [200, 119] on div "Design tokens" at bounding box center [215, 114] width 104 height 12
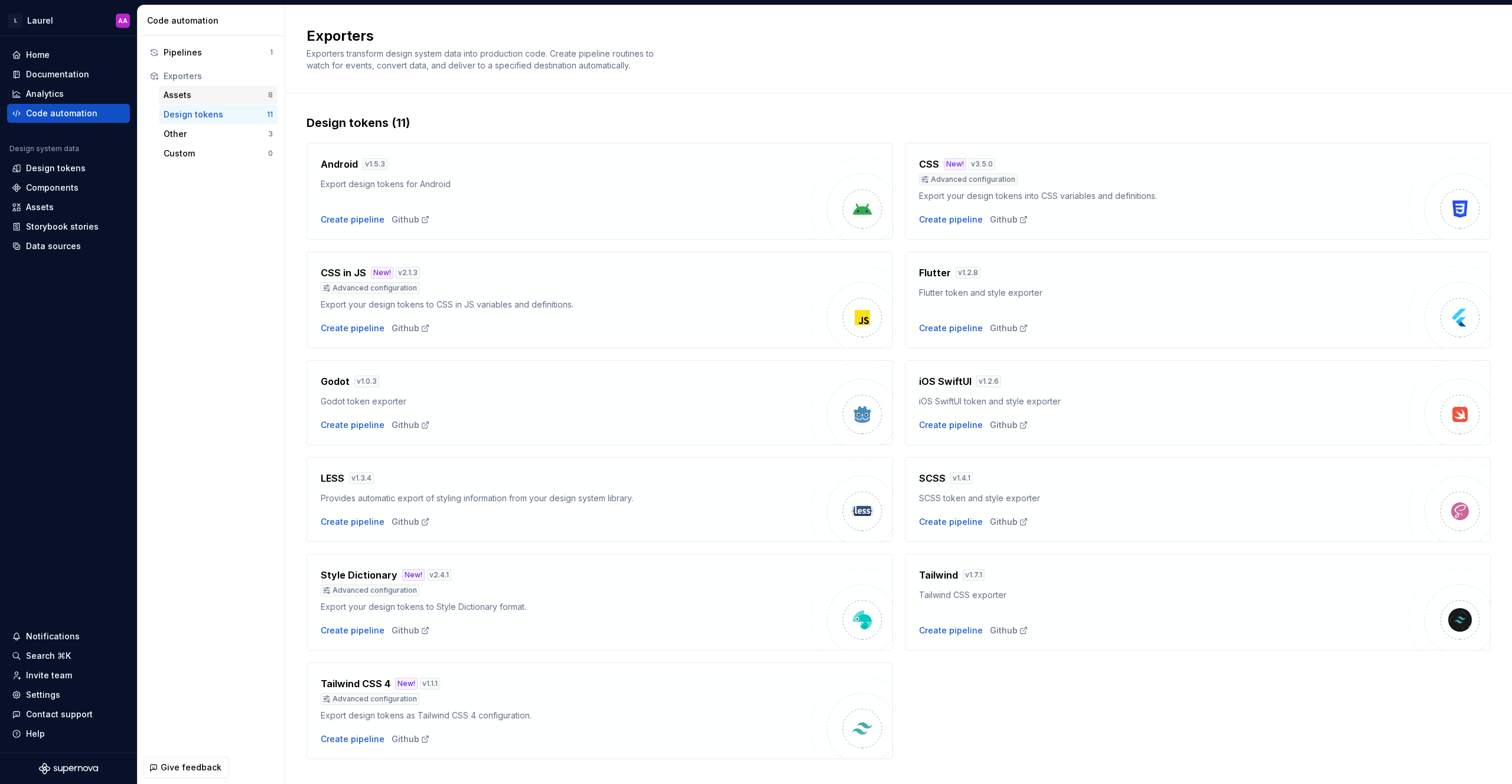
click at [212, 102] on div "Assets 8" at bounding box center [218, 95] width 119 height 19
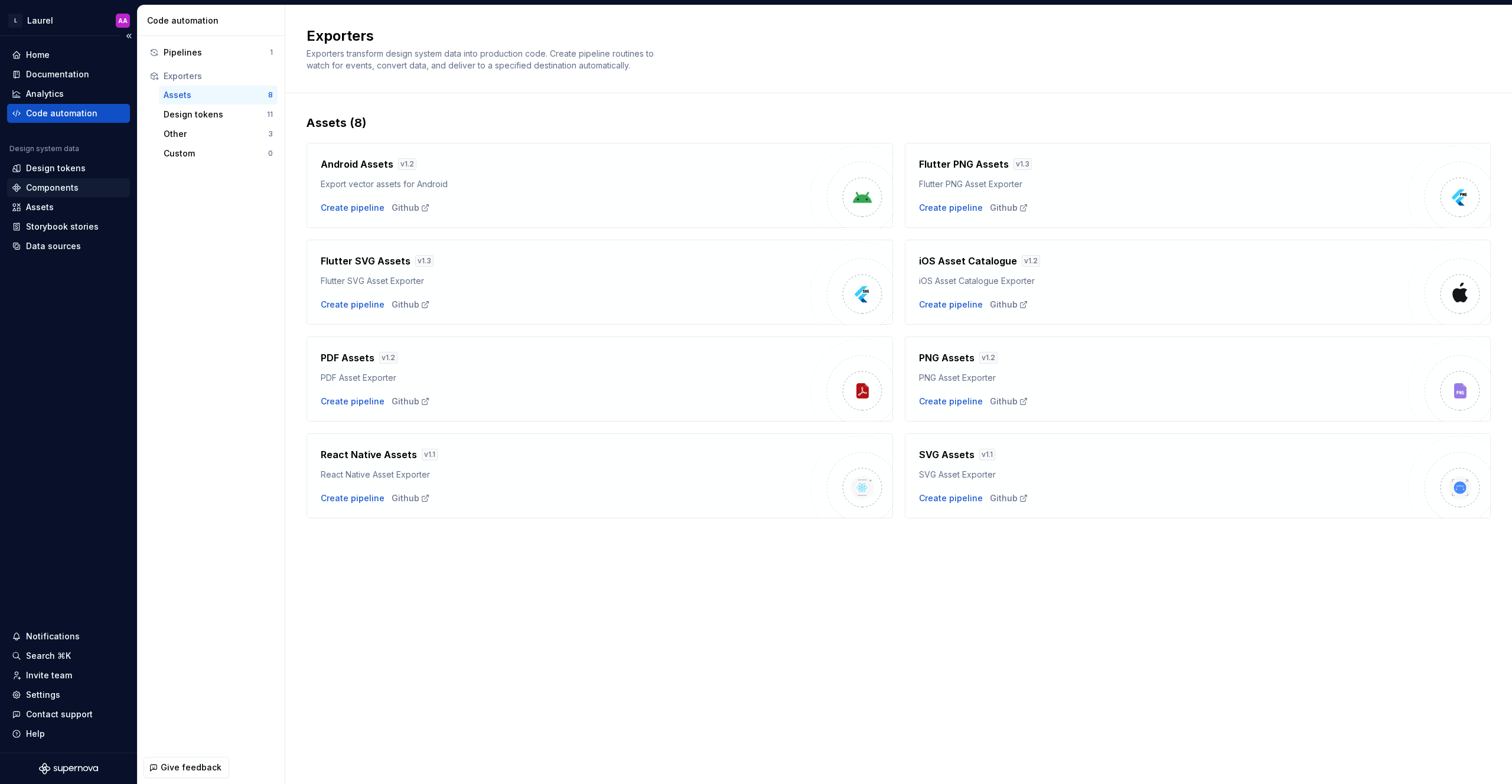
click at [70, 182] on div "Components" at bounding box center [52, 187] width 53 height 12
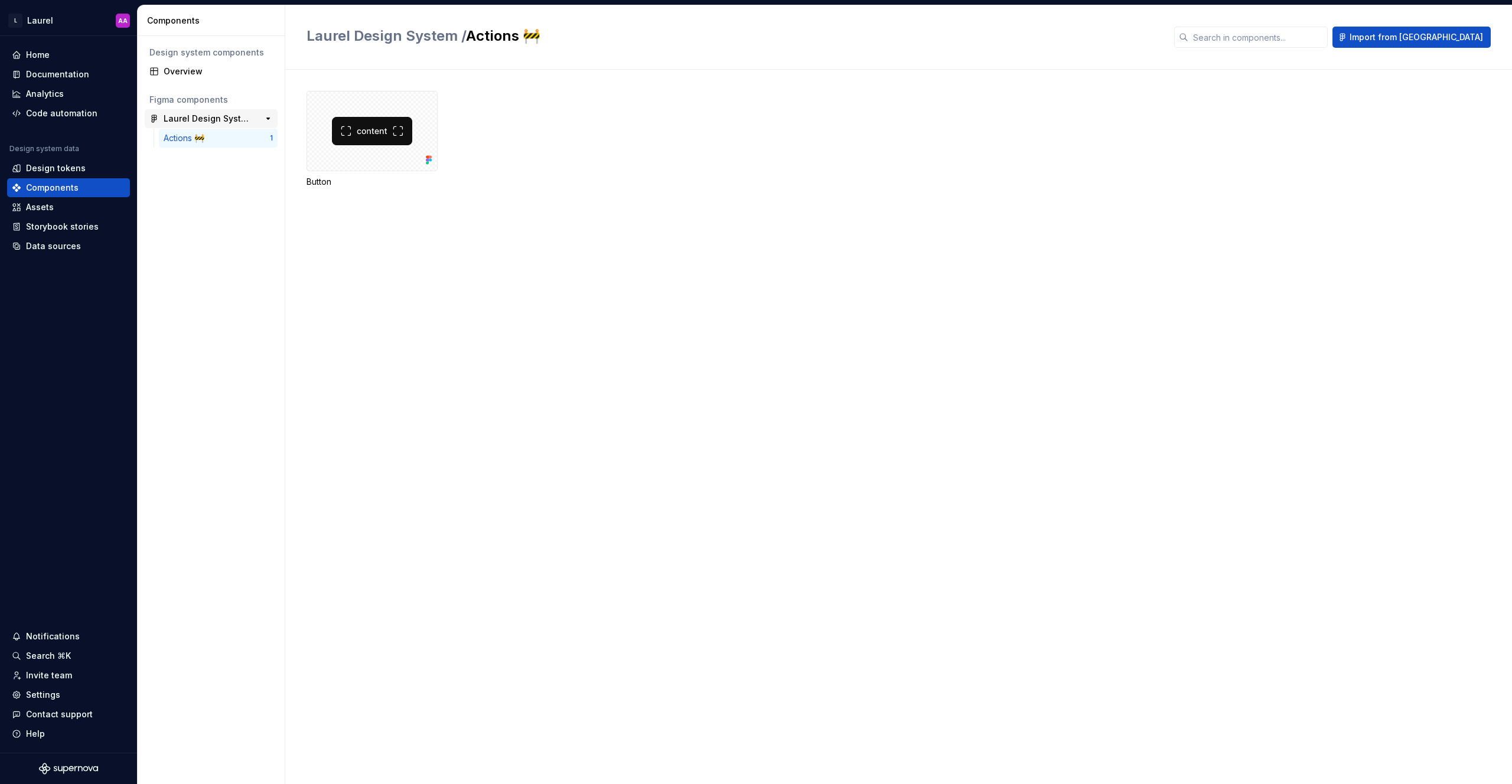
click at [218, 119] on div "Laurel Design System" at bounding box center [207, 118] width 88 height 12
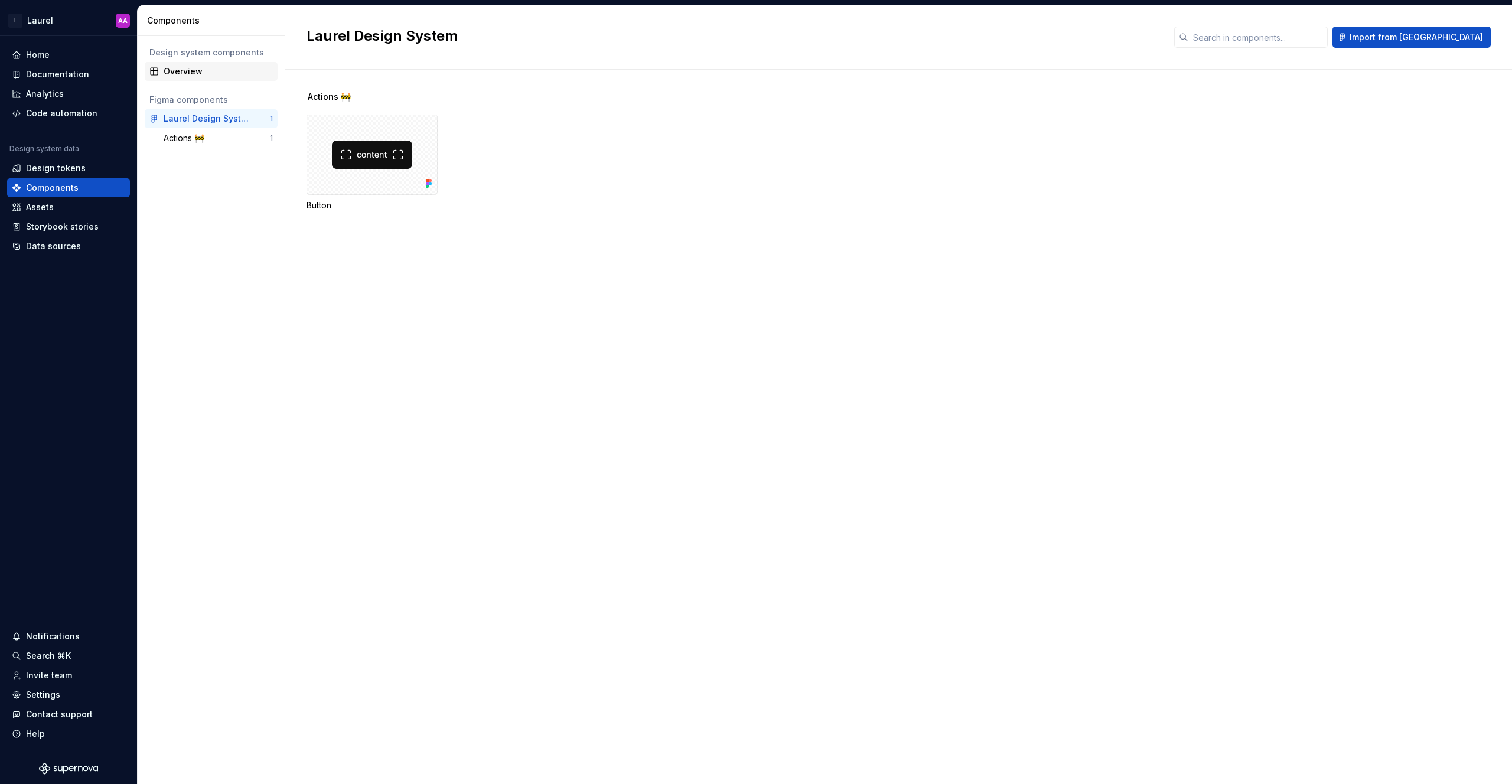
click at [197, 75] on div "Overview" at bounding box center [218, 71] width 109 height 12
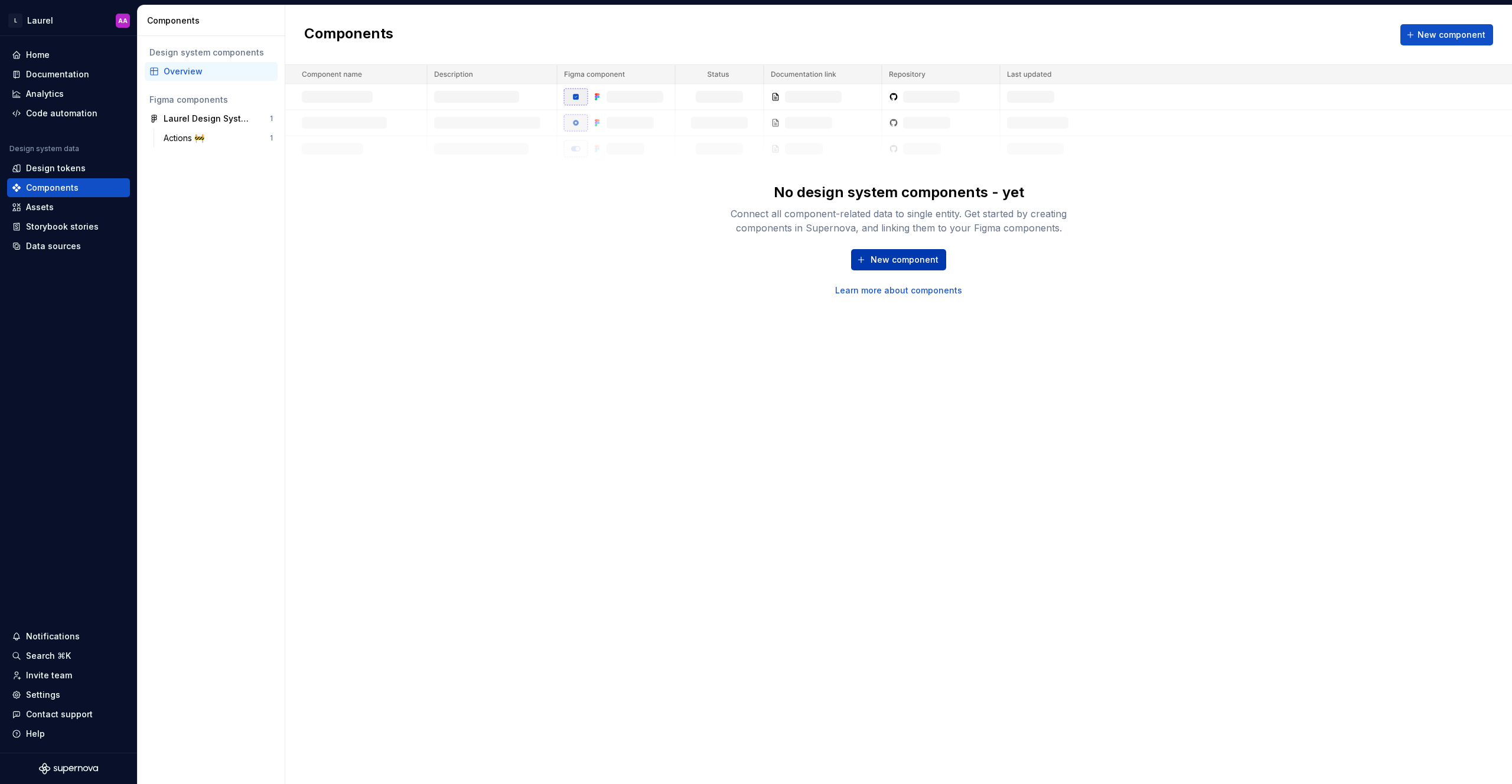
click at [756, 257] on span "New component" at bounding box center [905, 260] width 68 height 12
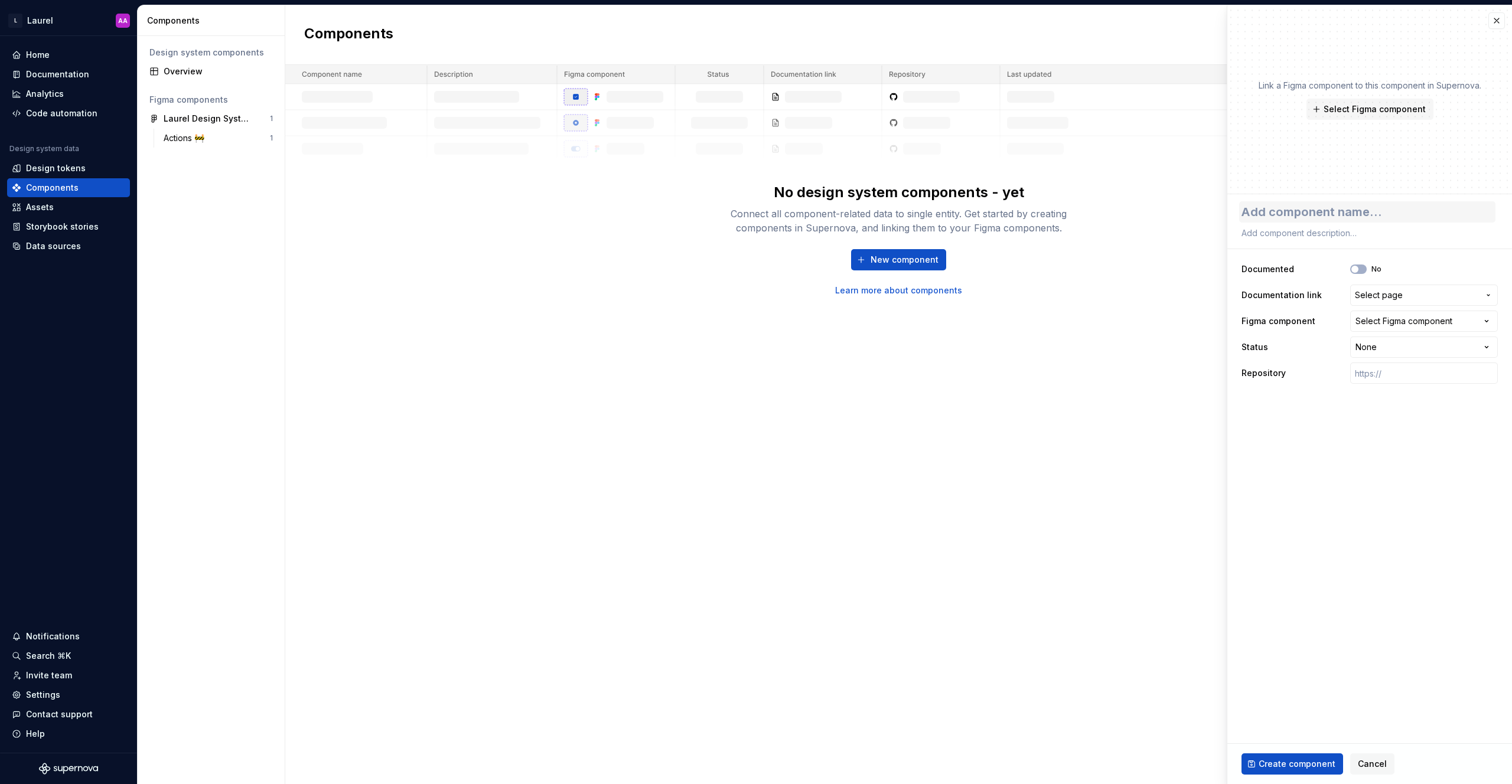
click at [756, 211] on textarea at bounding box center [1367, 211] width 256 height 21
click at [756, 107] on span "Select Figma component" at bounding box center [1374, 109] width 102 height 12
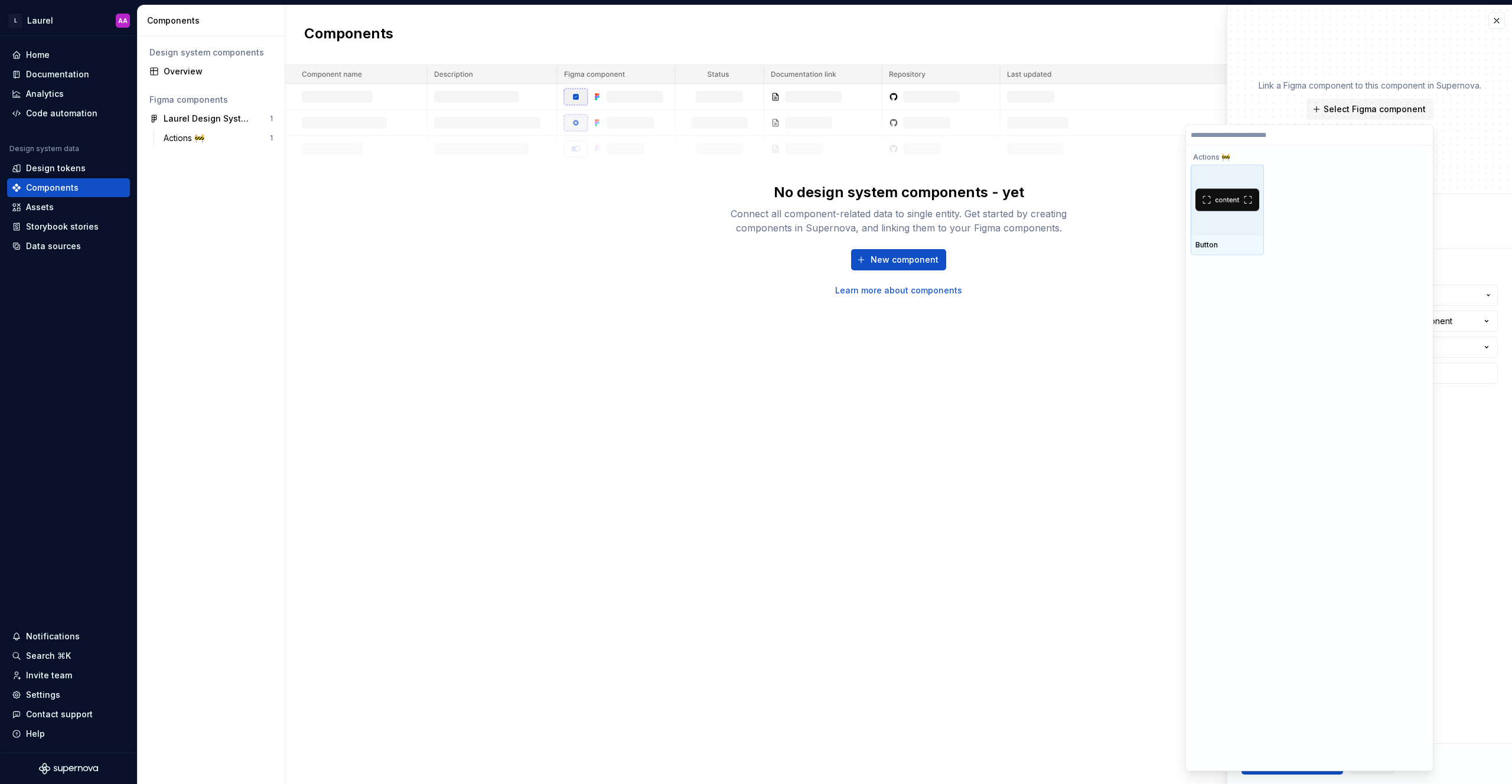
click at [756, 195] on img at bounding box center [1227, 199] width 64 height 22
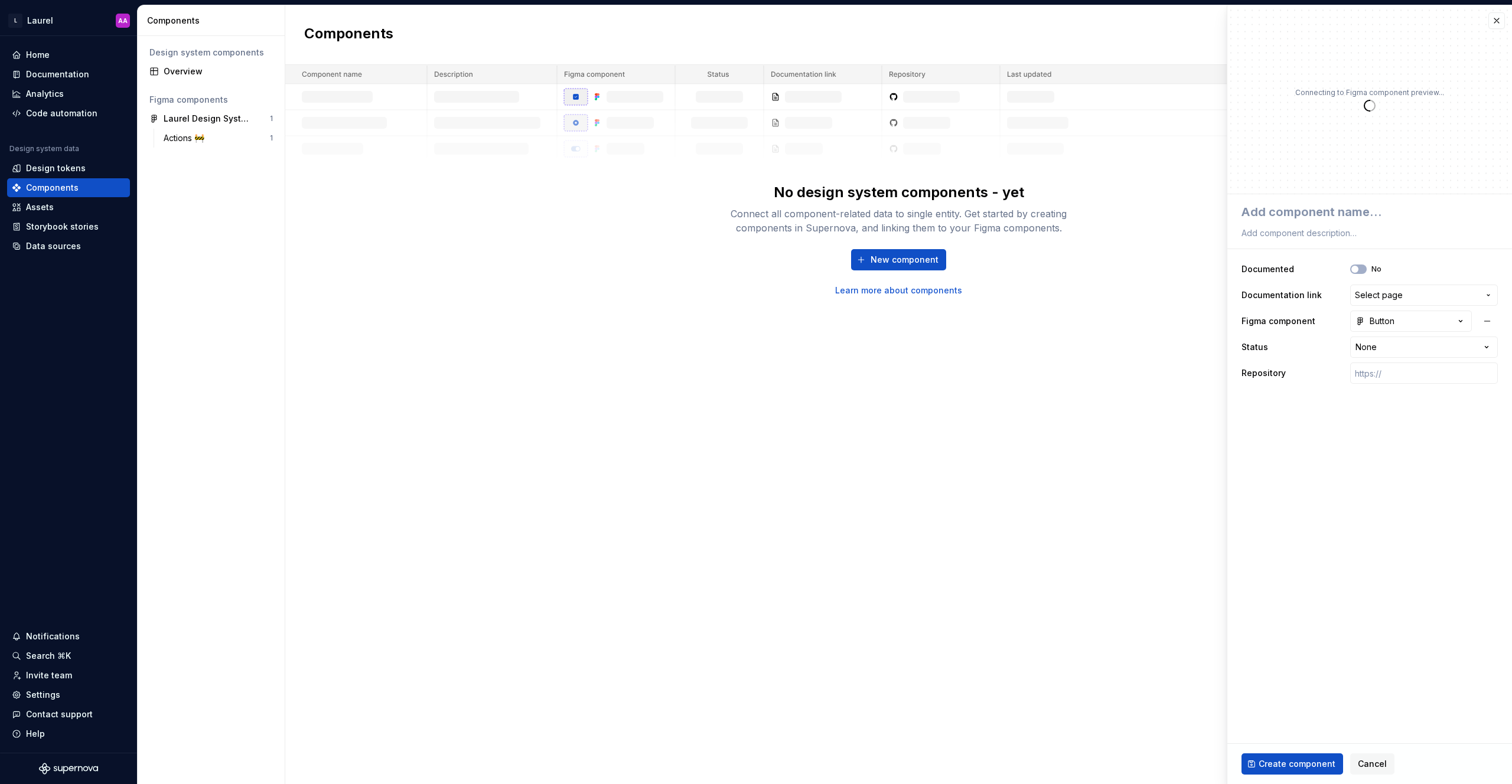
type textarea "*"
click at [756, 18] on button "button" at bounding box center [1496, 20] width 16 height 16
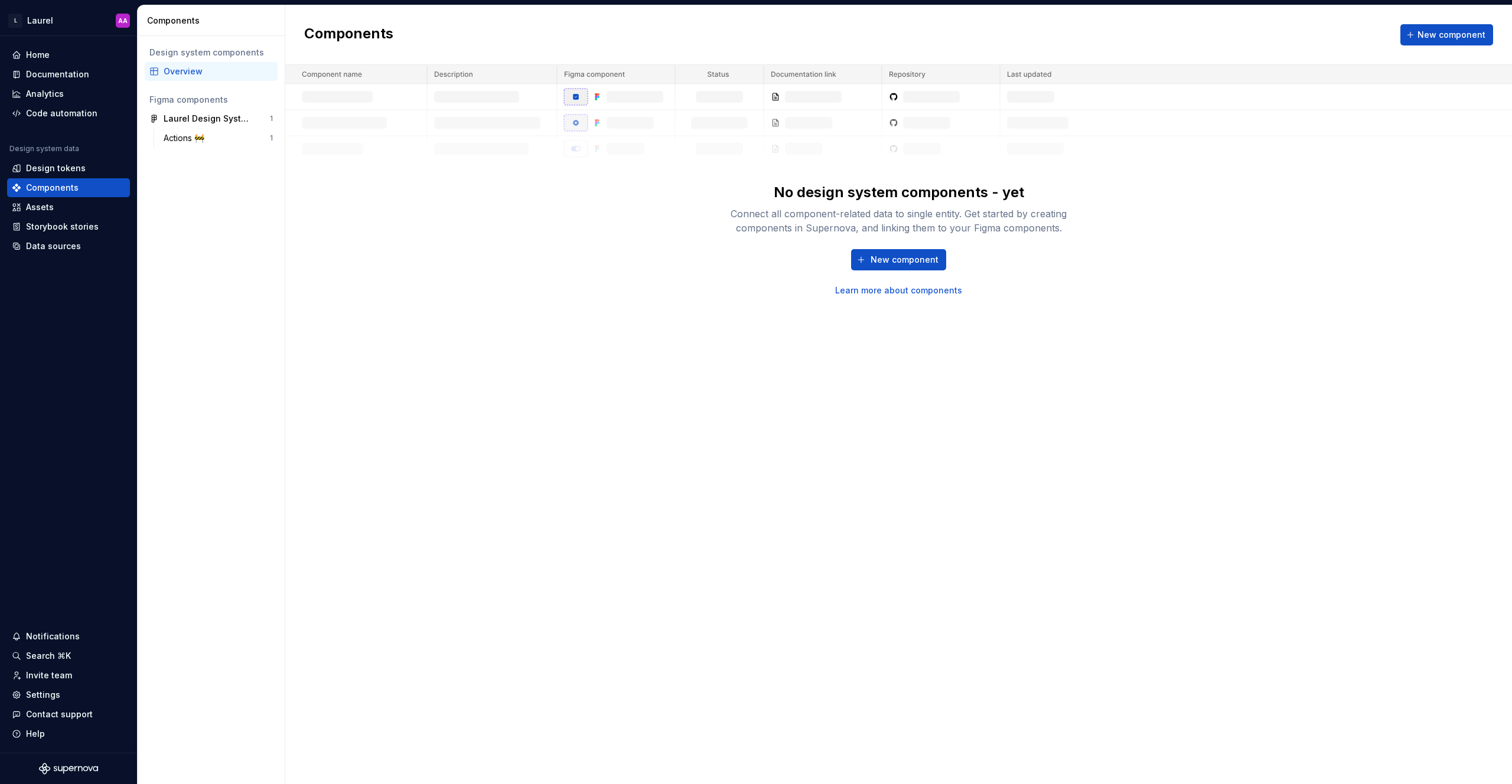
click at [382, 246] on div "No design system components - yet Connect all component-related data to single …" at bounding box center [899, 181] width 1227 height 232
click at [56, 222] on div "Storybook stories" at bounding box center [62, 226] width 73 height 12
click at [56, 209] on div "Assets" at bounding box center [68, 207] width 113 height 12
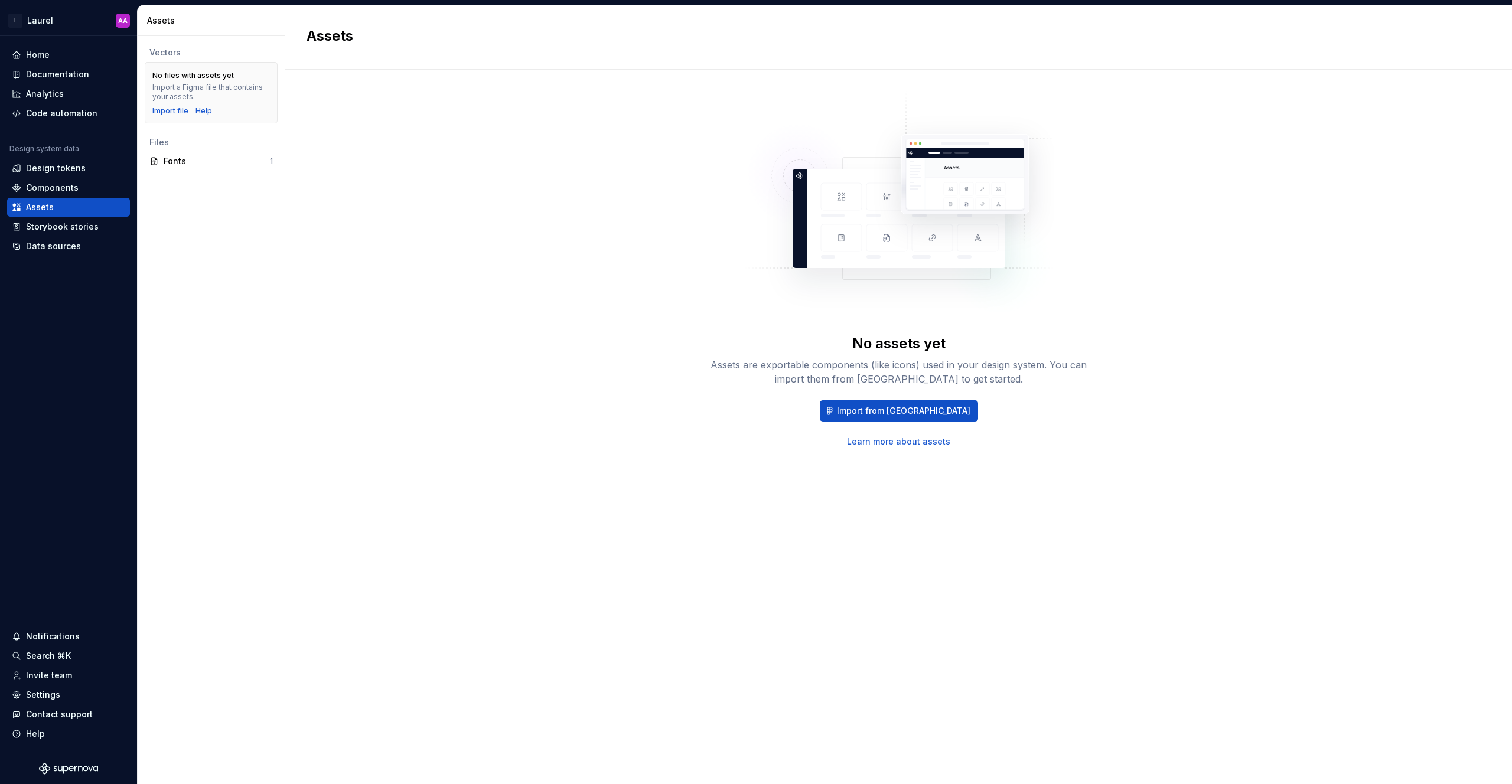
click at [201, 171] on div "Vectors No files with assets yet Import a Figma file that contains your assets.…" at bounding box center [211, 410] width 147 height 748
click at [204, 159] on div "Fonts" at bounding box center [216, 161] width 106 height 12
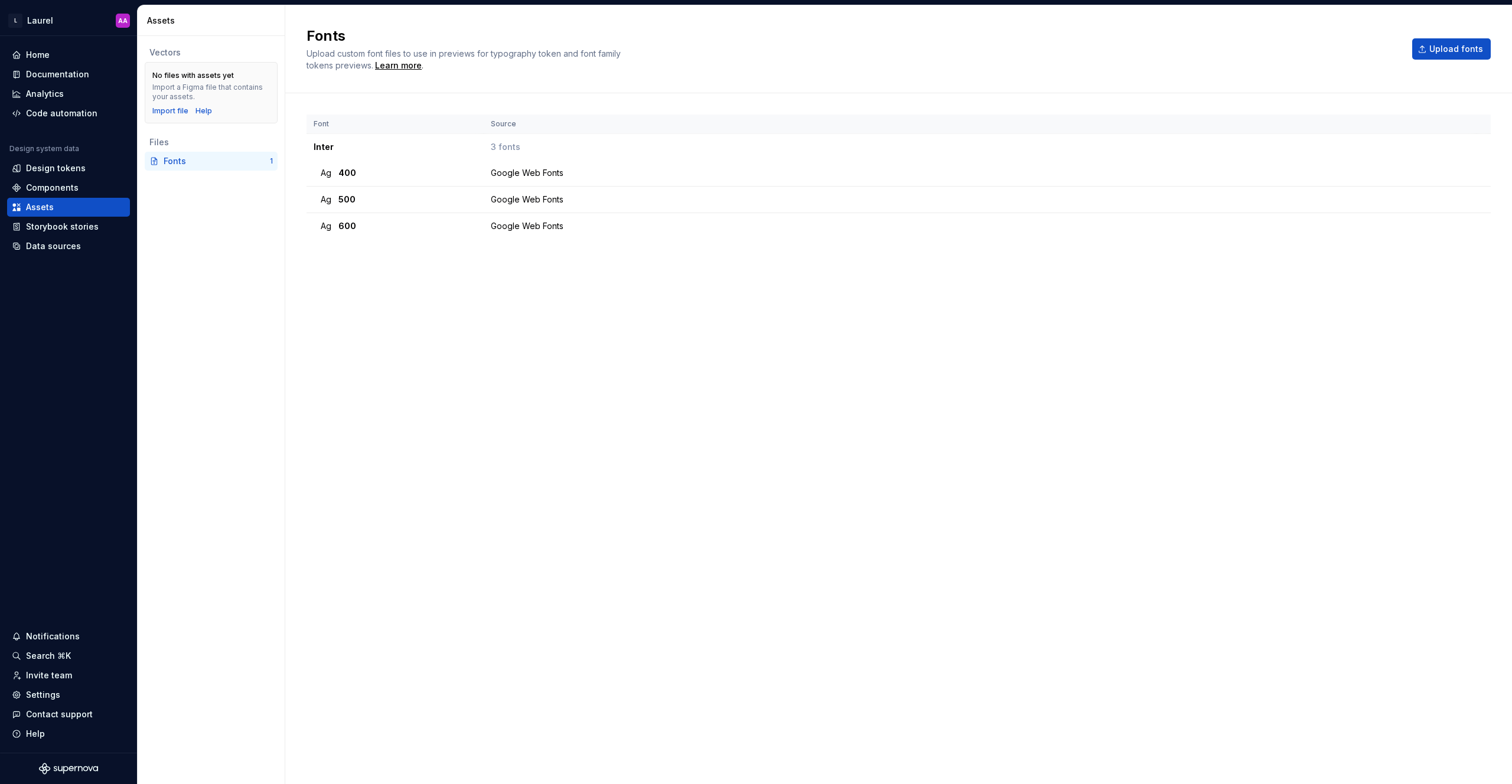
click at [639, 324] on div "Font Source Inter 3 fonts Ag 400 Google Web Fonts Ag 500 Google Web Fonts Ag 60…" at bounding box center [898, 427] width 1184 height 625
click at [198, 159] on div "Fonts" at bounding box center [216, 161] width 106 height 12
click at [398, 276] on div "Font Source Inter 3 fonts Ag 400 Google Web Fonts Ag 500 Google Web Fonts Ag 60…" at bounding box center [898, 427] width 1184 height 625
click at [55, 99] on div "Analytics" at bounding box center [45, 94] width 38 height 12
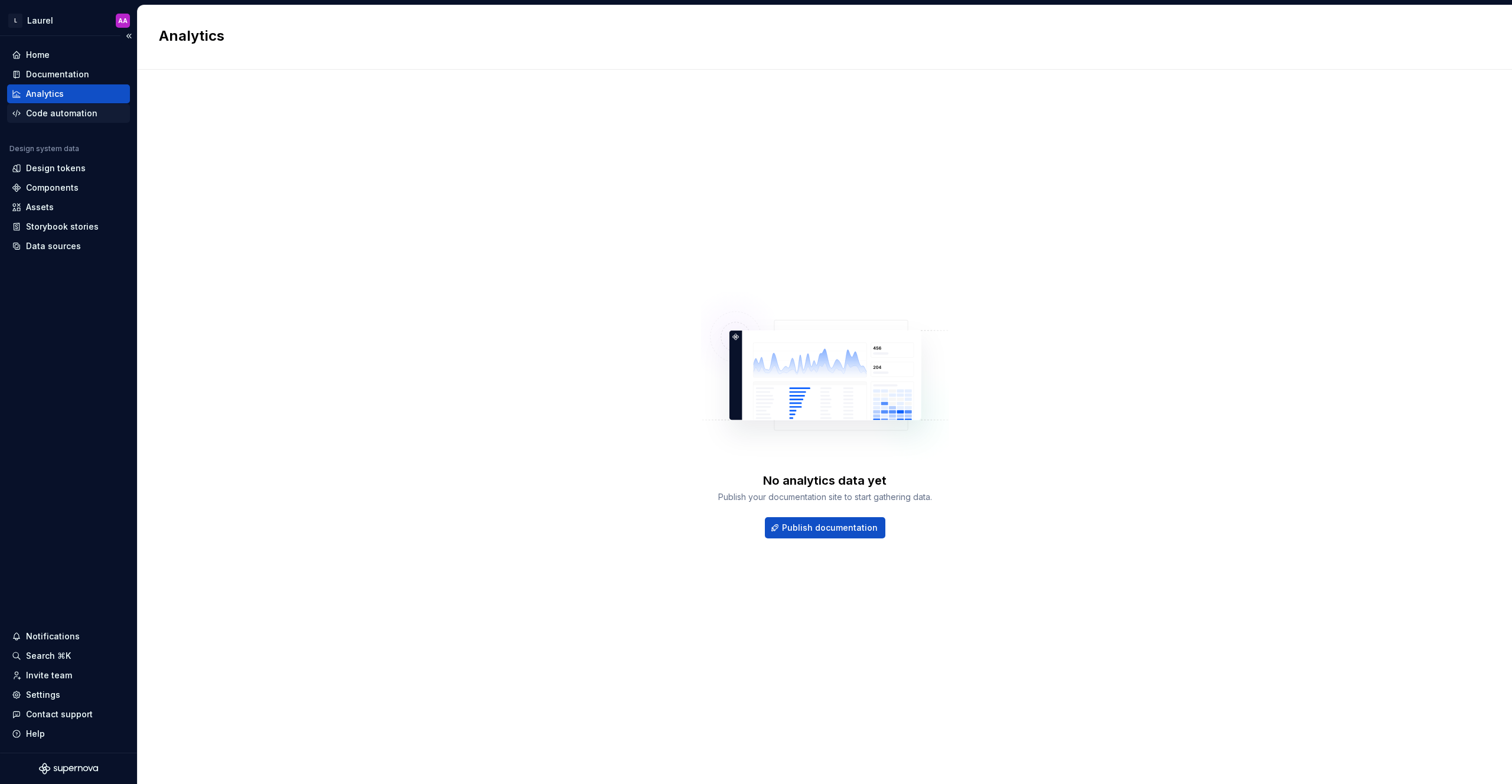
click at [84, 113] on div "Code automation" at bounding box center [61, 113] width 71 height 12
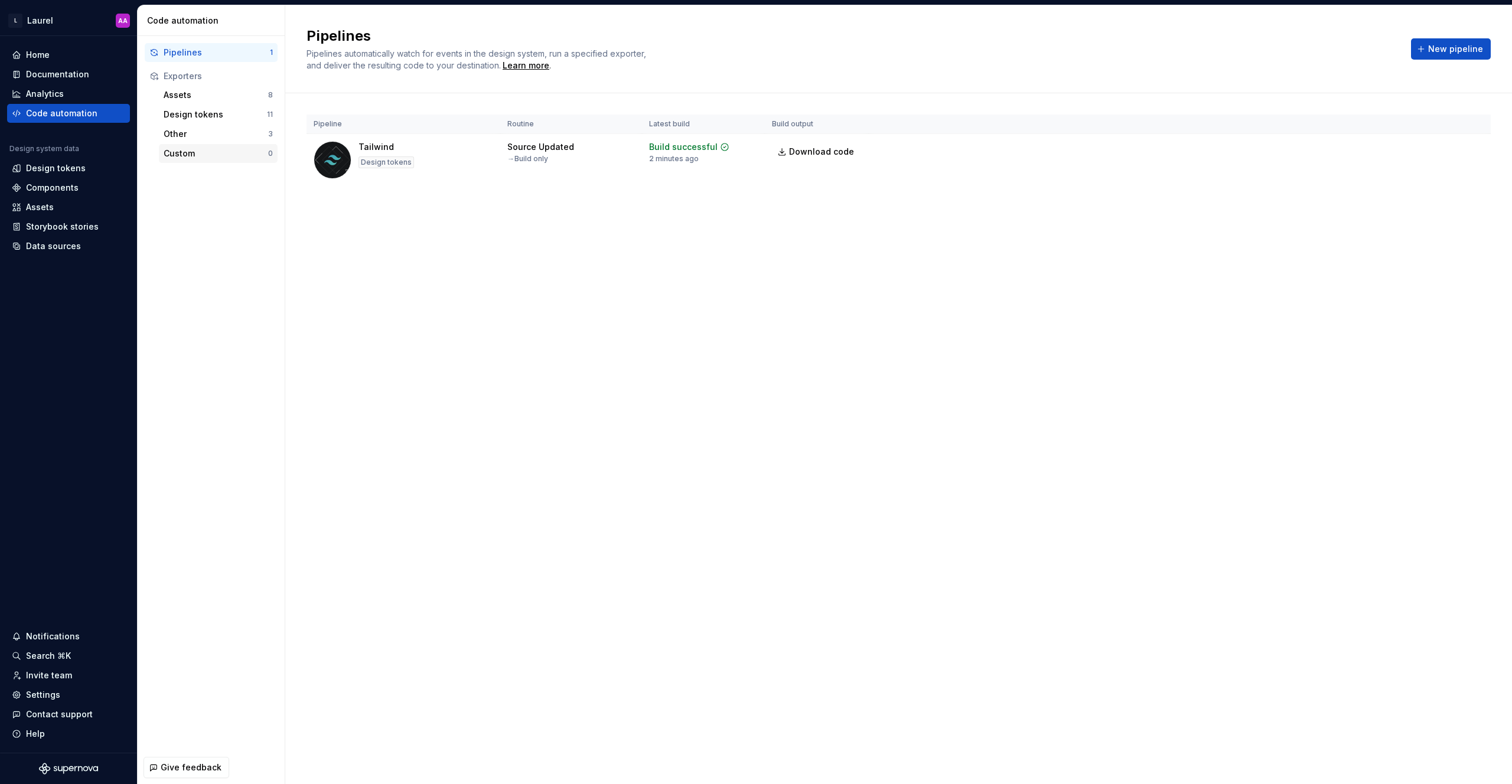
click at [224, 150] on div "Custom" at bounding box center [216, 153] width 104 height 12
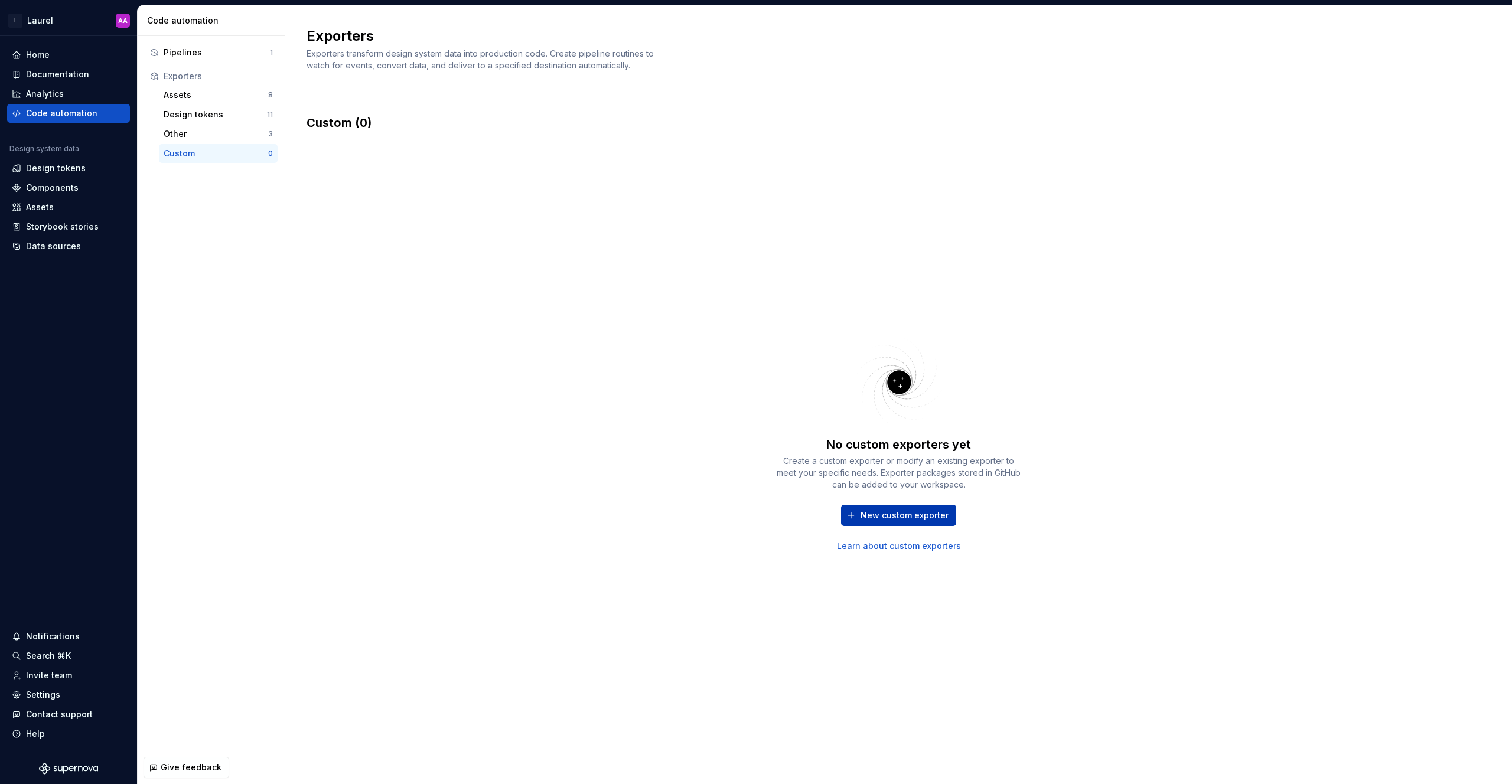
click at [756, 512] on span "New custom exporter" at bounding box center [905, 515] width 88 height 12
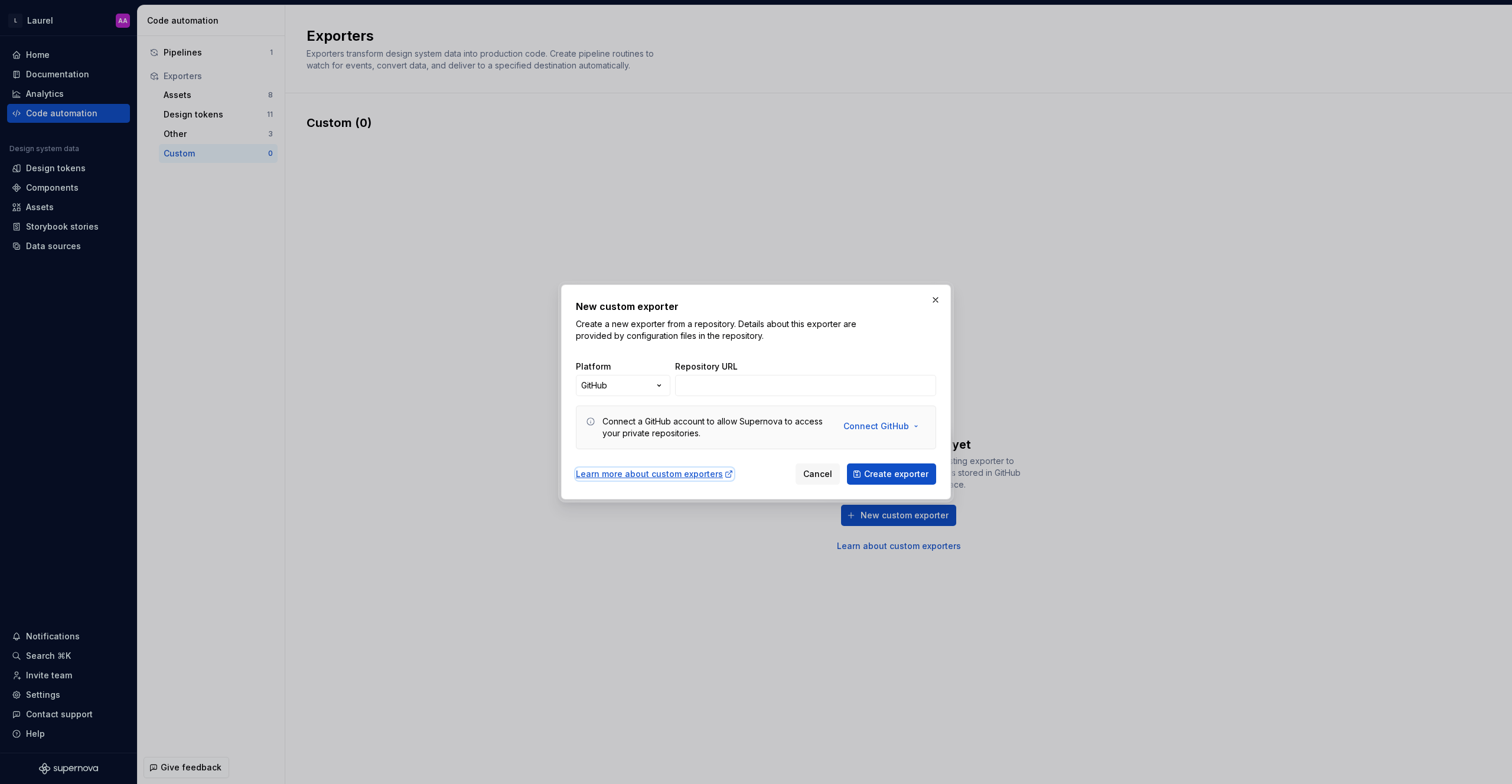
click at [670, 470] on div "Learn more about custom exporters" at bounding box center [655, 474] width 158 height 12
